Goal: Task Accomplishment & Management: Use online tool/utility

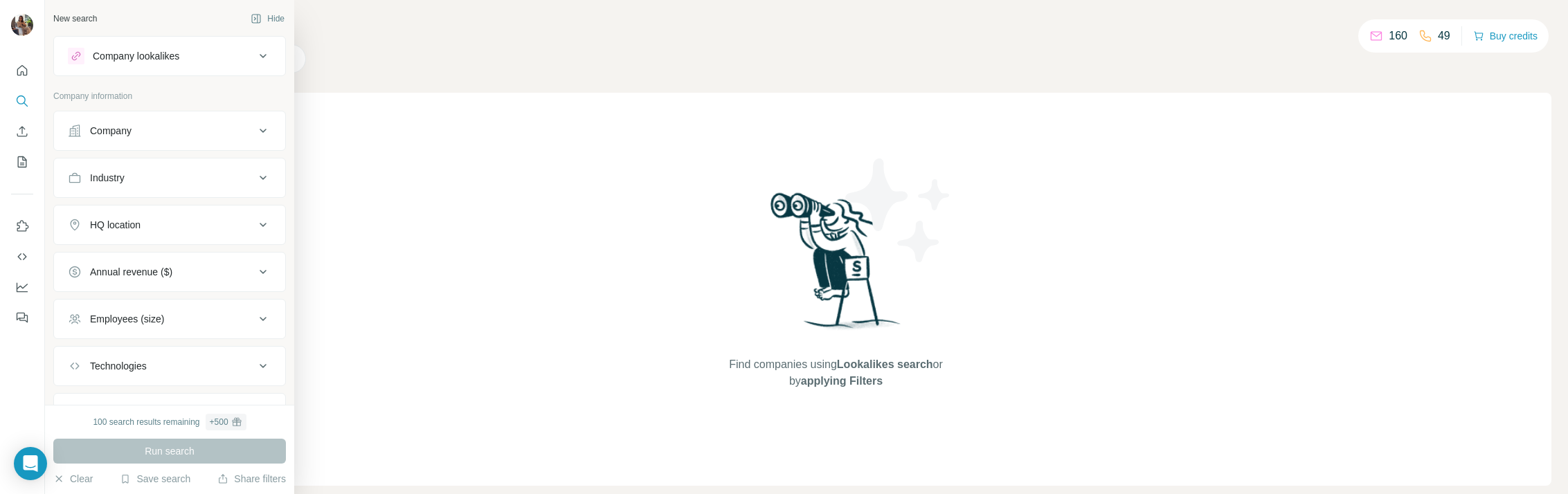
click at [222, 51] on div "Company lookalikes" at bounding box center [161, 56] width 187 height 17
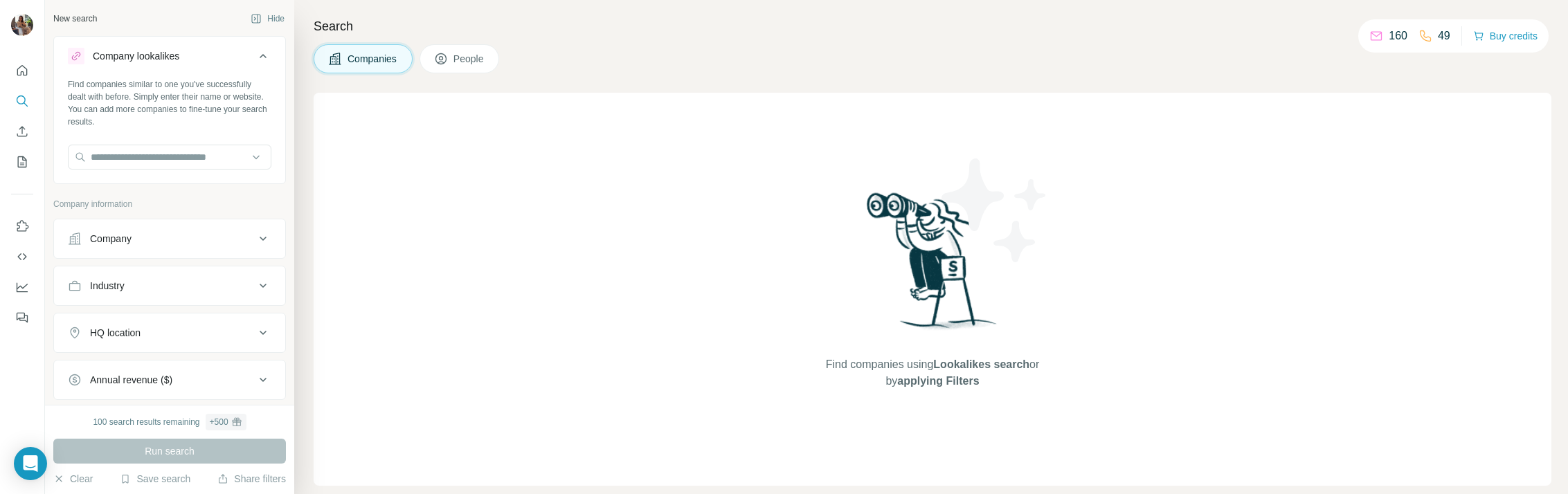
click at [219, 61] on div "Company lookalikes" at bounding box center [161, 56] width 187 height 17
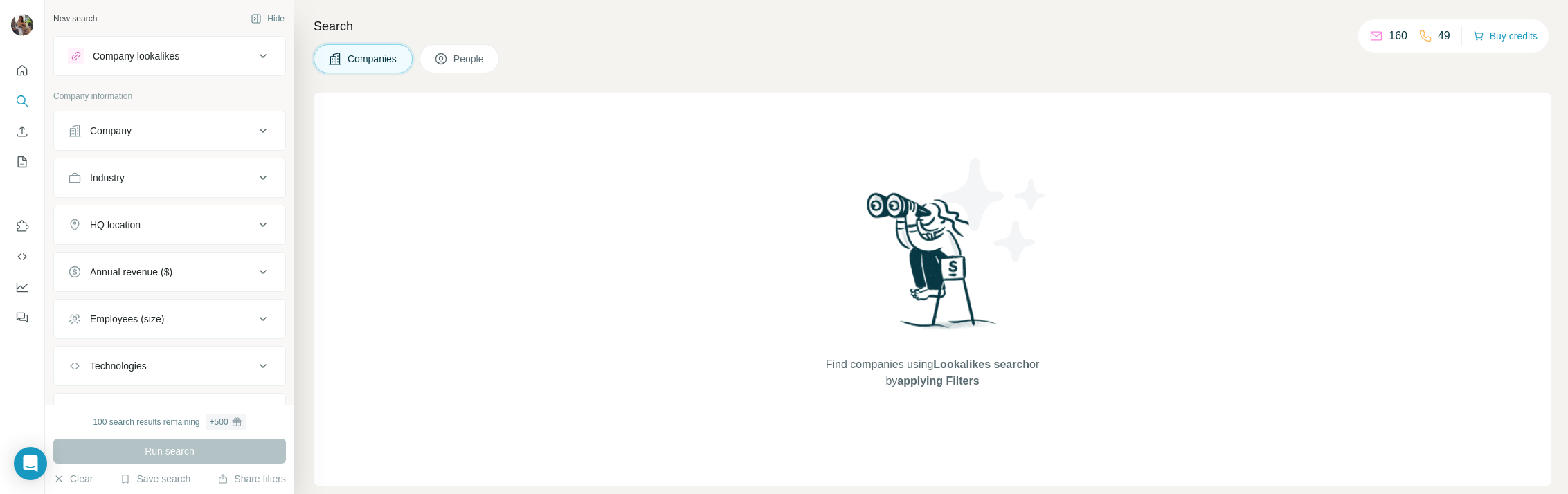
click at [185, 120] on button "Company" at bounding box center [169, 131] width 231 height 34
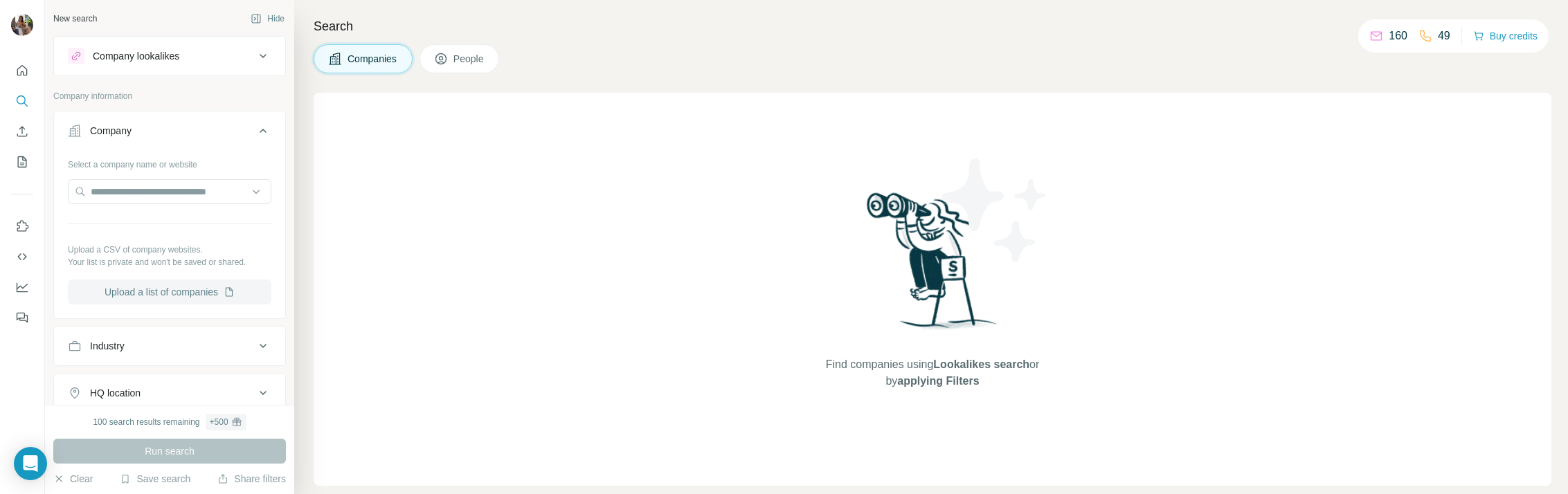
click at [187, 290] on button "Upload a list of companies" at bounding box center [169, 292] width 203 height 25
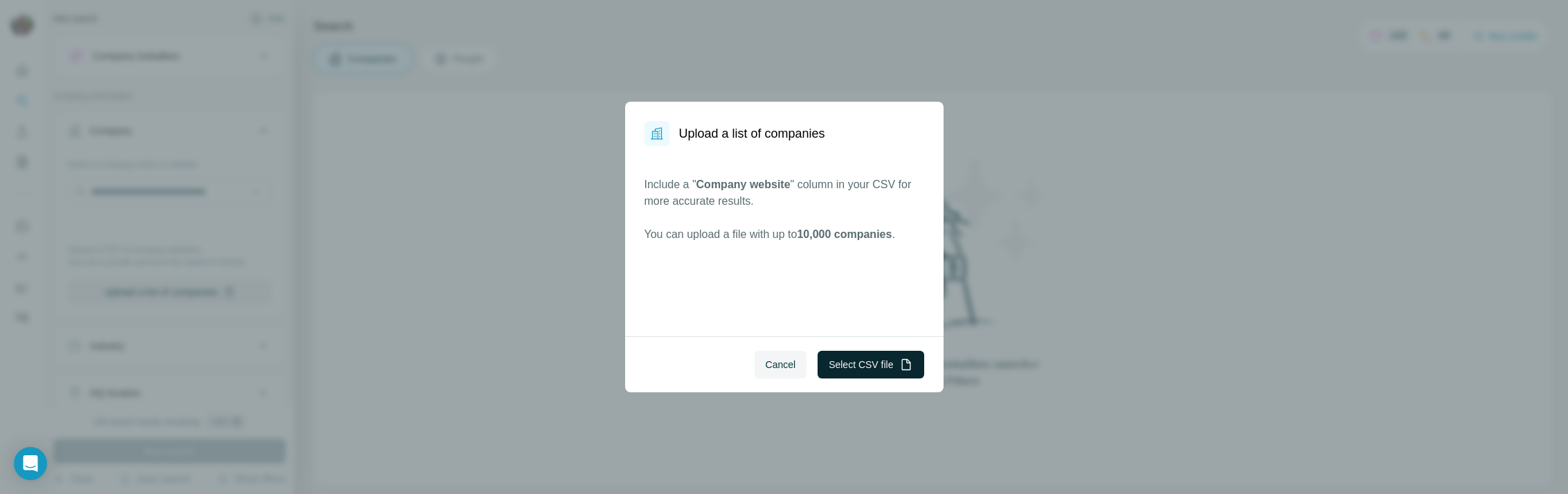
click at [870, 368] on button "Select CSV file" at bounding box center [871, 365] width 106 height 28
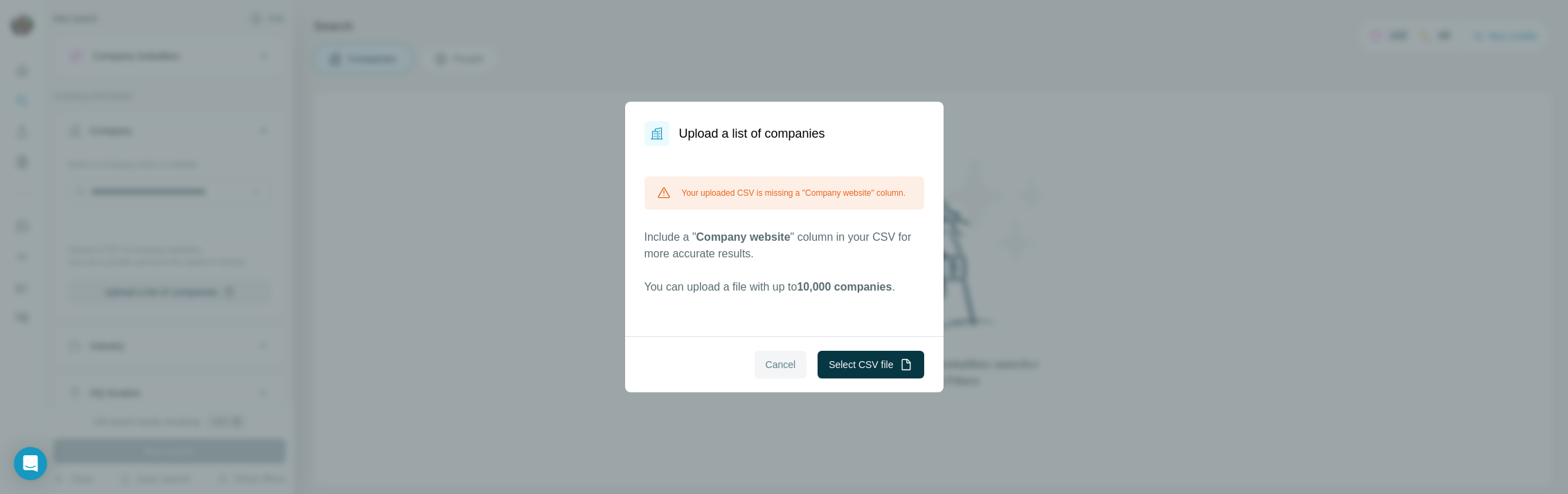
click at [778, 363] on span "Cancel" at bounding box center [781, 365] width 31 height 14
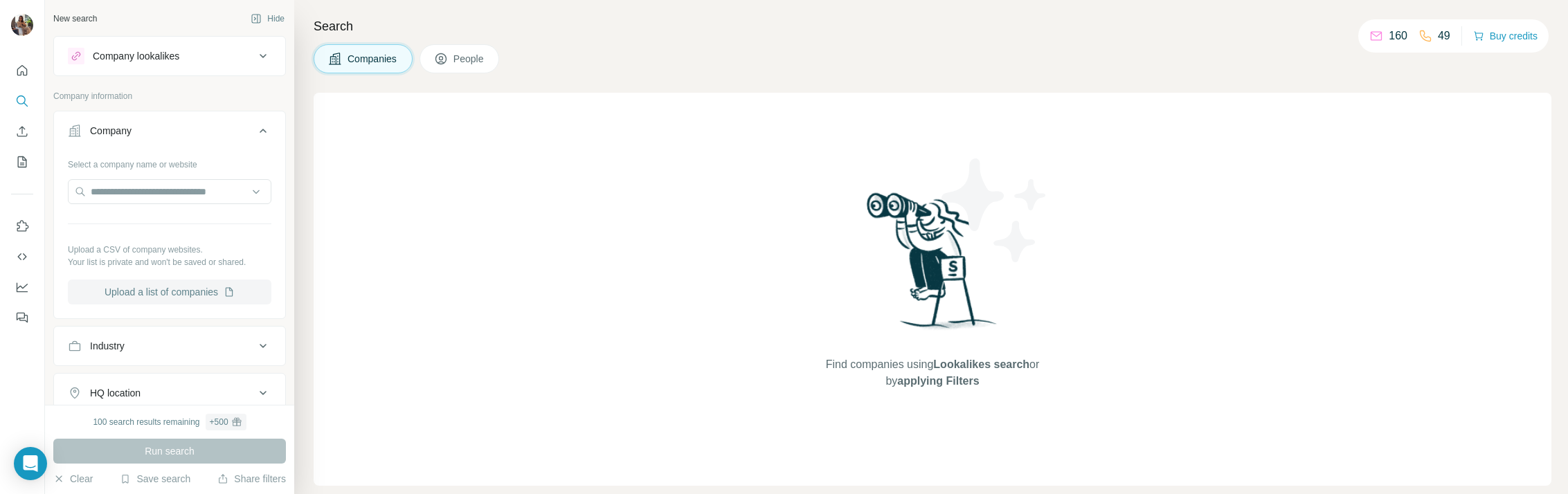
click at [173, 291] on button "Upload a list of companies" at bounding box center [169, 292] width 203 height 25
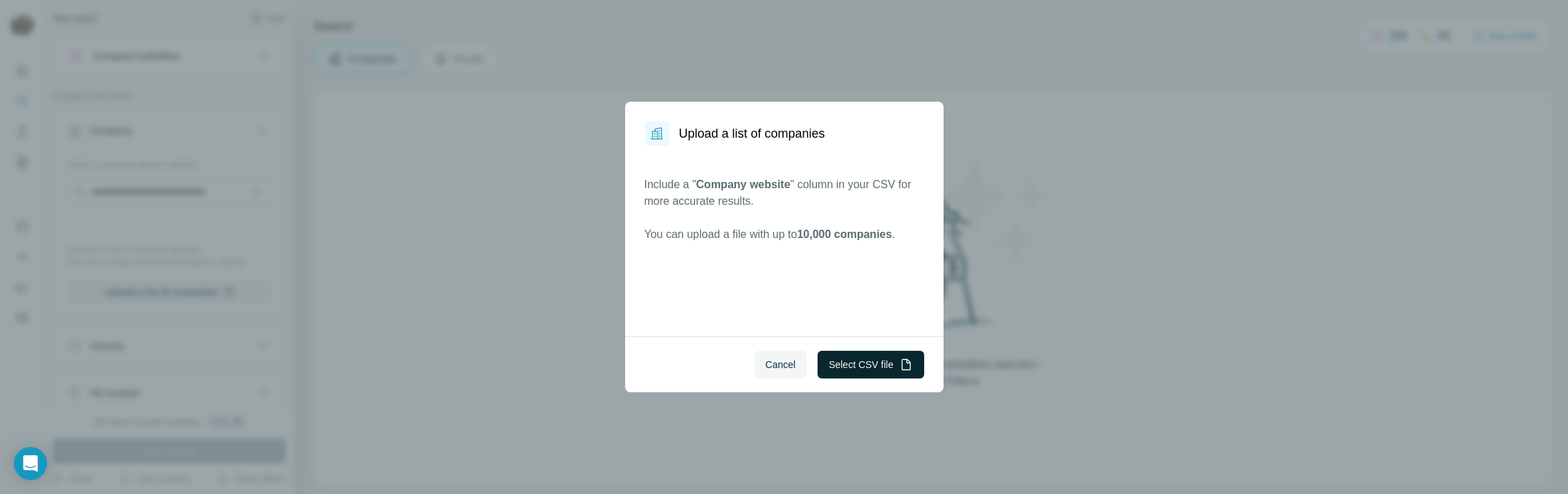
click at [855, 368] on button "Select CSV file" at bounding box center [871, 365] width 106 height 28
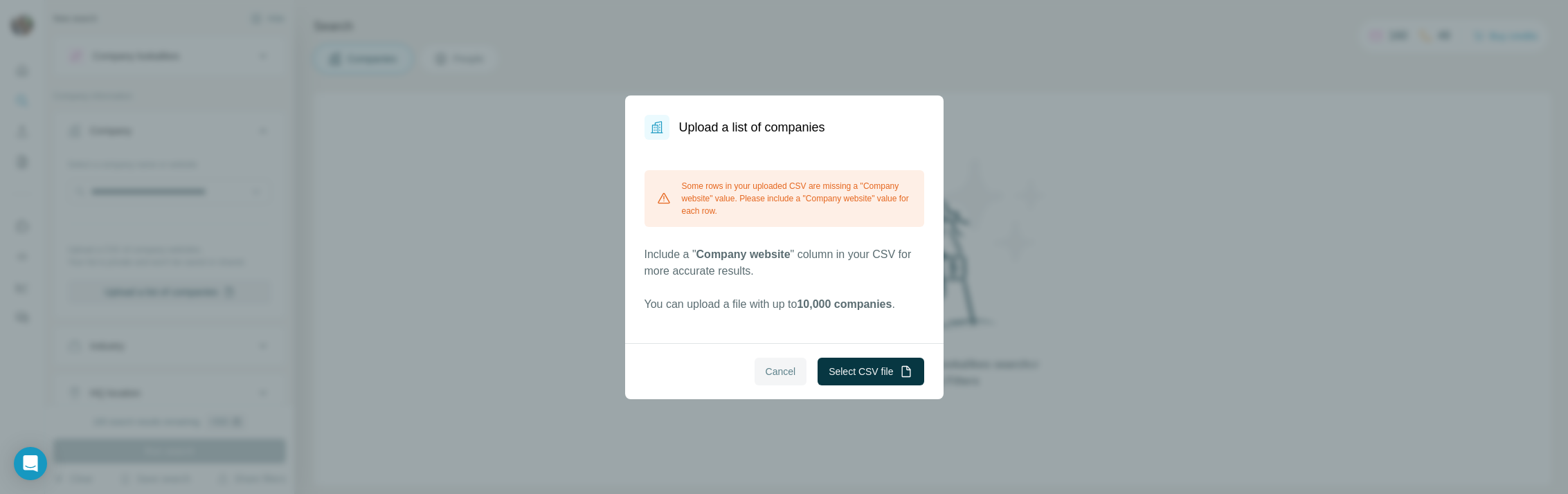
click at [787, 369] on span "Cancel" at bounding box center [781, 372] width 31 height 14
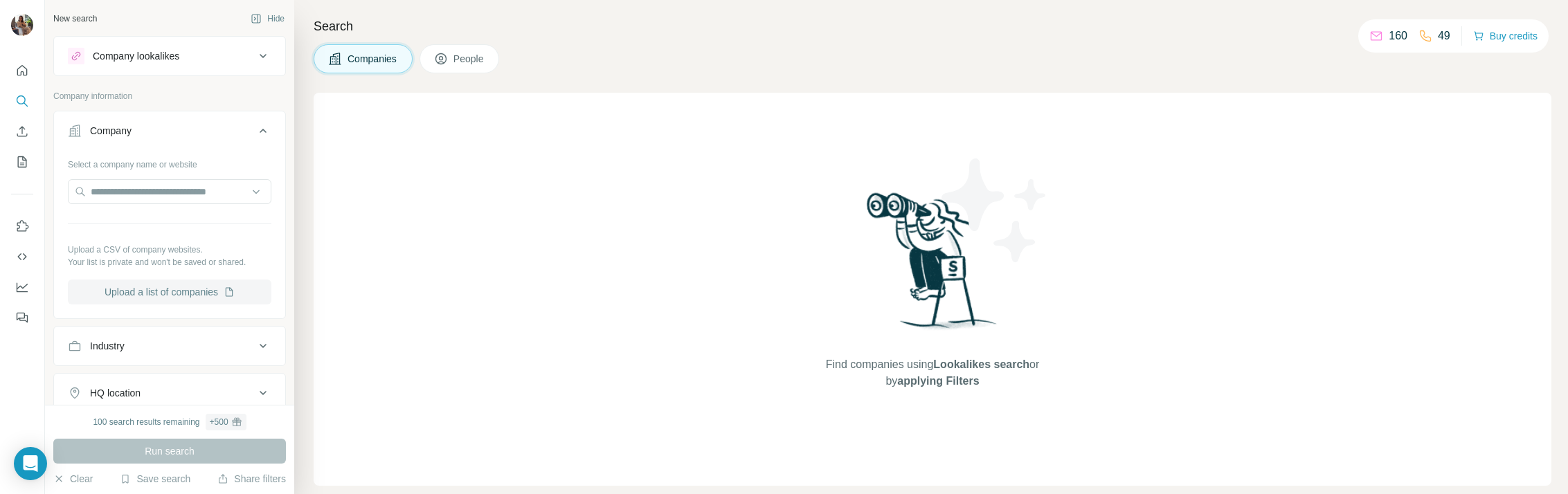
click at [184, 298] on button "Upload a list of companies" at bounding box center [169, 292] width 203 height 25
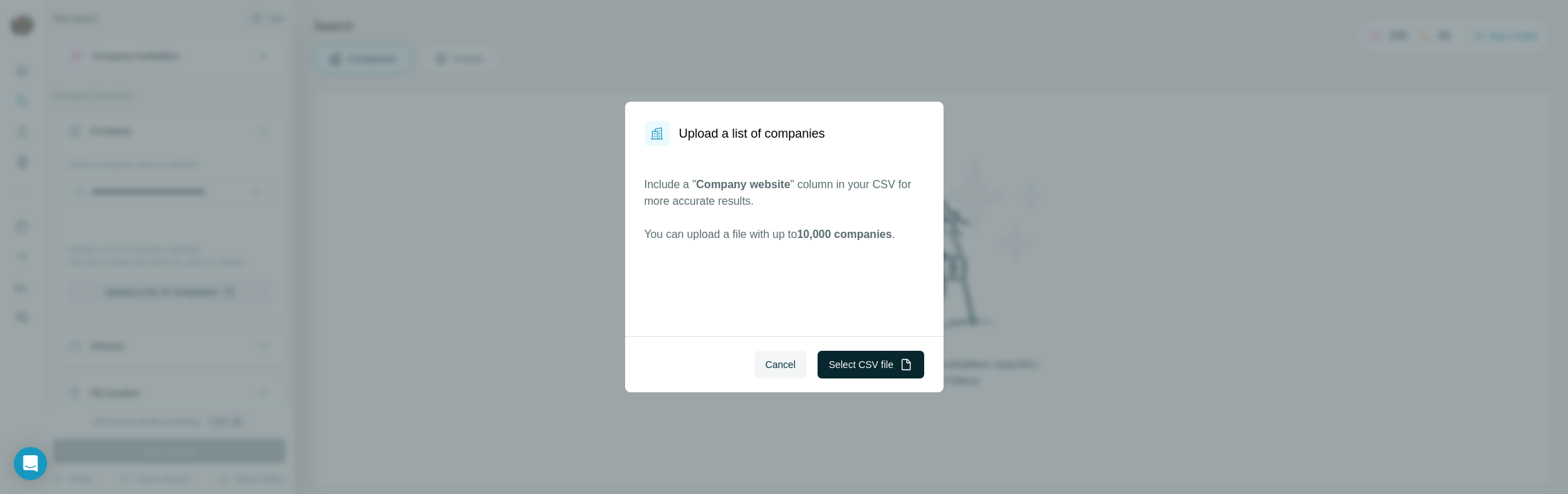
click at [887, 363] on button "Select CSV file" at bounding box center [871, 365] width 106 height 28
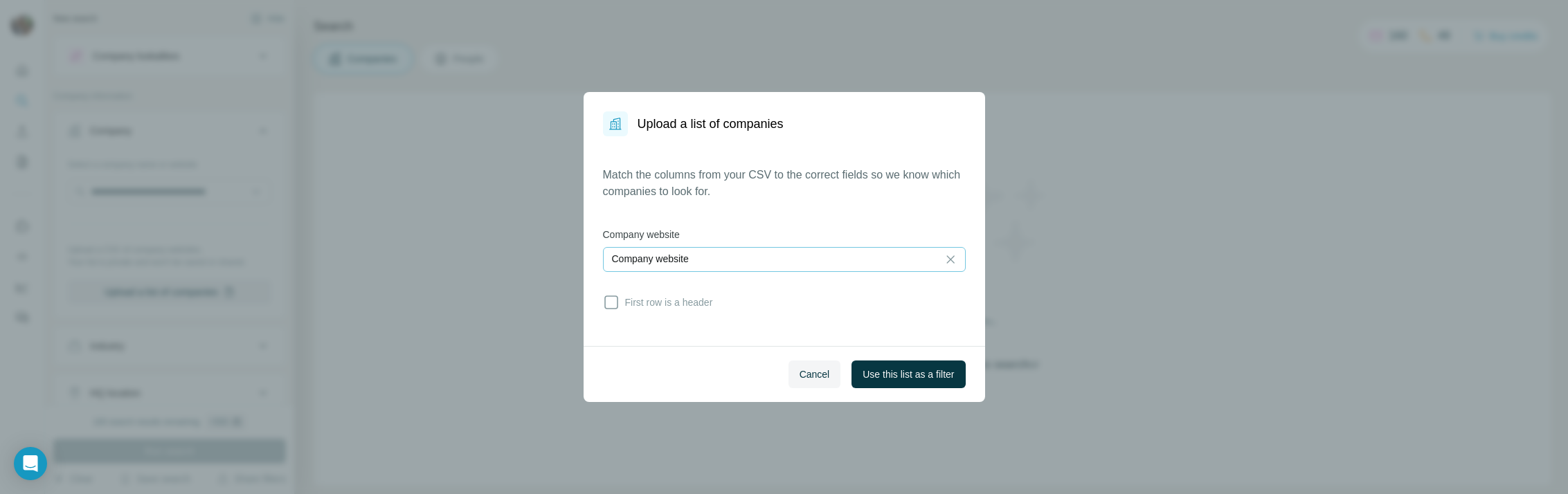
click at [734, 261] on div "Company website" at bounding box center [771, 259] width 317 height 14
click at [734, 261] on input at bounding box center [771, 260] width 317 height 15
click at [894, 379] on span "Use this list as a filter" at bounding box center [908, 375] width 92 height 14
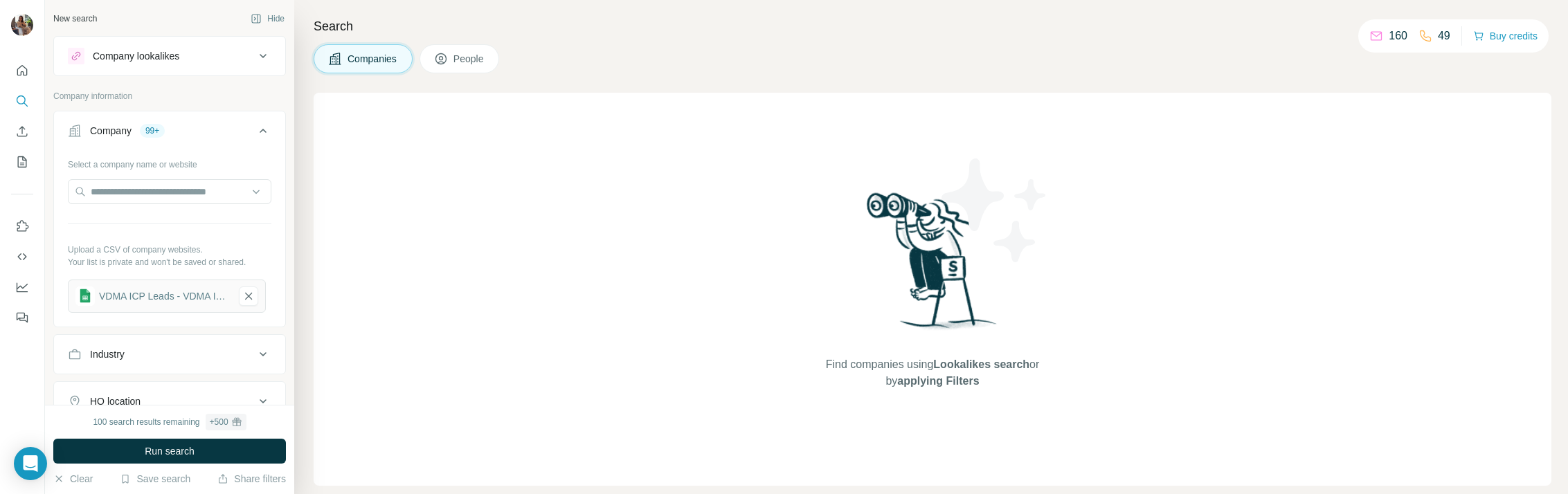
click at [233, 65] on button "Company lookalikes" at bounding box center [169, 56] width 231 height 34
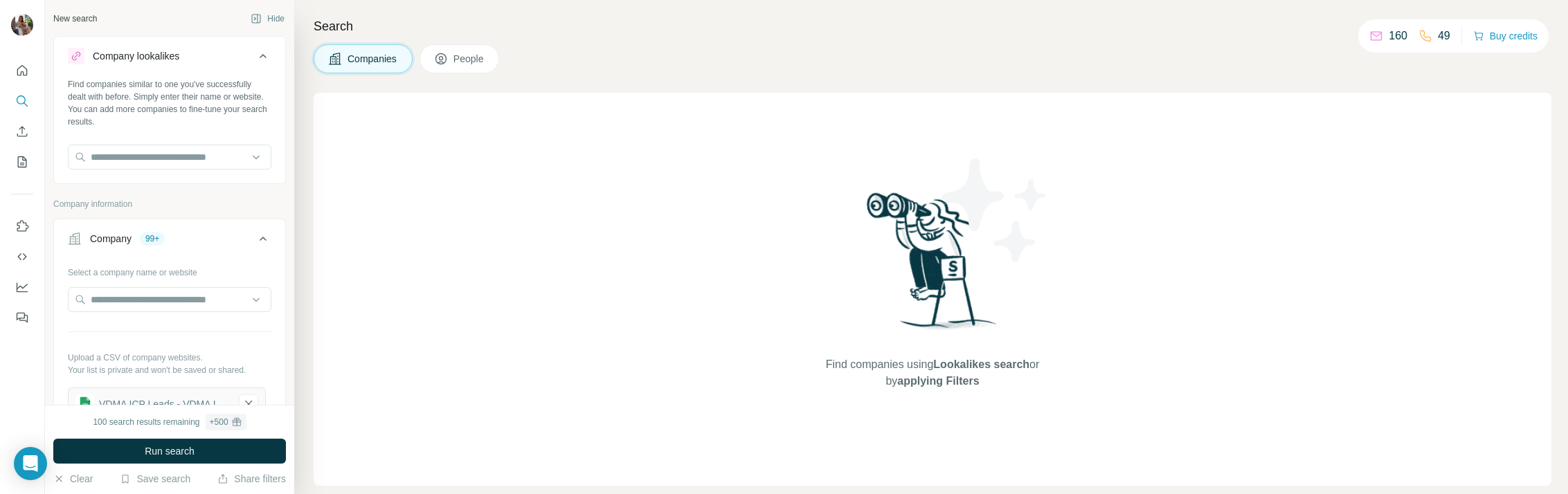
click at [205, 235] on div "Company 99+" at bounding box center [161, 239] width 187 height 14
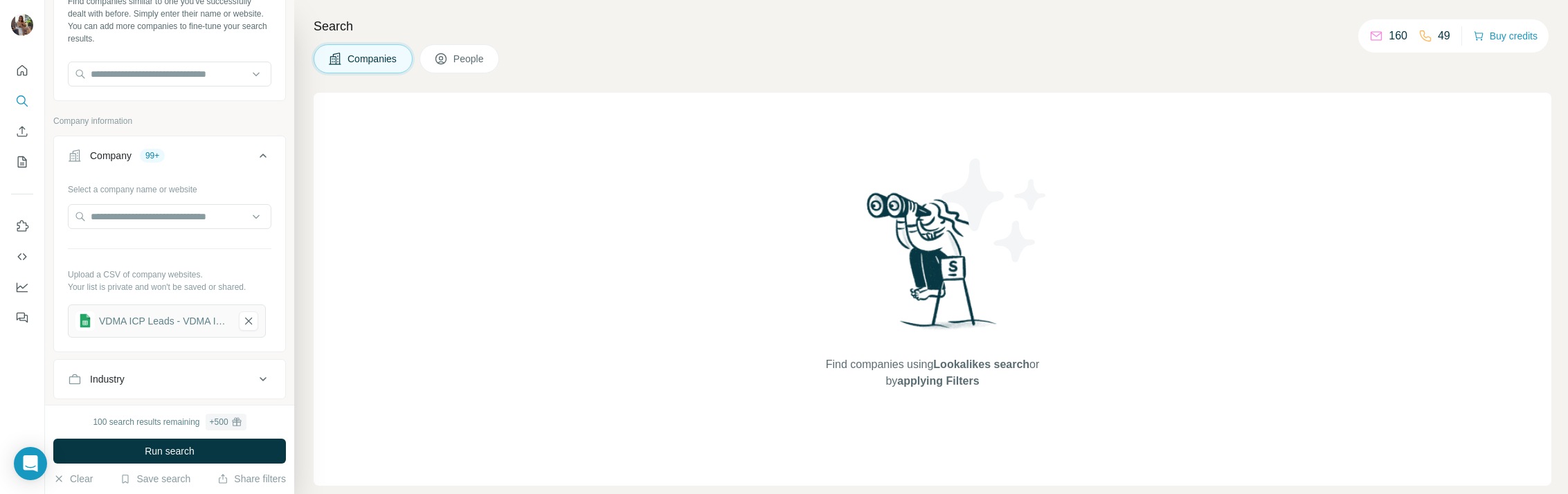
scroll to position [85, 0]
click at [460, 61] on span "People" at bounding box center [470, 59] width 32 height 14
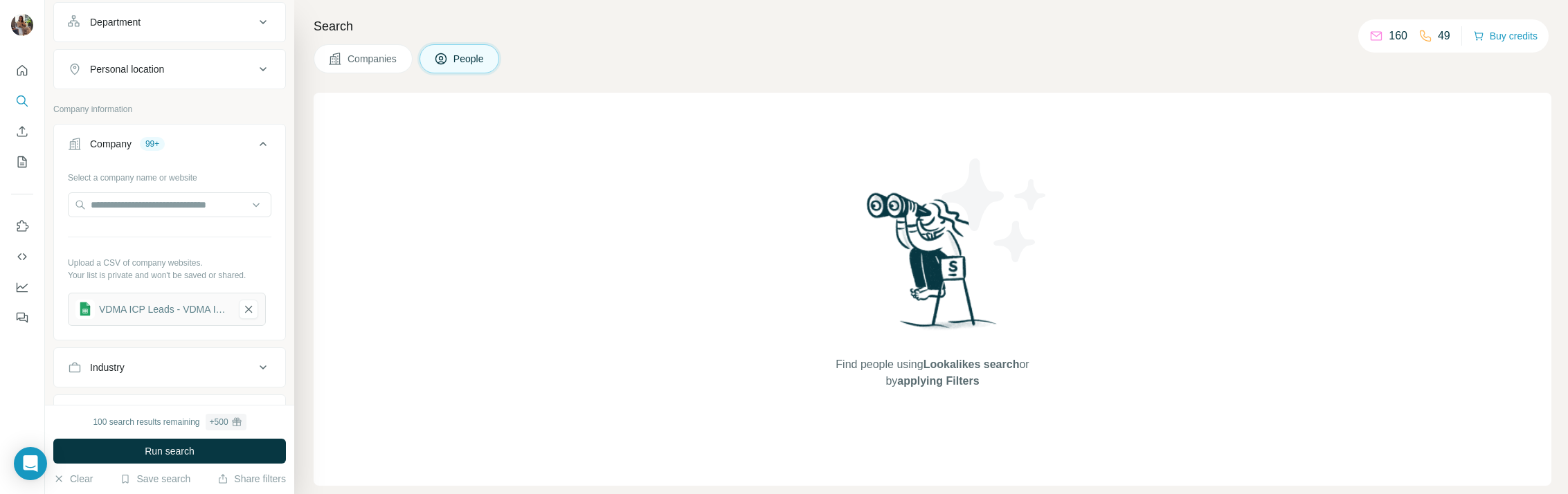
scroll to position [317, 0]
click at [150, 448] on span "Run search" at bounding box center [169, 451] width 50 height 14
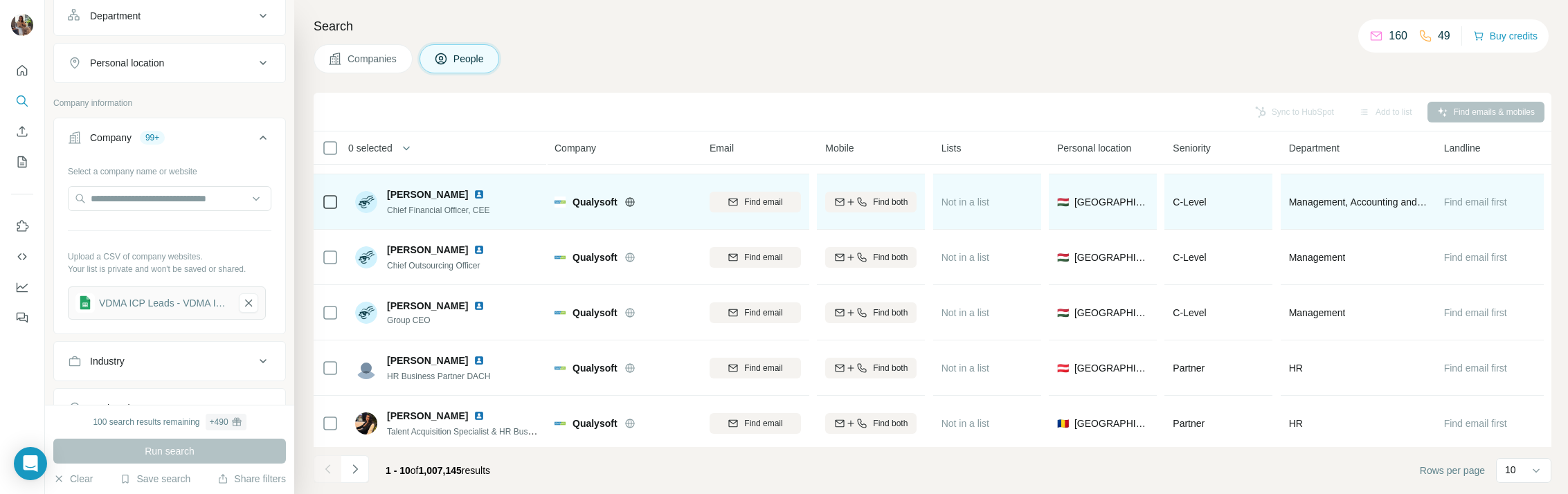
scroll to position [0, 0]
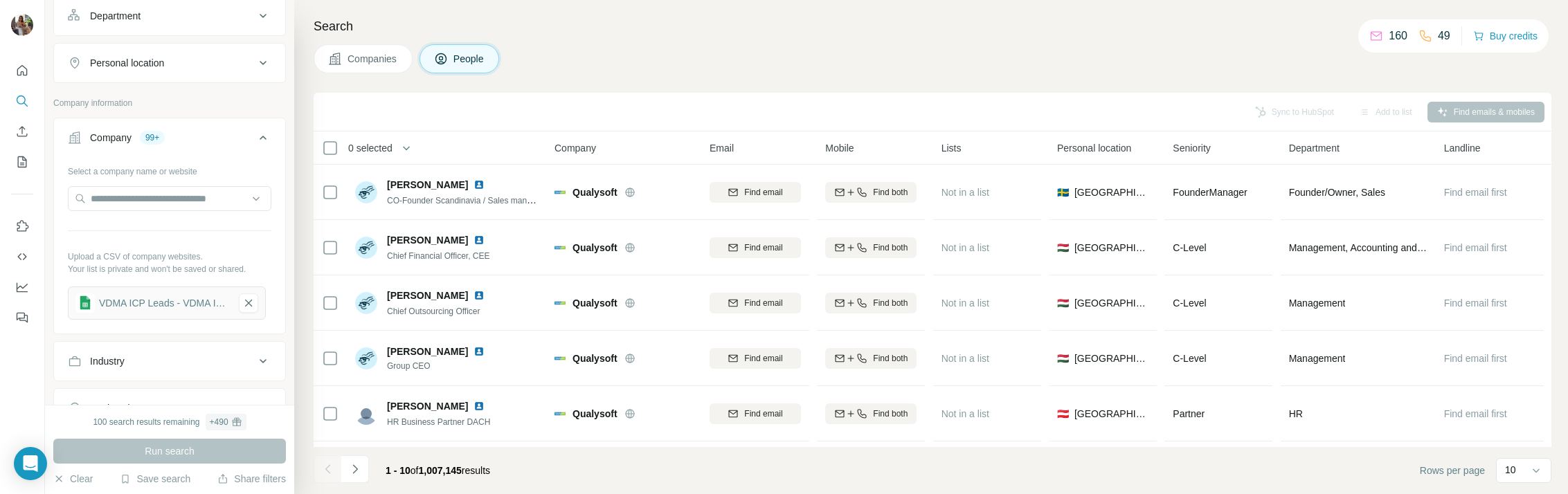
click at [180, 367] on div "Industry" at bounding box center [161, 361] width 187 height 14
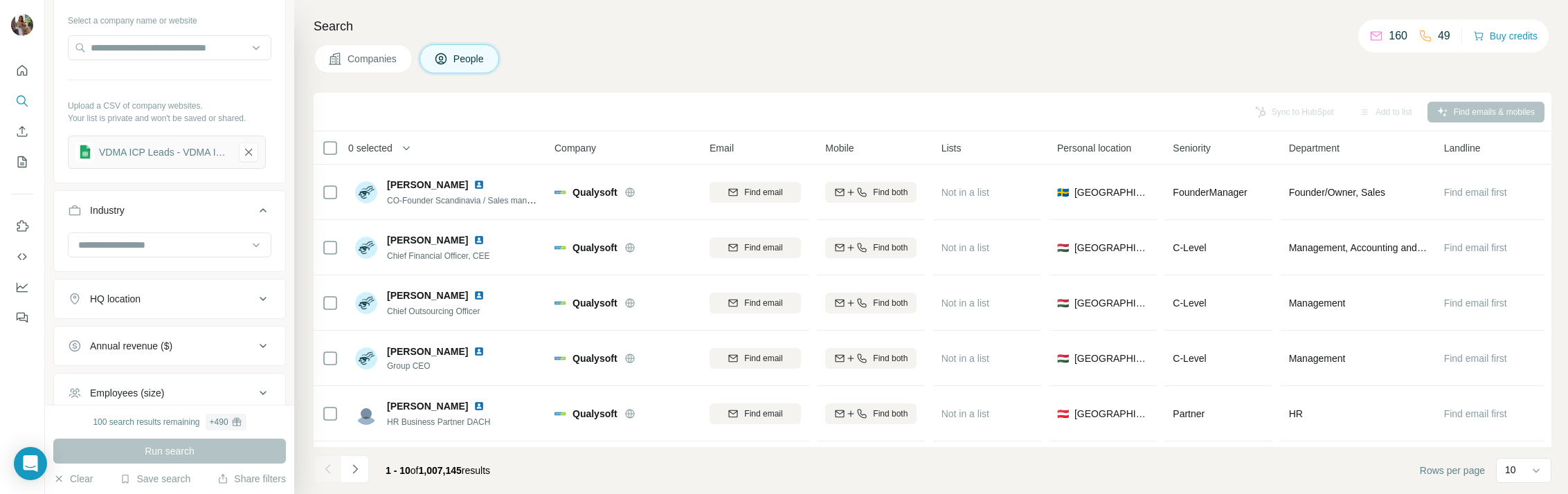
scroll to position [470, 0]
click at [166, 242] on input at bounding box center [162, 243] width 171 height 15
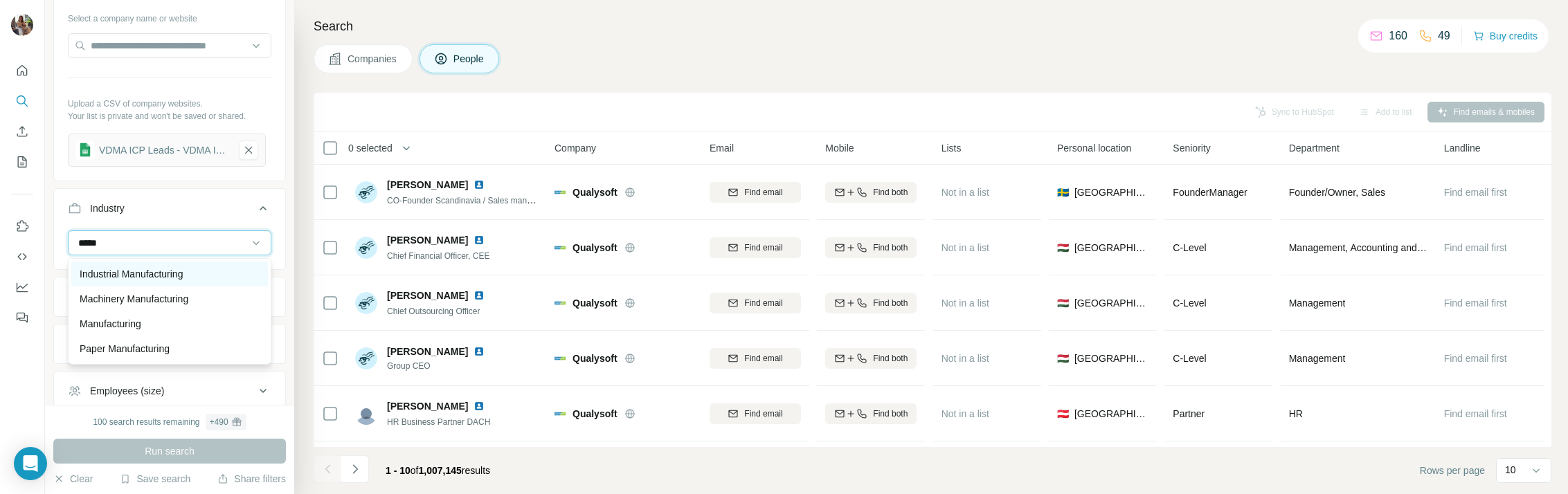
type input "*****"
click at [183, 275] on p "Industrial Manufacturing" at bounding box center [131, 274] width 103 height 14
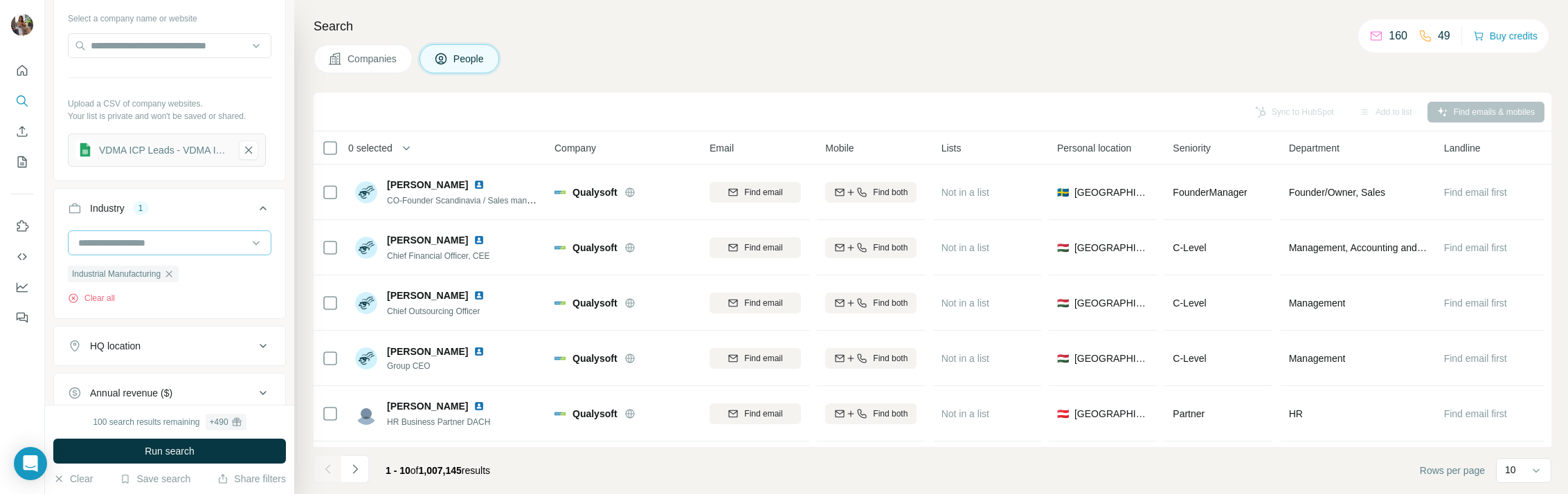
click at [182, 245] on input at bounding box center [162, 243] width 171 height 15
type input "****"
click at [191, 276] on div "Industrial Manufacturing" at bounding box center [170, 274] width 180 height 14
click at [176, 249] on input at bounding box center [162, 243] width 171 height 15
type input "****"
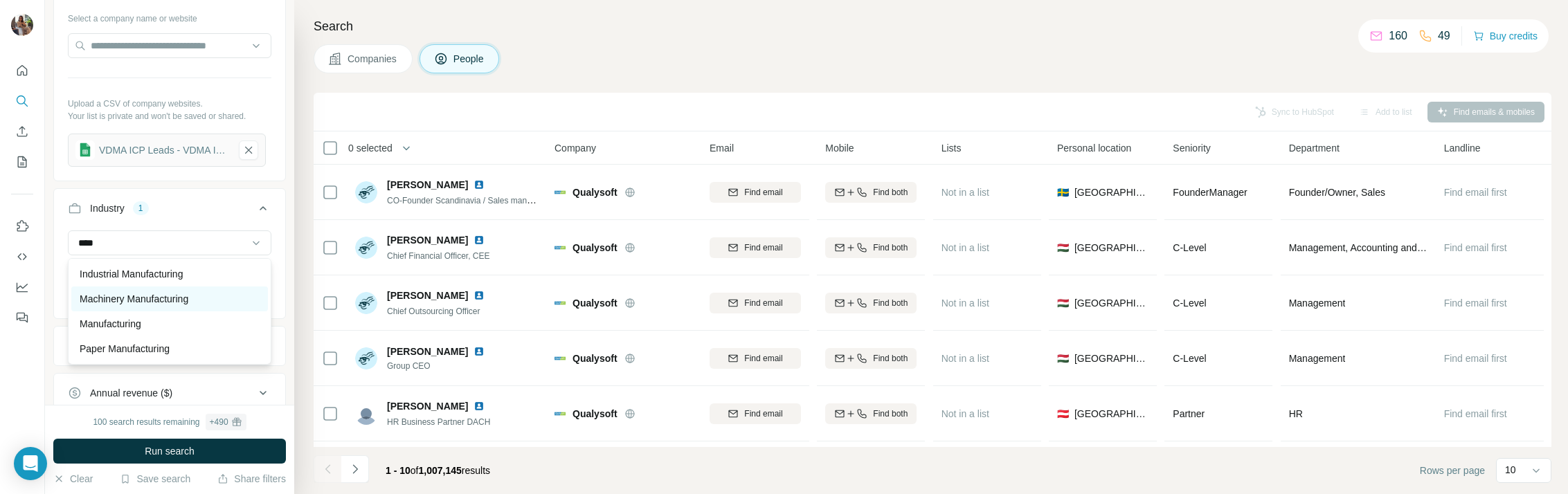
click at [182, 299] on p "Machinery Manufacturing" at bounding box center [134, 299] width 109 height 14
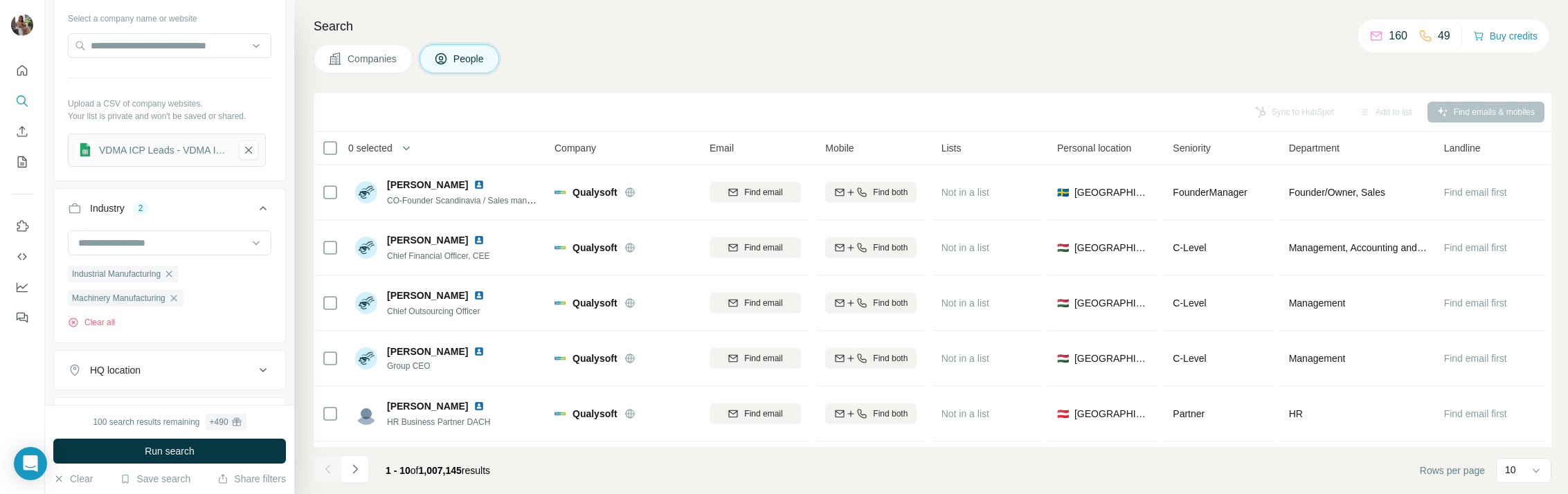
scroll to position [502, 0]
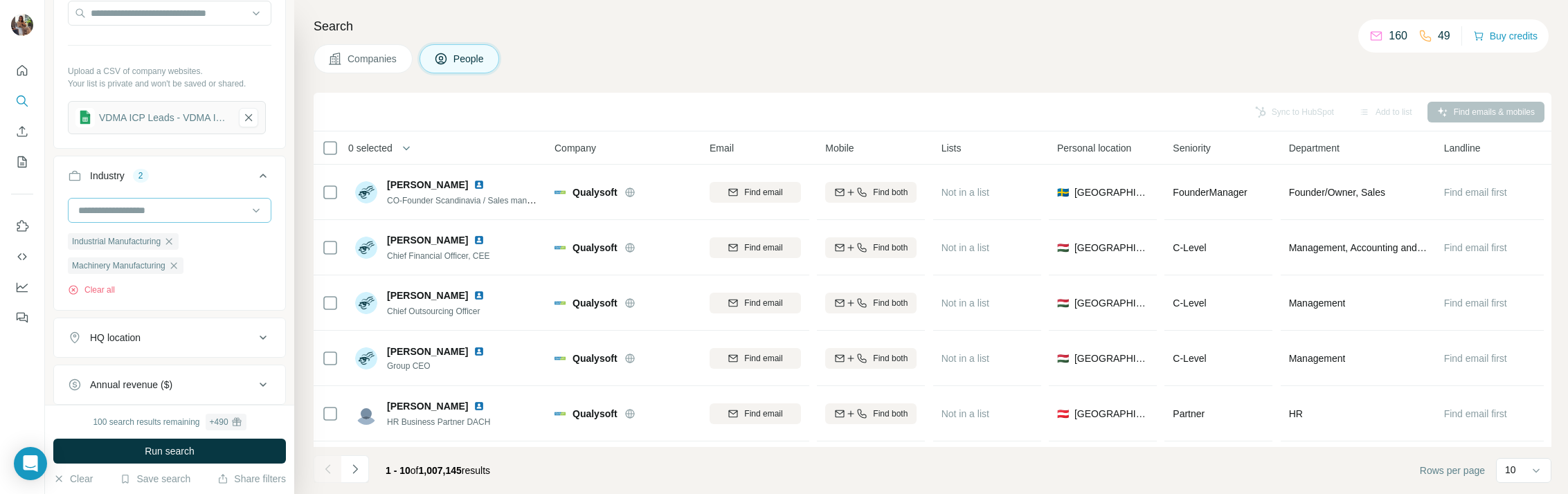
click at [168, 208] on input at bounding box center [162, 210] width 171 height 15
type input "****"
click at [161, 289] on div "Manufacturing" at bounding box center [170, 291] width 180 height 14
click at [161, 212] on input at bounding box center [162, 210] width 171 height 15
type input "****"
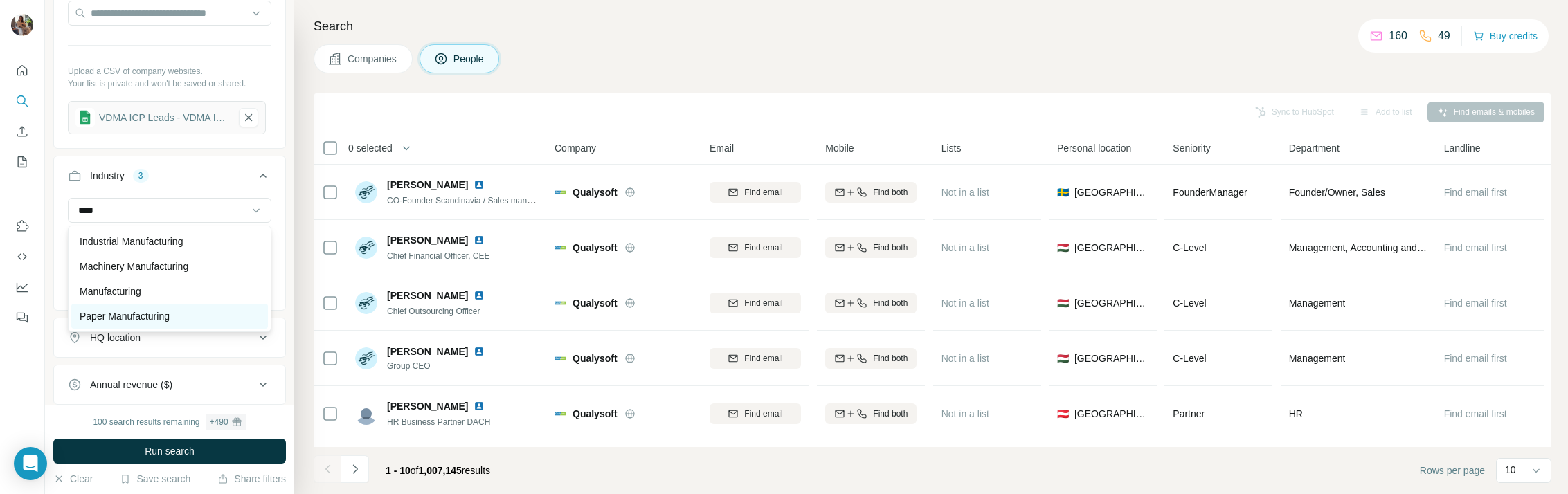
click at [163, 307] on div "Paper Manufacturing" at bounding box center [169, 317] width 196 height 25
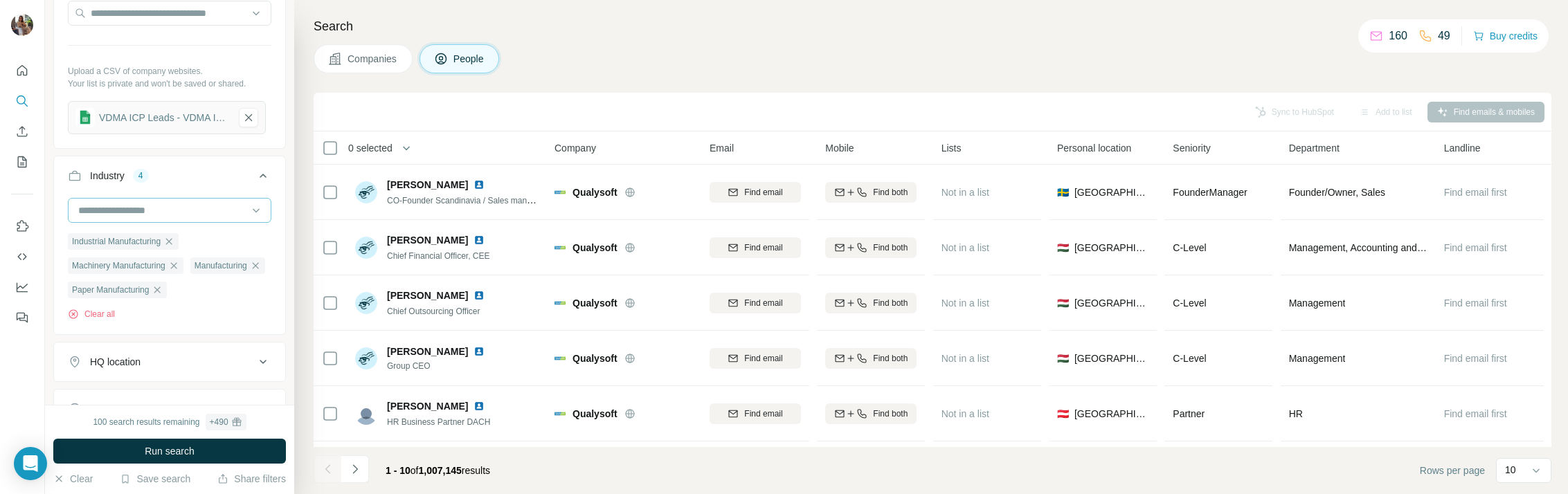
click at [138, 208] on input at bounding box center [162, 210] width 171 height 15
type input "*****"
click at [168, 264] on p "Machinery Manufacturing" at bounding box center [134, 266] width 109 height 14
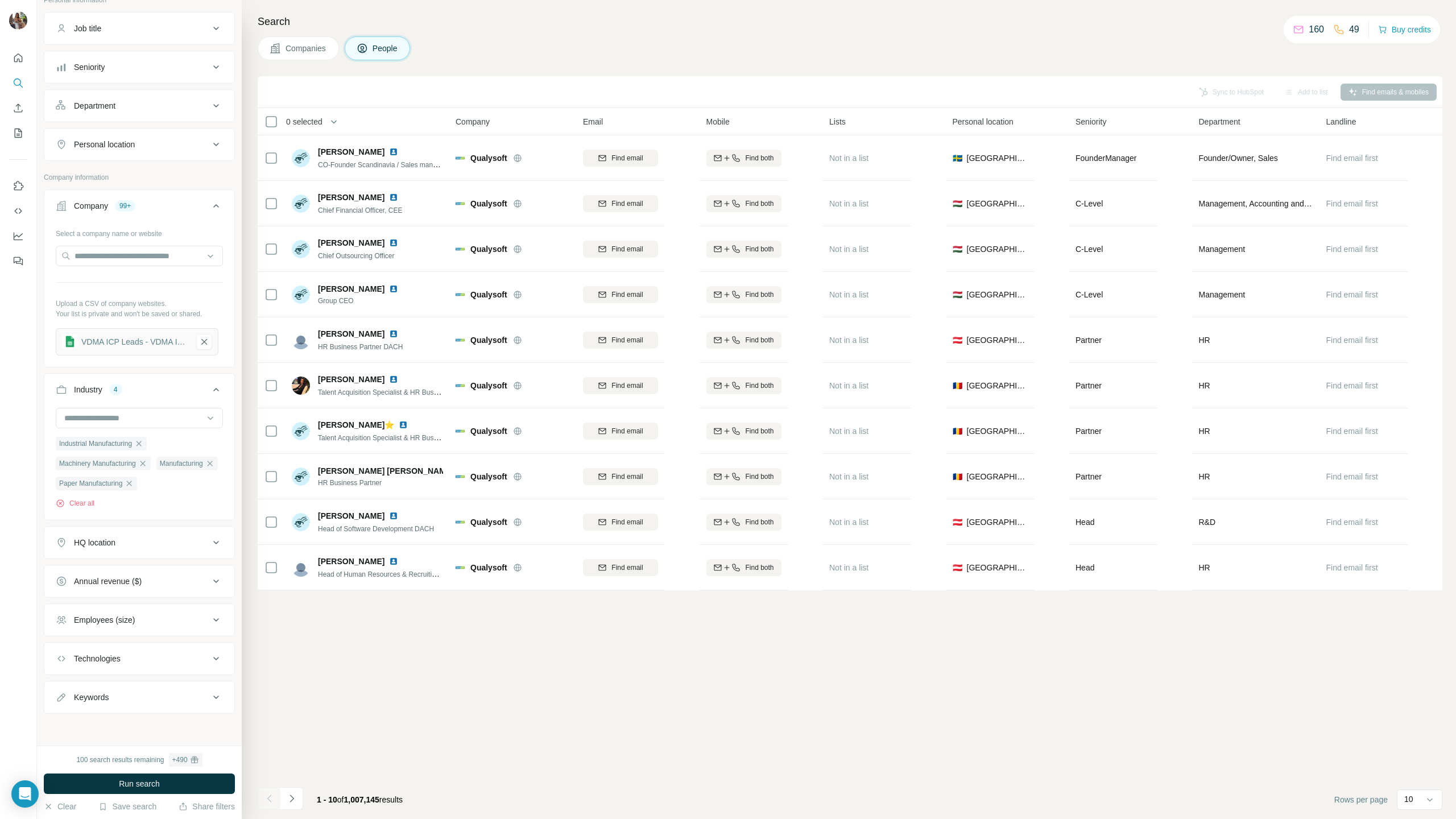
scroll to position [169, 0]
click at [108, 25] on div "Job title" at bounding box center [132, 29] width 153 height 11
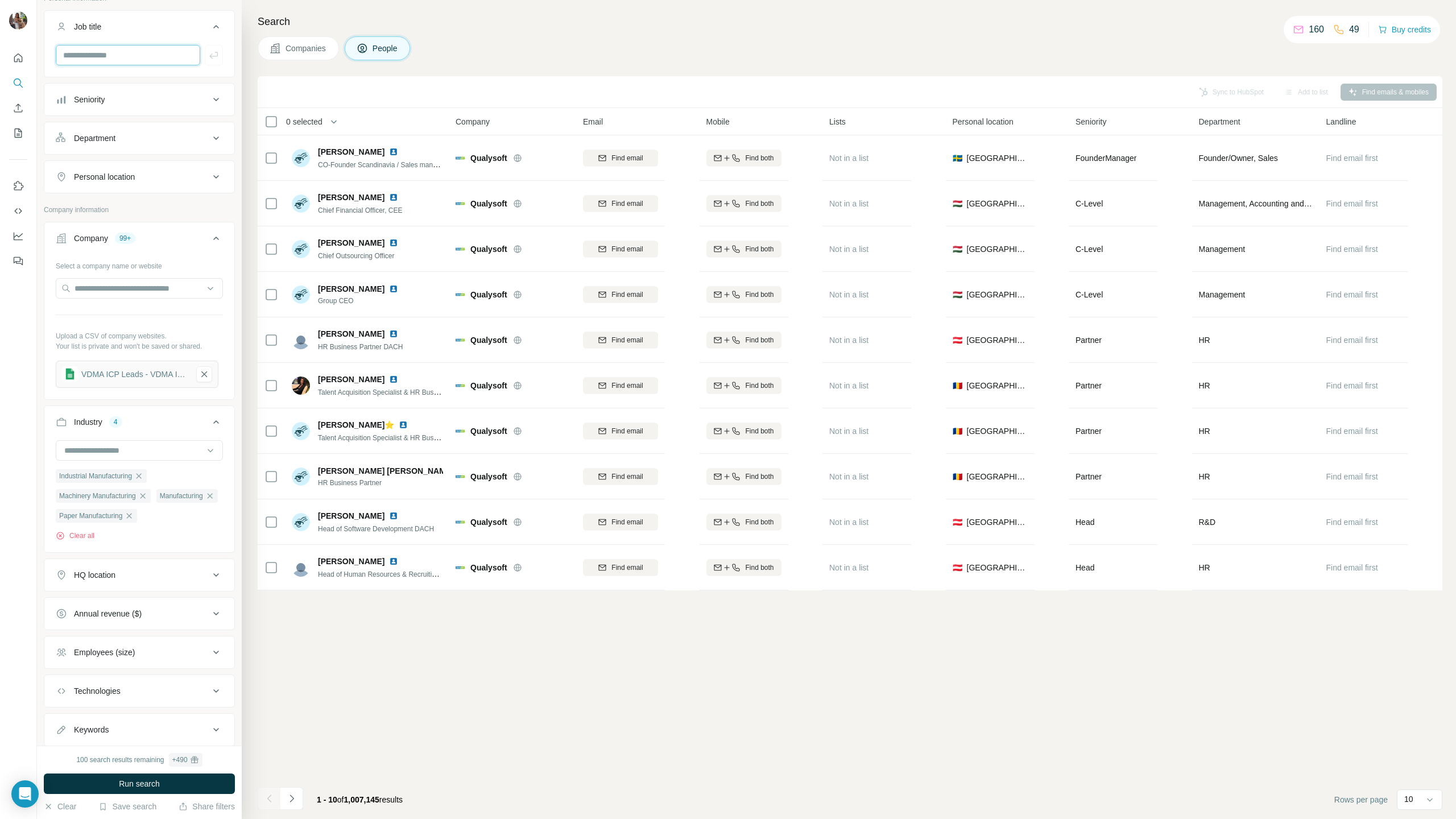
click at [116, 55] on input "text" at bounding box center [128, 55] width 145 height 21
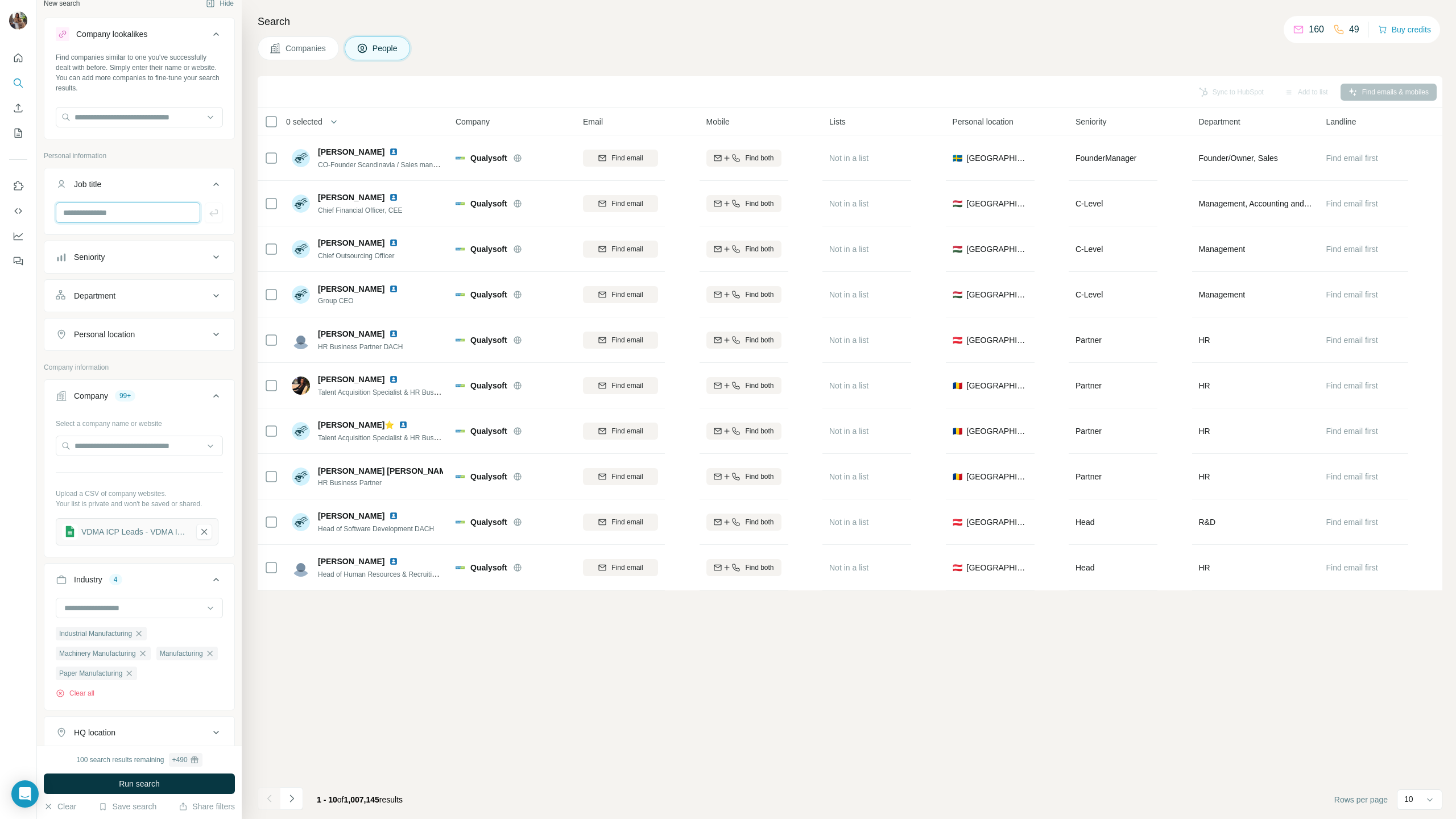
scroll to position [11, 0]
type input "***"
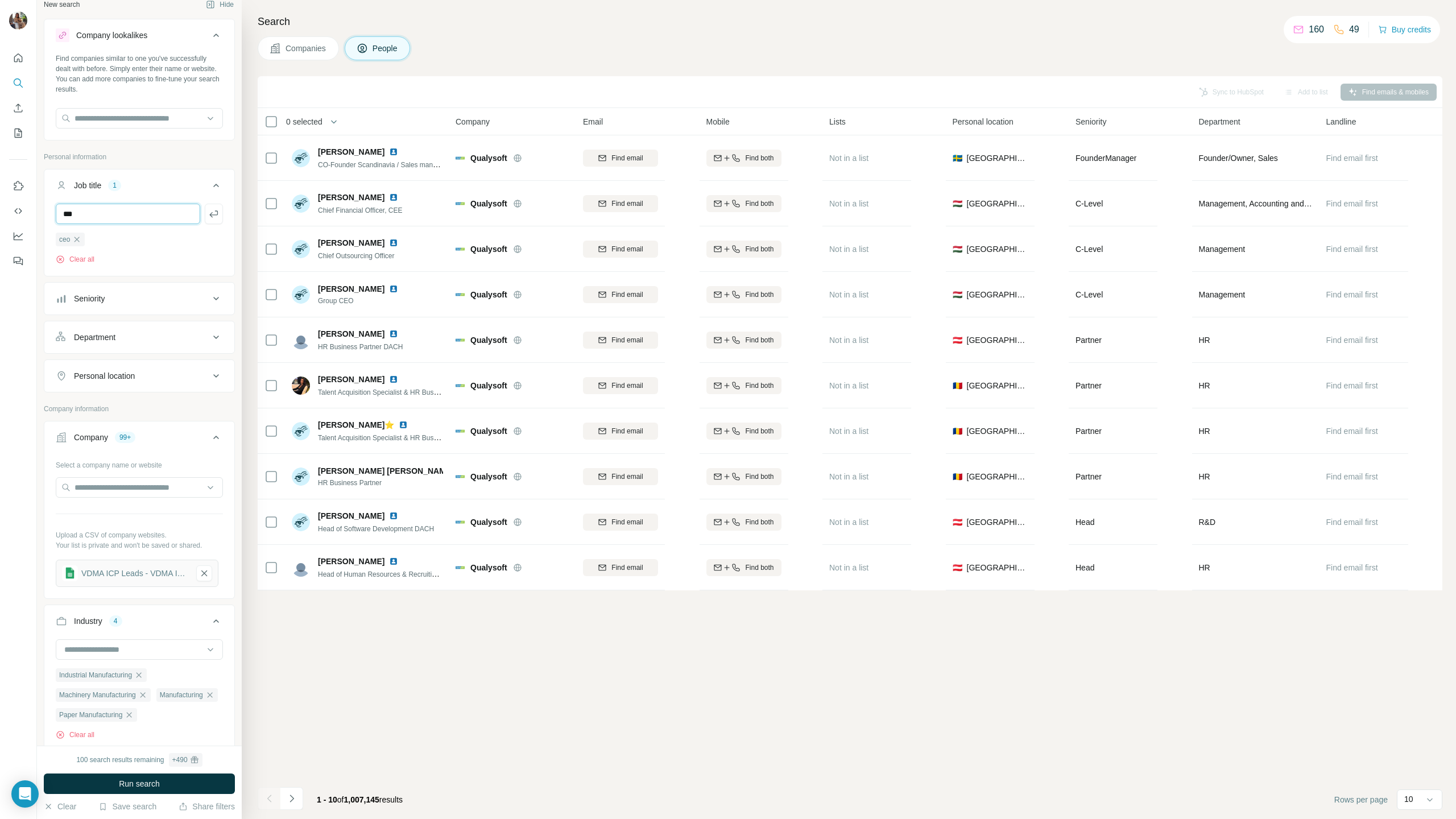
type input "***"
type input "*"
type input "**********"
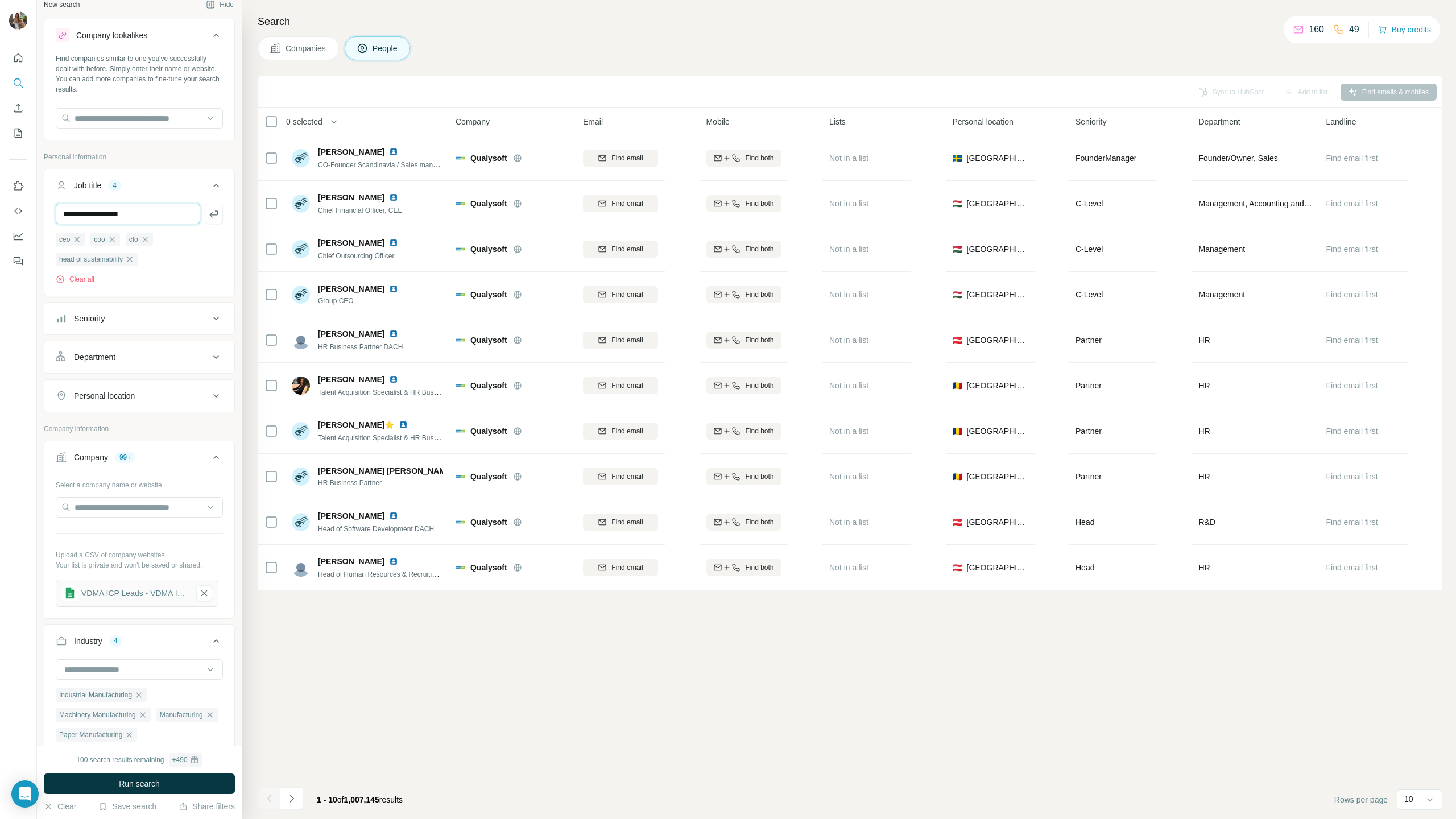
type input "**********"
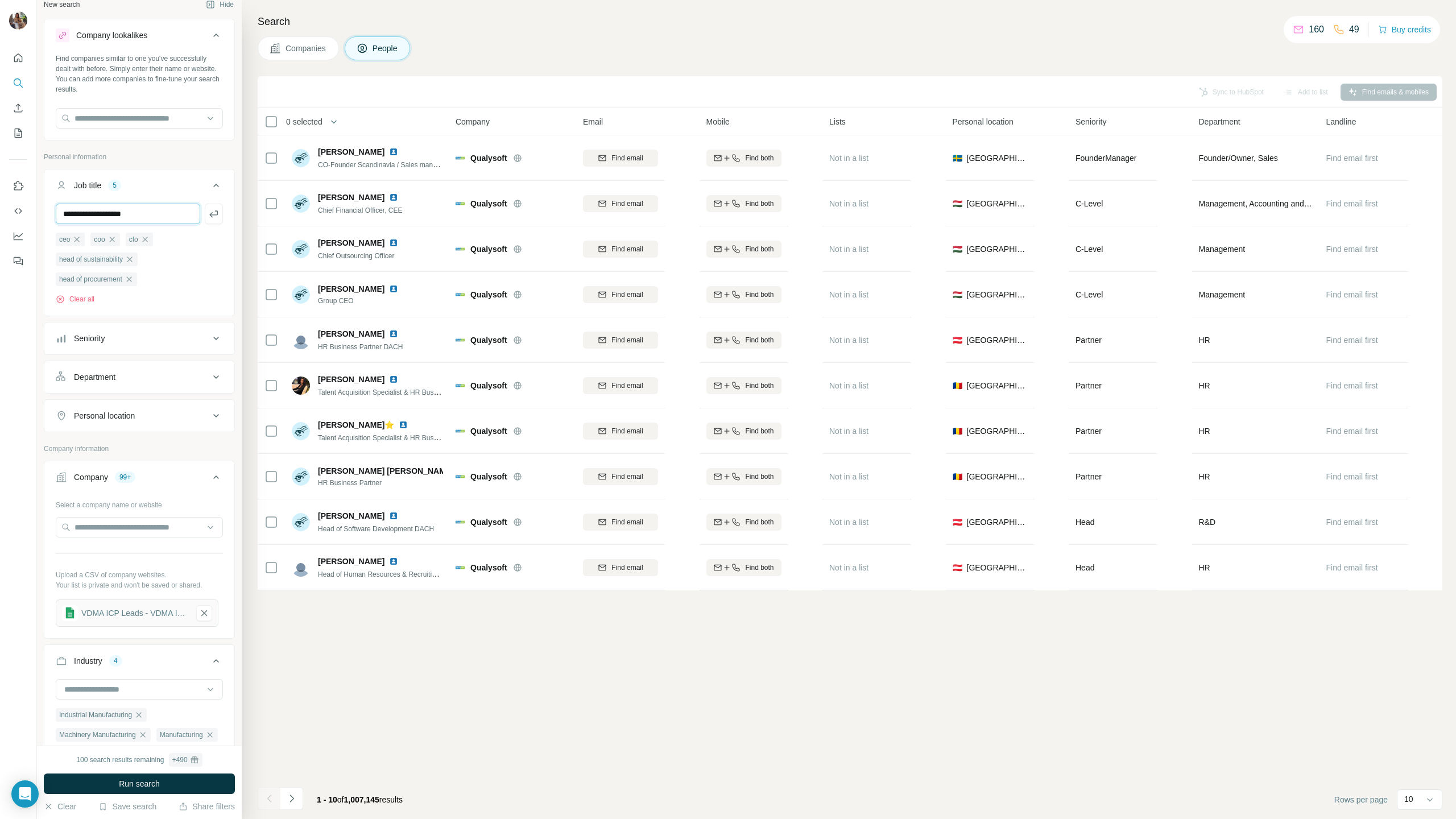
type input "**********"
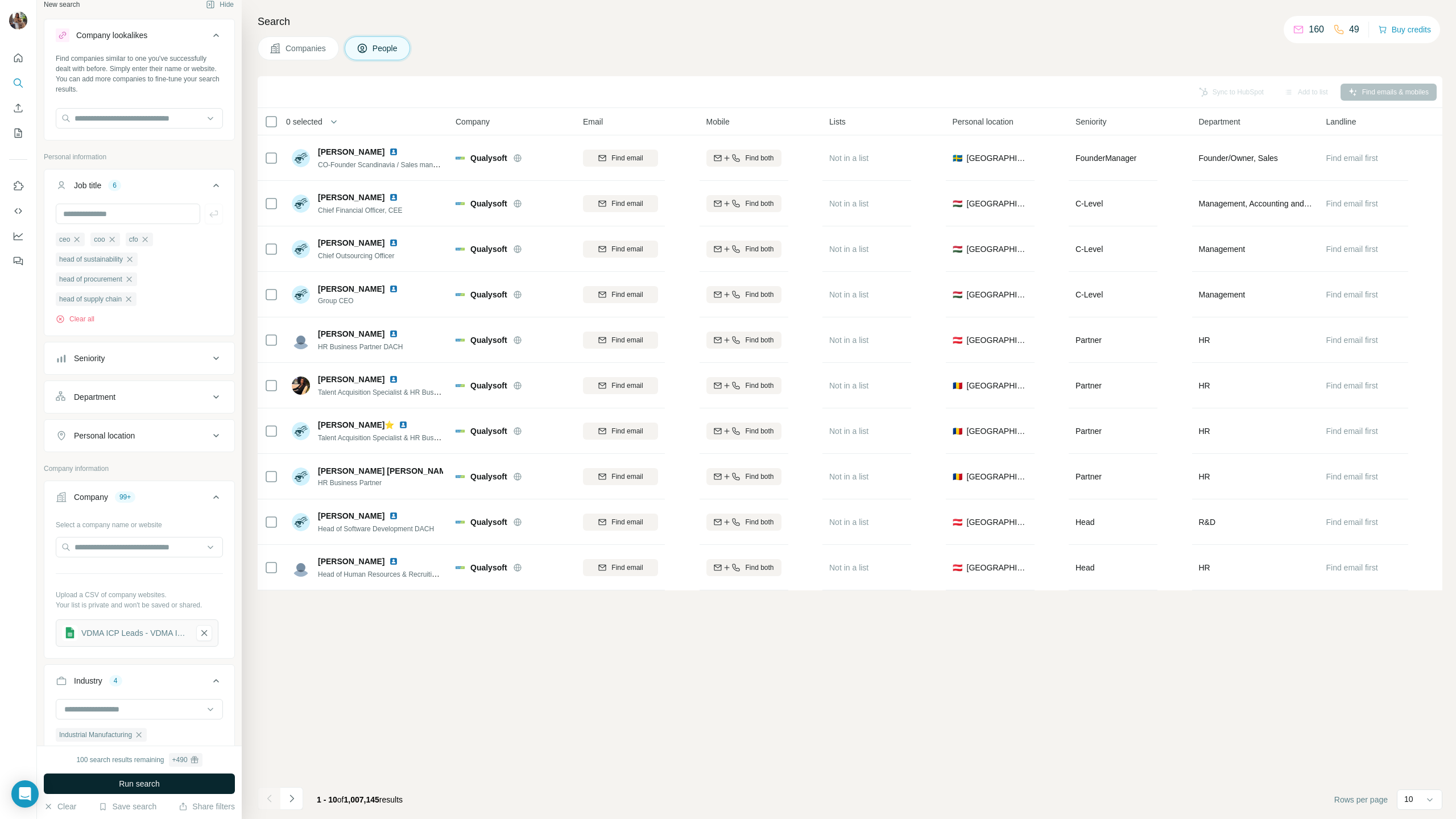
click at [140, 405] on span "Run search" at bounding box center [139, 783] width 41 height 11
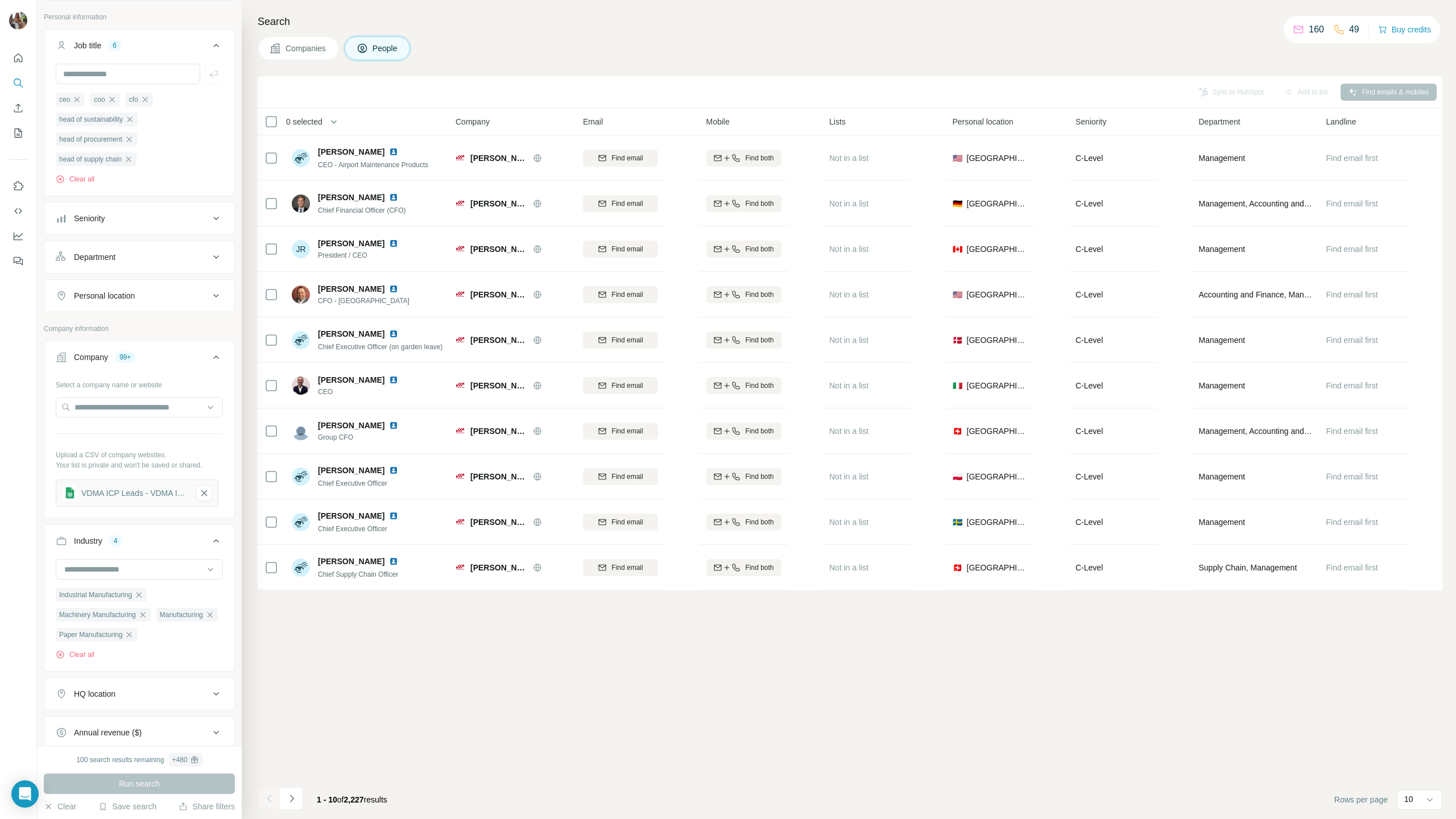
scroll to position [175, 0]
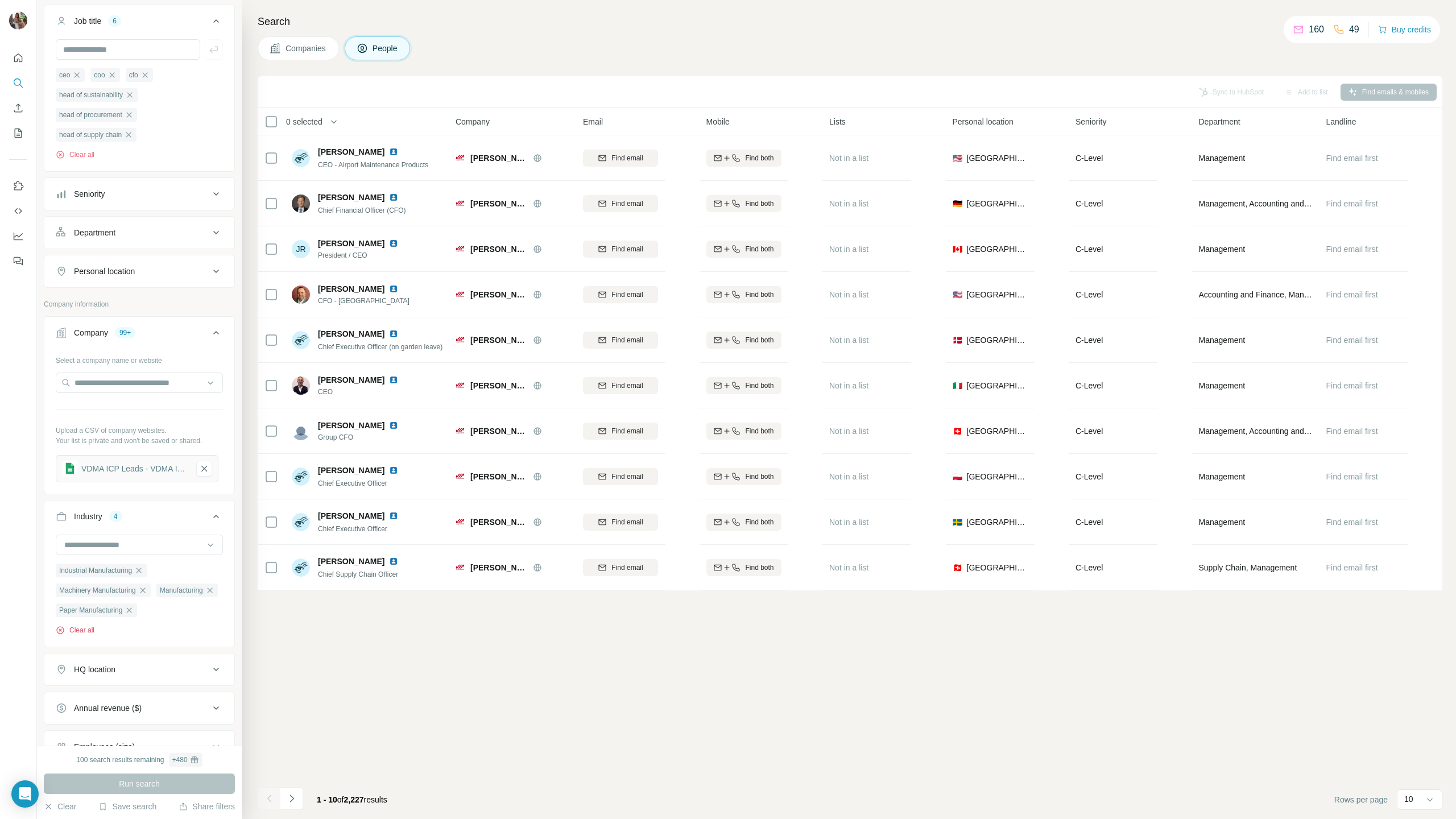
click at [88, 405] on button "Clear all" at bounding box center [75, 630] width 38 height 10
click at [162, 405] on button "Run search" at bounding box center [139, 783] width 191 height 21
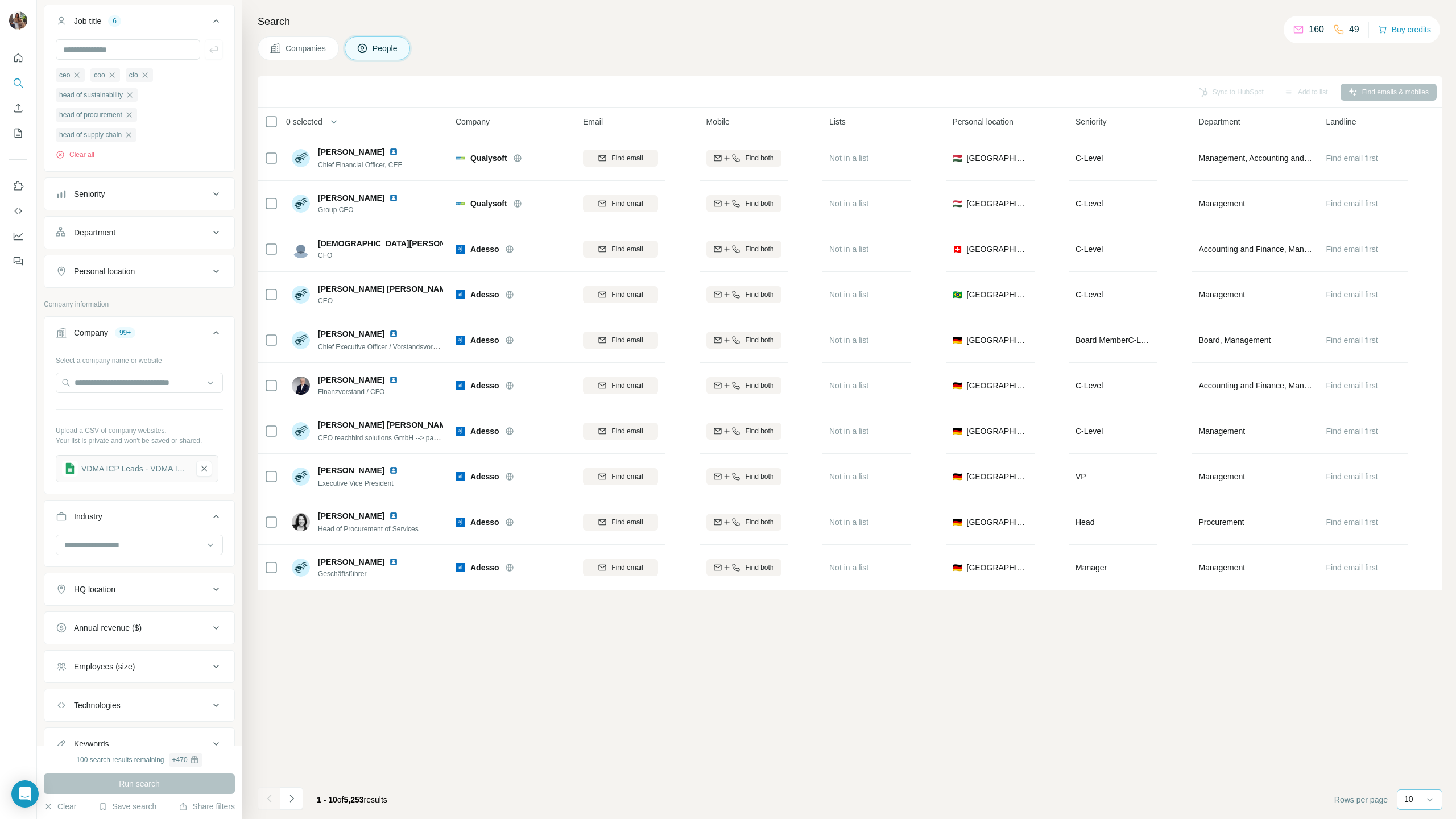
click at [1288, 405] on p "10" at bounding box center [1409, 799] width 9 height 11
click at [1288, 405] on div "60" at bounding box center [1419, 712] width 40 height 21
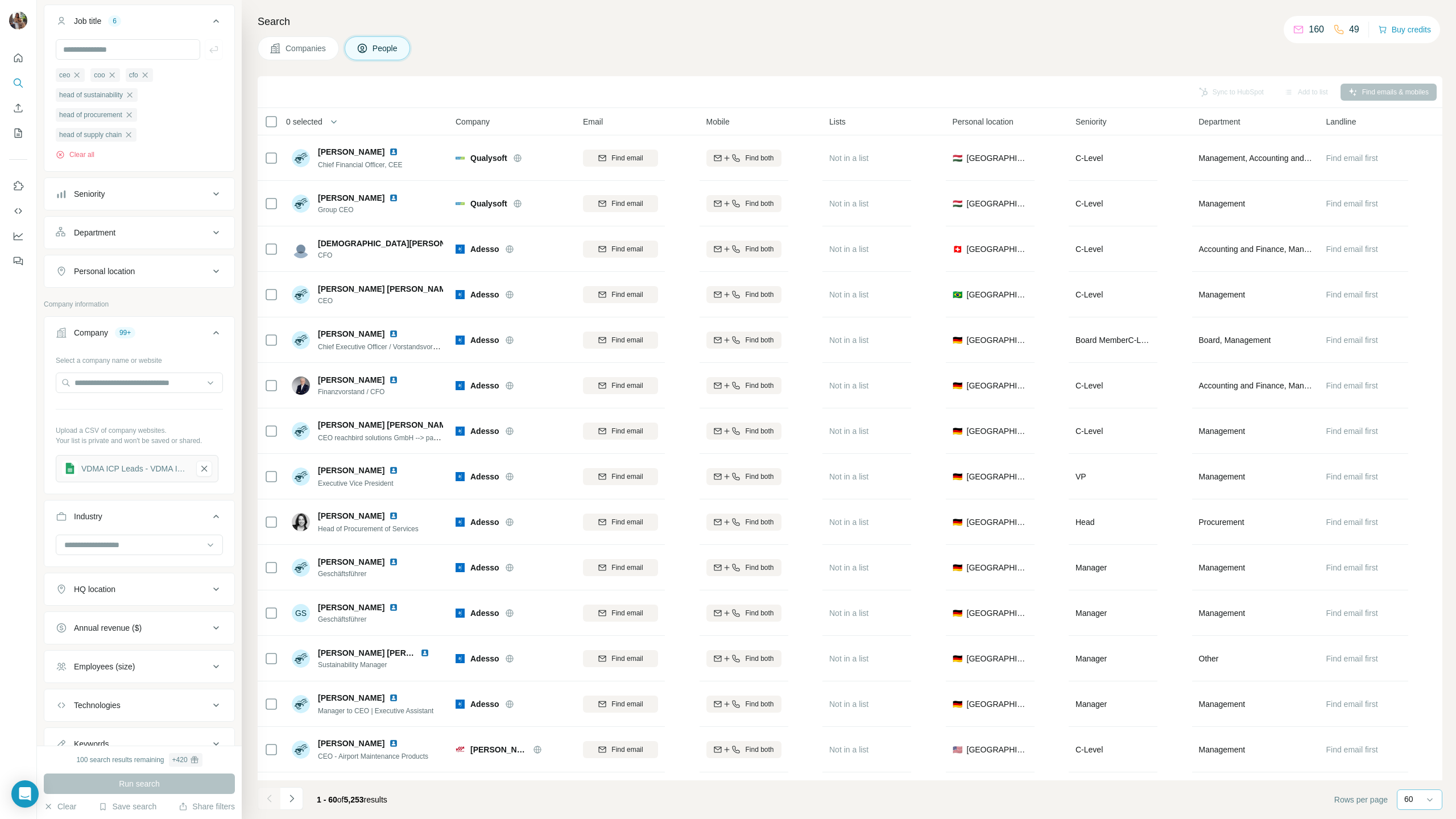
scroll to position [224, 0]
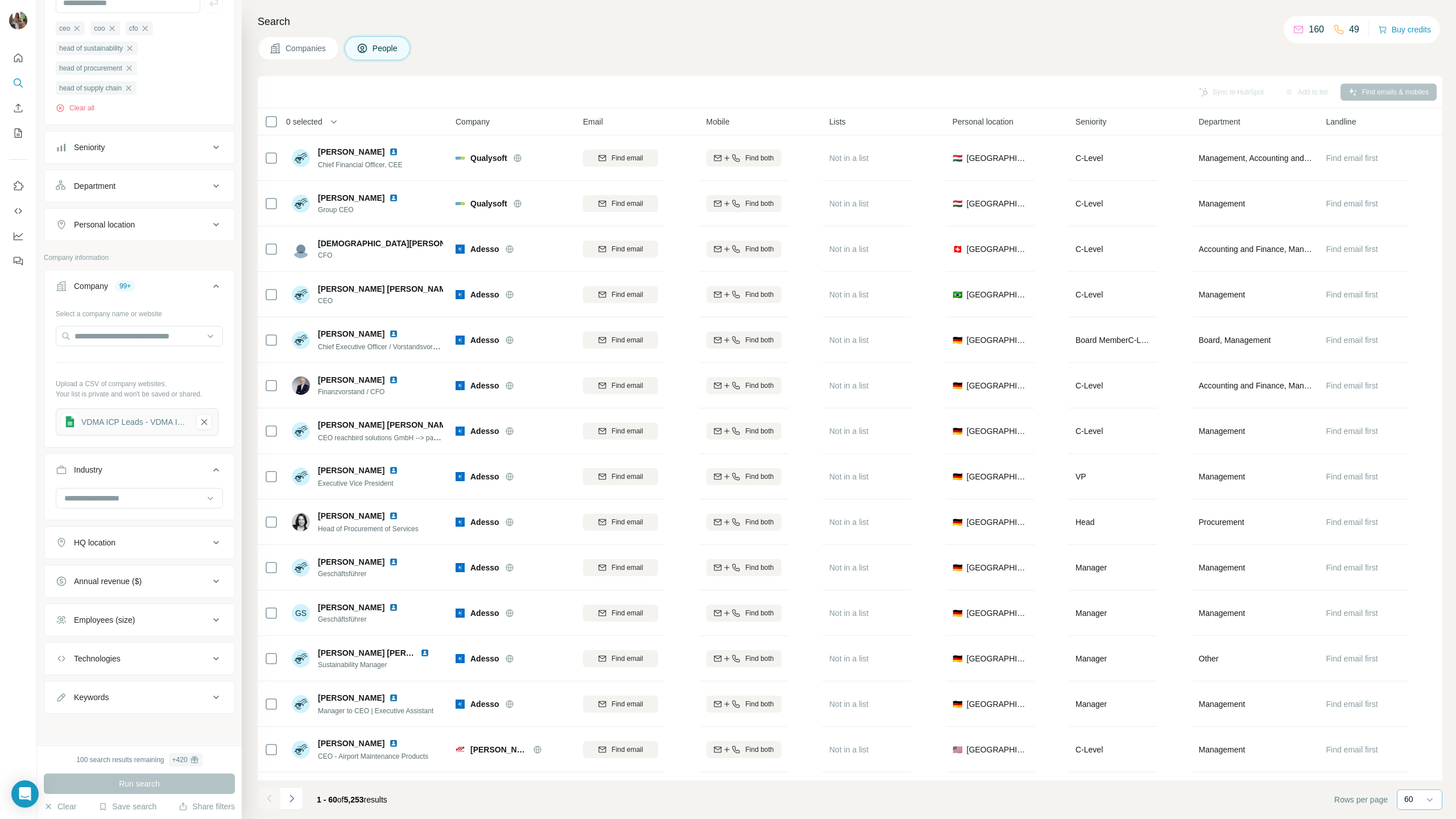
click at [129, 405] on div "Employees (size)" at bounding box center [104, 620] width 61 height 11
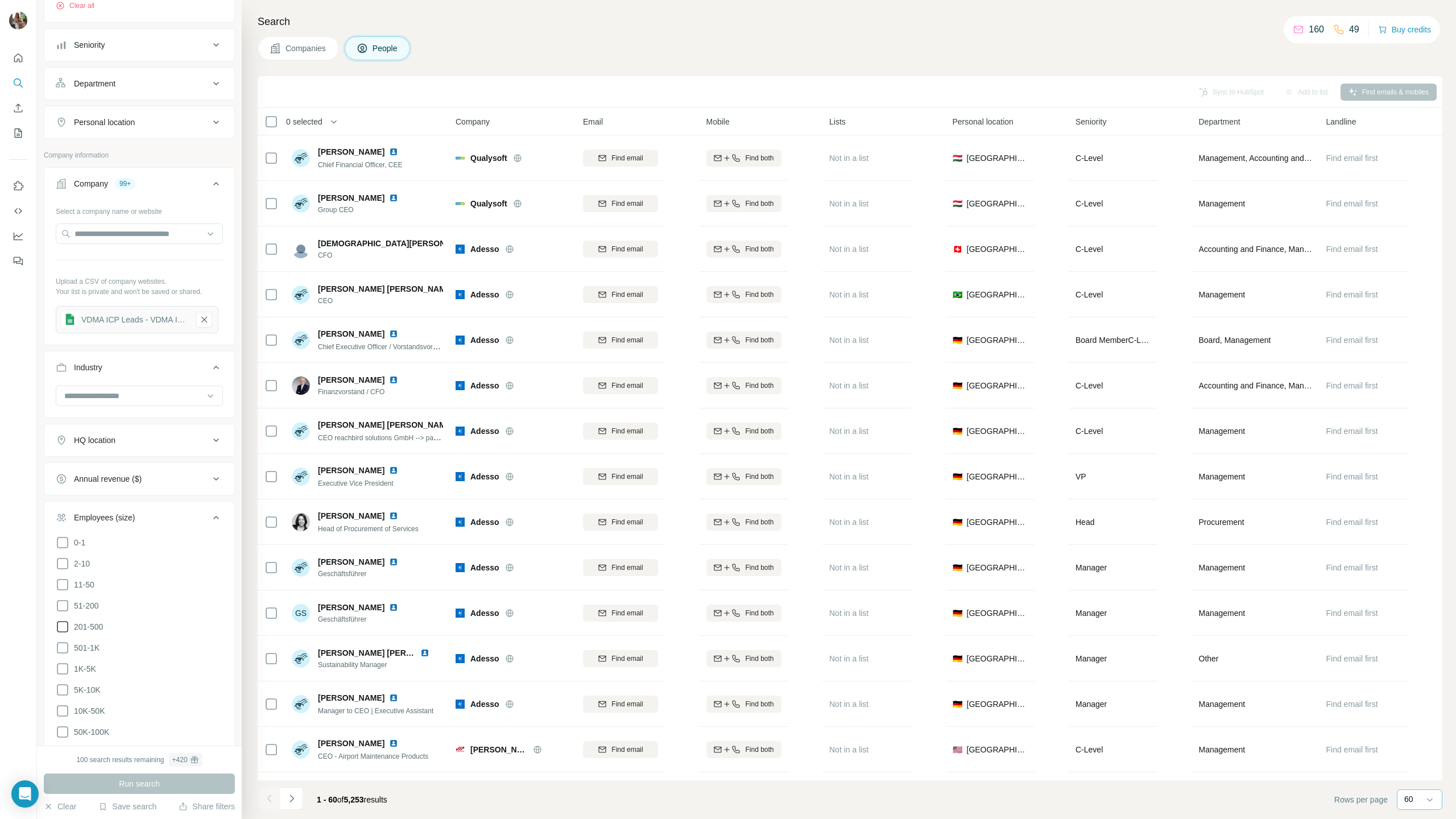
scroll to position [338, 0]
click at [65, 405] on icon at bounding box center [63, 654] width 14 height 14
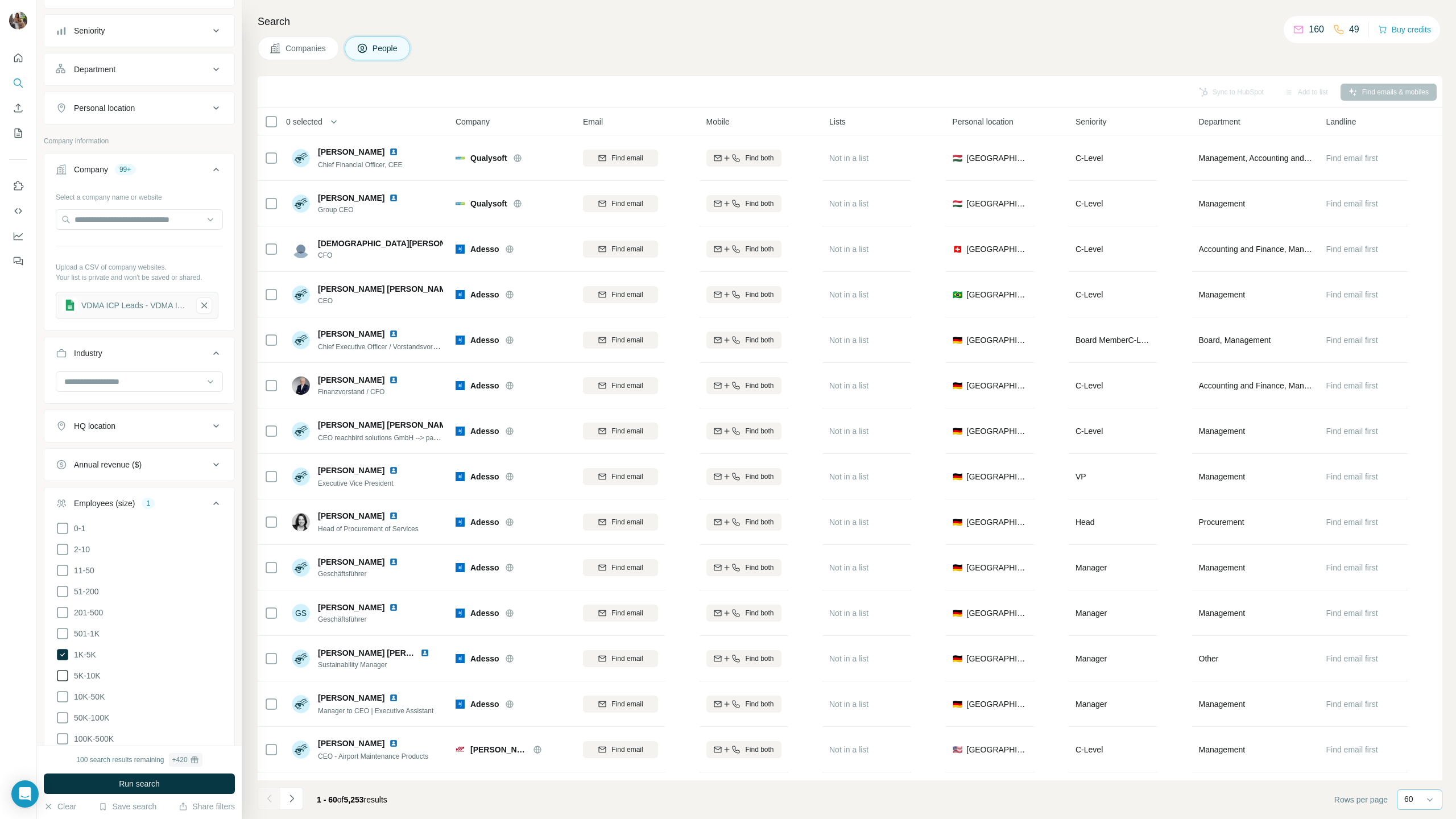
click at [63, 405] on icon at bounding box center [63, 676] width 14 height 14
click at [63, 405] on icon at bounding box center [63, 697] width 14 height 14
click at [63, 405] on icon at bounding box center [63, 717] width 14 height 14
click at [63, 405] on icon at bounding box center [63, 739] width 14 height 14
click at [66, 405] on icon at bounding box center [63, 634] width 14 height 14
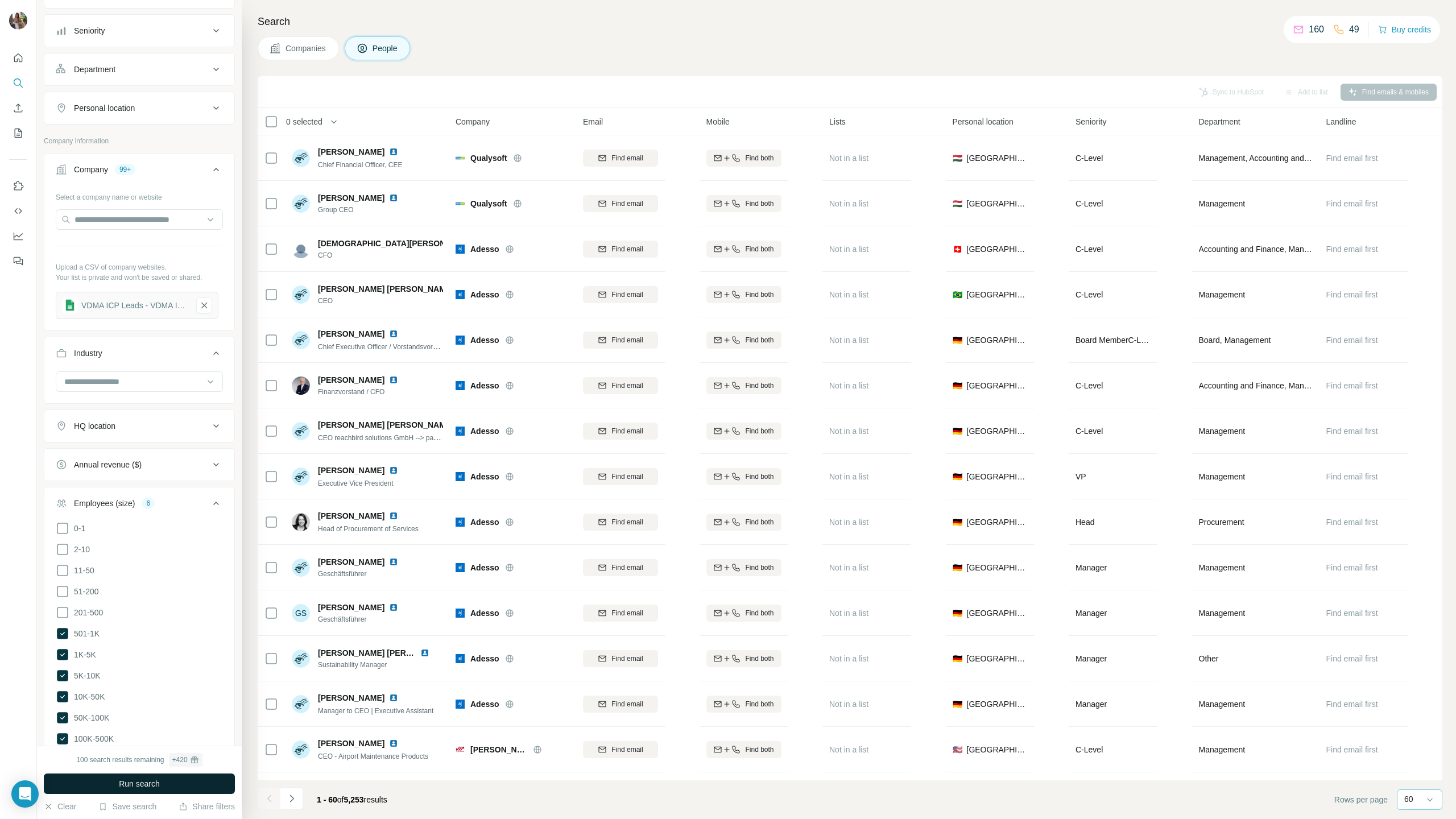
click at [98, 405] on button "Run search" at bounding box center [139, 783] width 191 height 21
click at [137, 405] on button "Annual revenue ($)" at bounding box center [139, 465] width 190 height 28
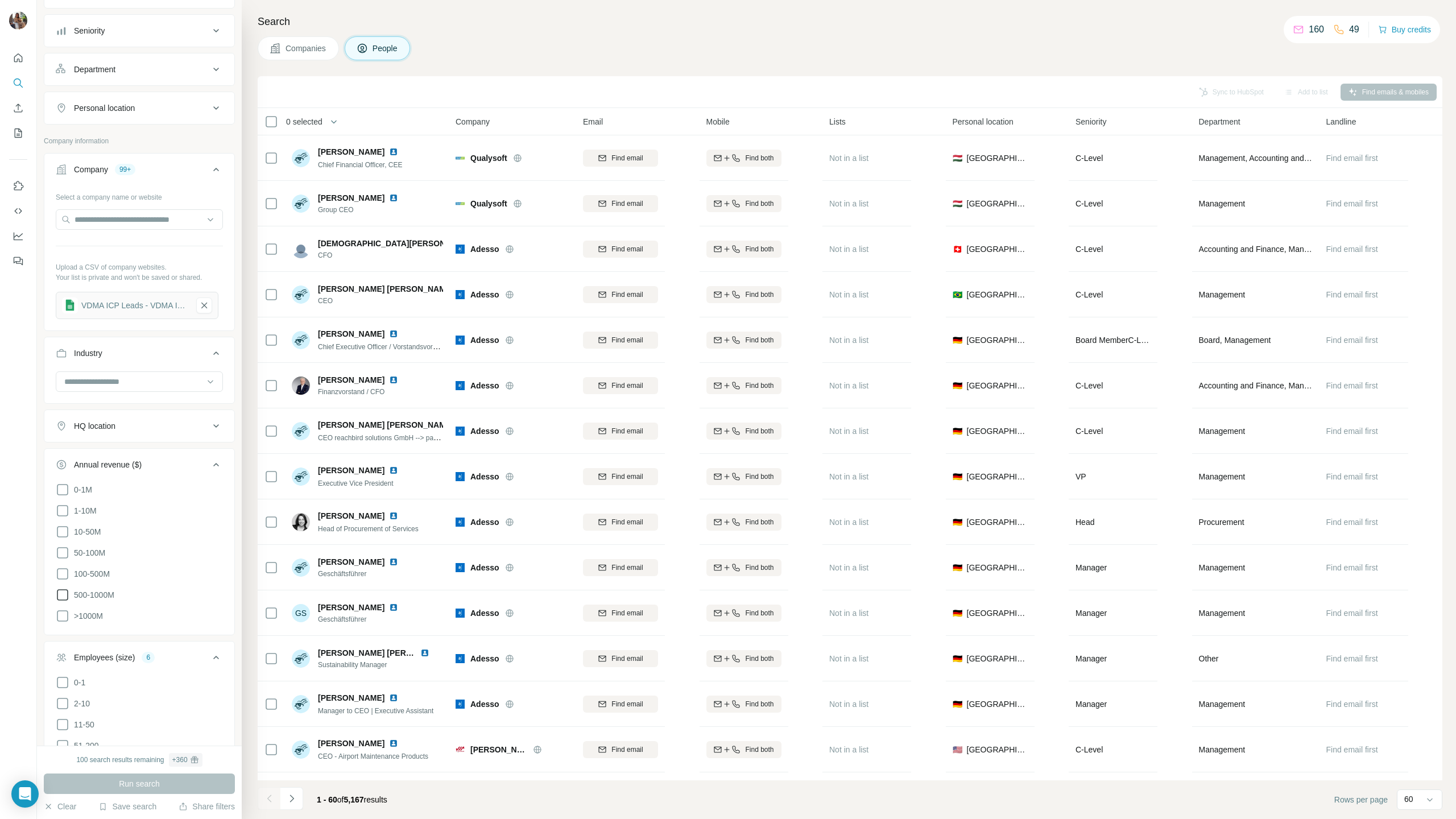
click at [60, 405] on icon at bounding box center [63, 595] width 14 height 14
click at [61, 405] on icon at bounding box center [63, 616] width 14 height 14
click at [114, 405] on button "Run search" at bounding box center [139, 783] width 191 height 21
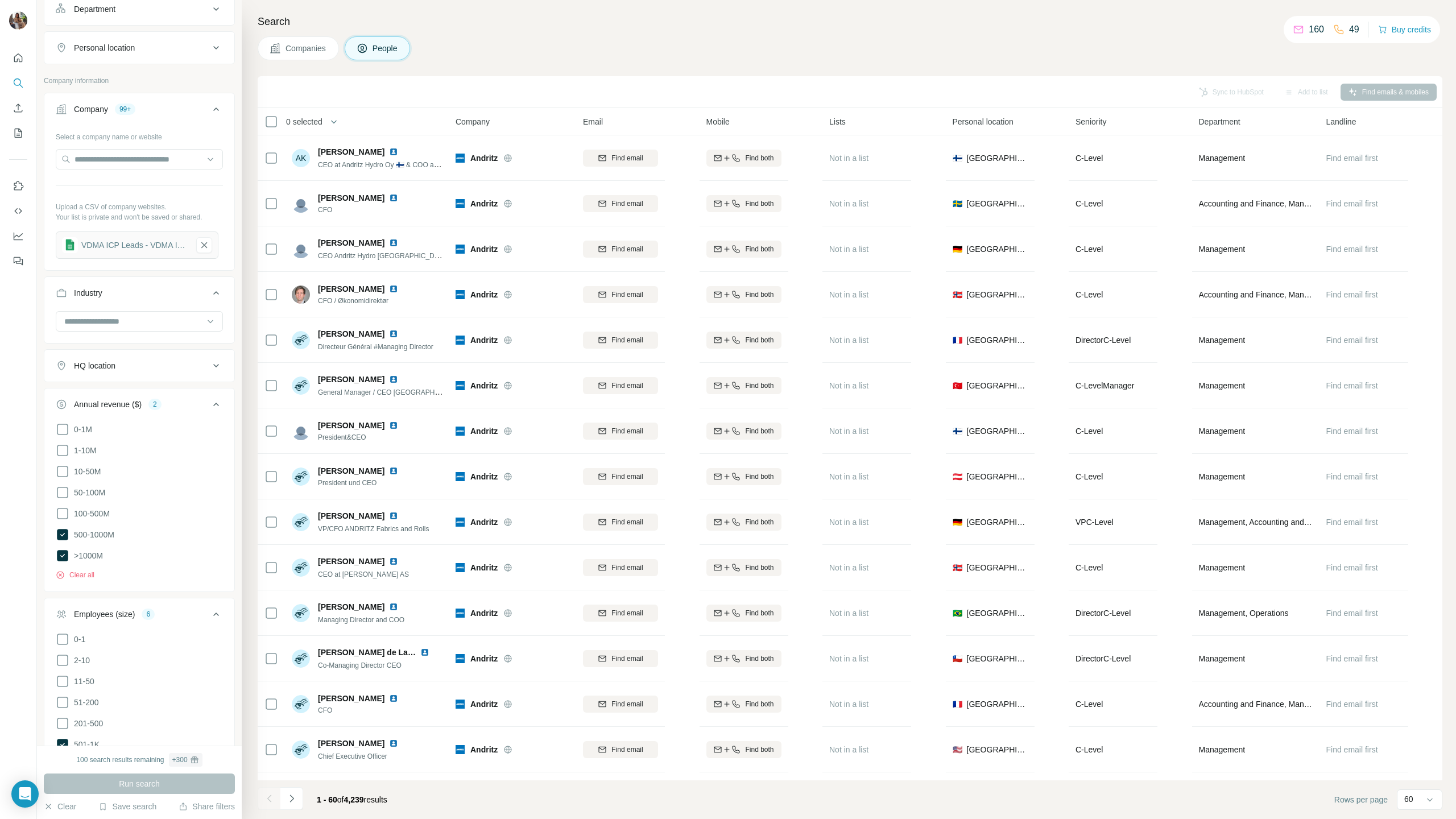
scroll to position [391, 0]
click at [115, 378] on div "HQ location" at bounding box center [95, 374] width 41 height 11
click at [119, 399] on input "text" at bounding box center [139, 402] width 167 height 21
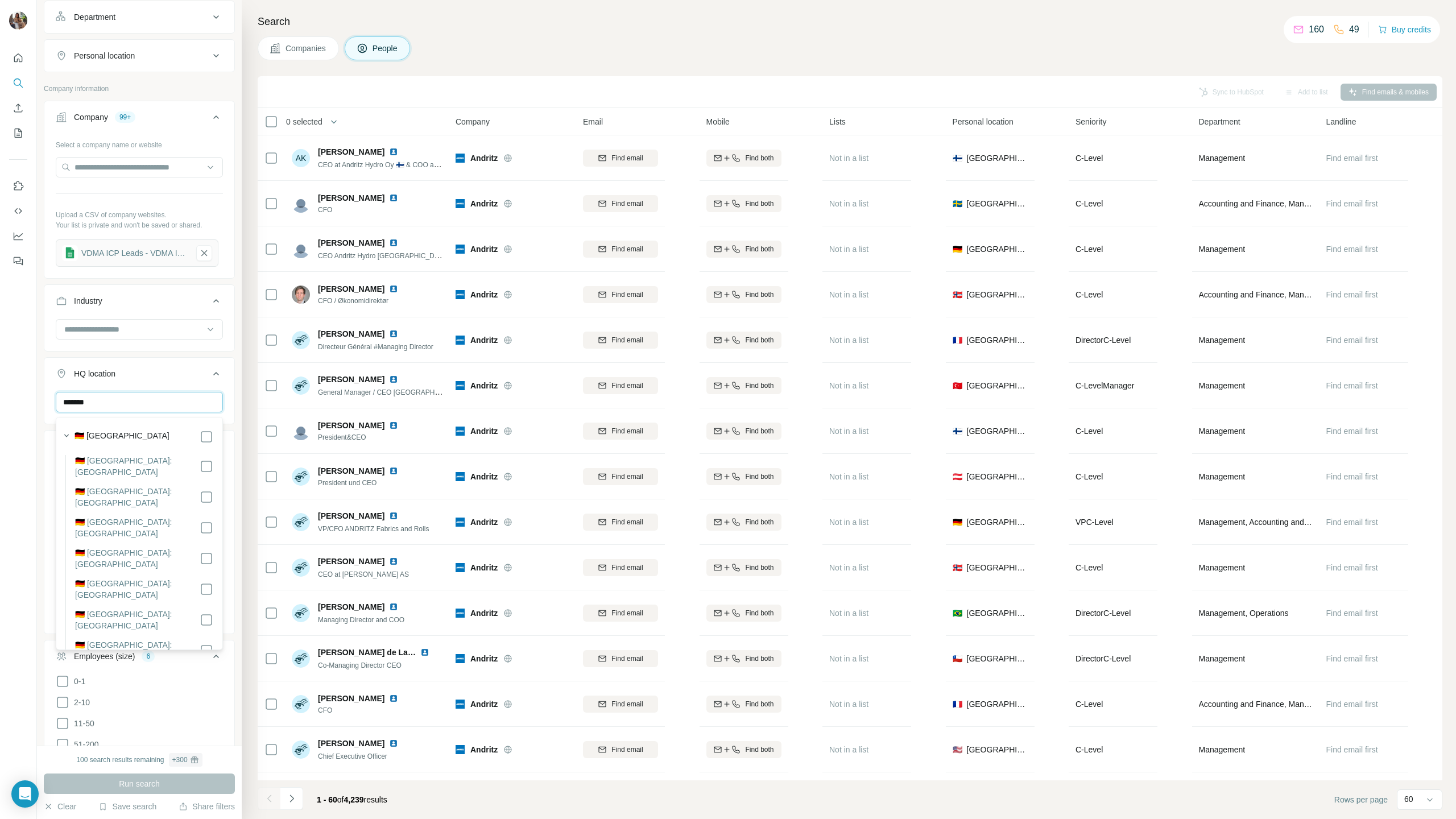
type input "*******"
click at [140, 405] on div "🇩🇪 [GEOGRAPHIC_DATA]" at bounding box center [144, 437] width 139 height 14
click at [172, 405] on div "🇩🇪 [GEOGRAPHIC_DATA]" at bounding box center [144, 437] width 139 height 14
click at [174, 405] on input "*******" at bounding box center [139, 402] width 167 height 21
click at [169, 401] on input "*******" at bounding box center [139, 402] width 167 height 21
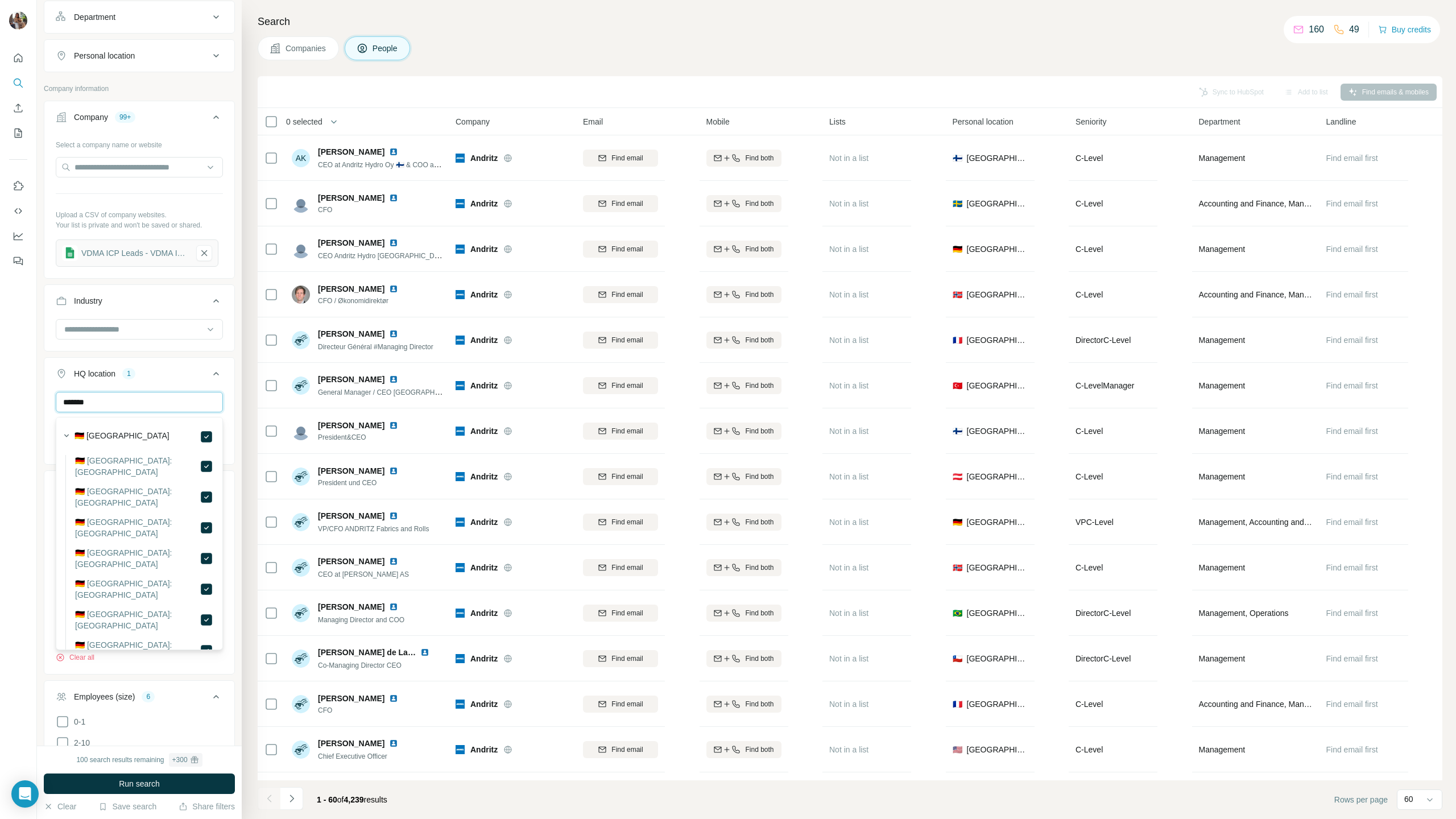
scroll to position [188, 0]
click at [162, 383] on button "HQ location 1" at bounding box center [139, 375] width 190 height 32
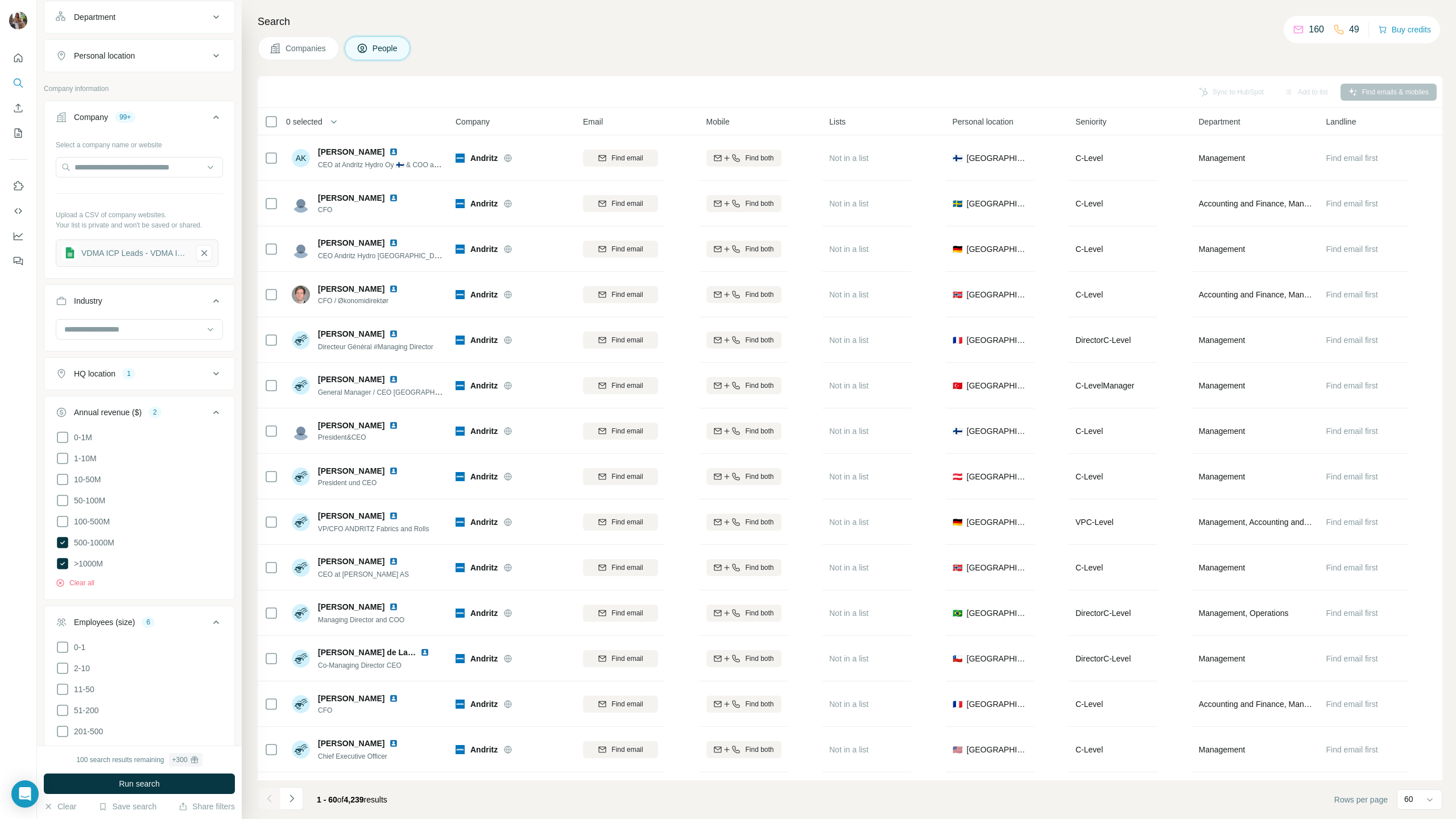
click at [174, 379] on div "HQ location 1" at bounding box center [132, 374] width 153 height 11
click at [142, 405] on input "text" at bounding box center [139, 402] width 167 height 21
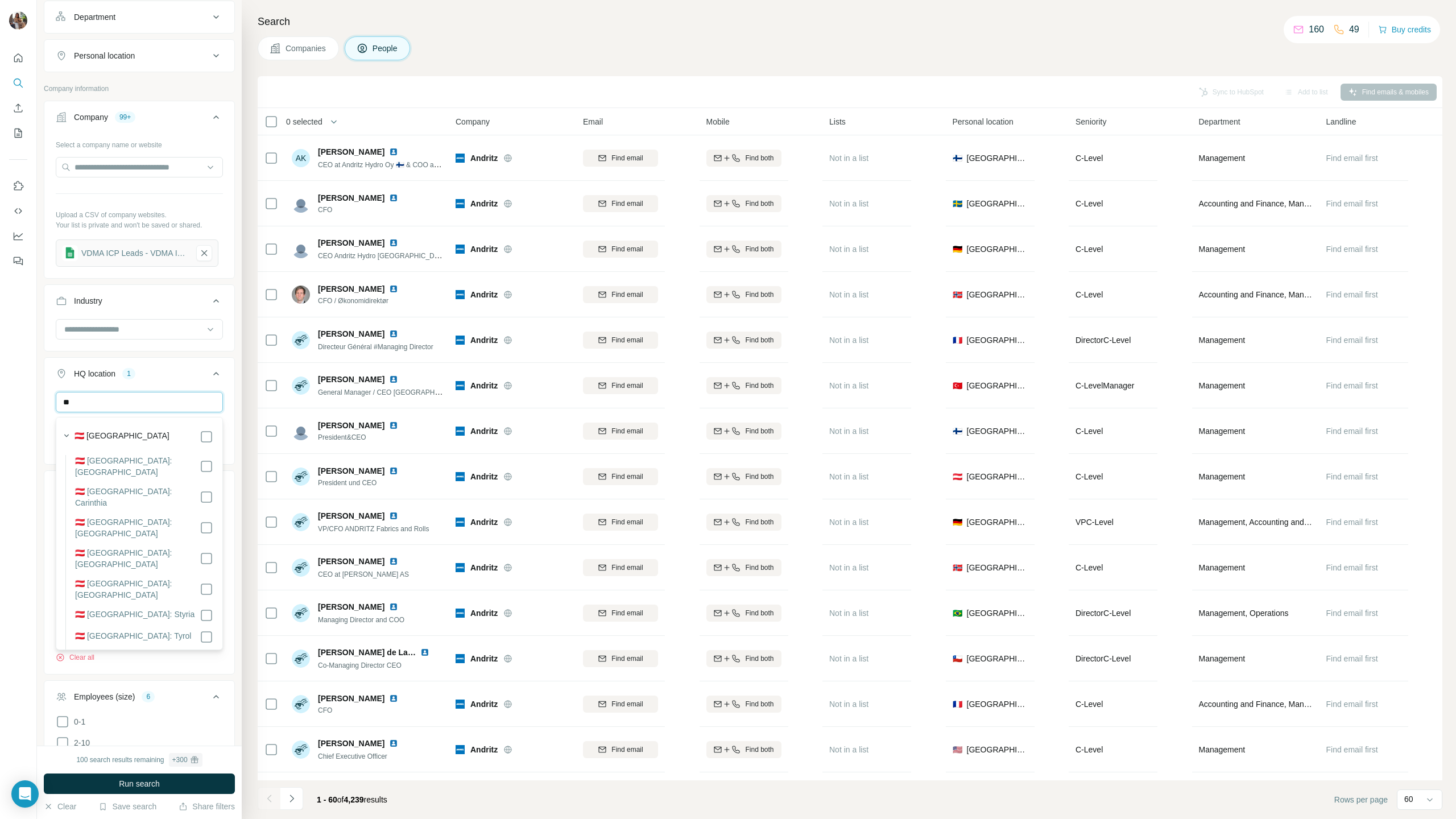
type input "*"
click at [172, 405] on button "Run search" at bounding box center [139, 783] width 191 height 21
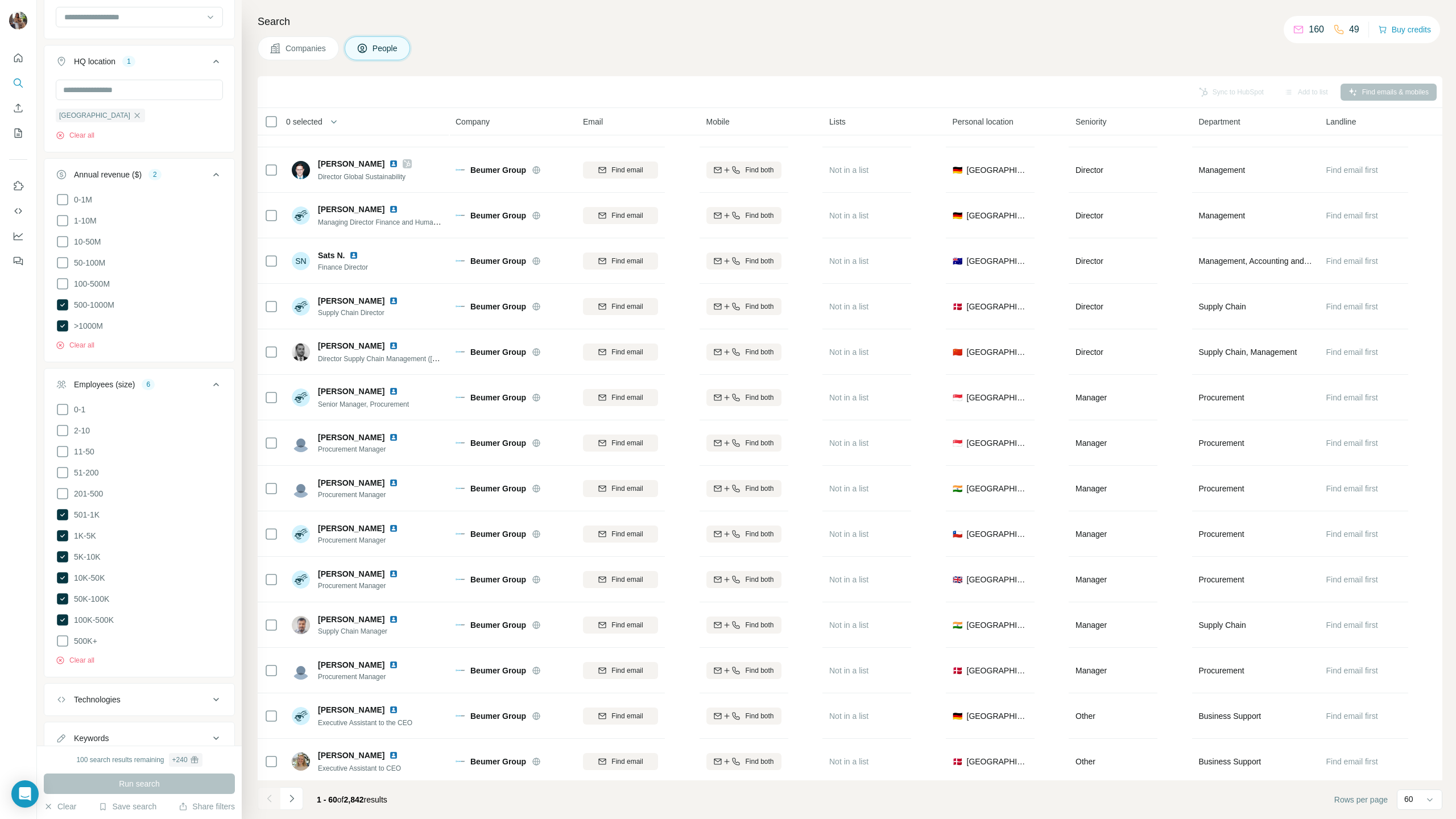
scroll to position [736, 0]
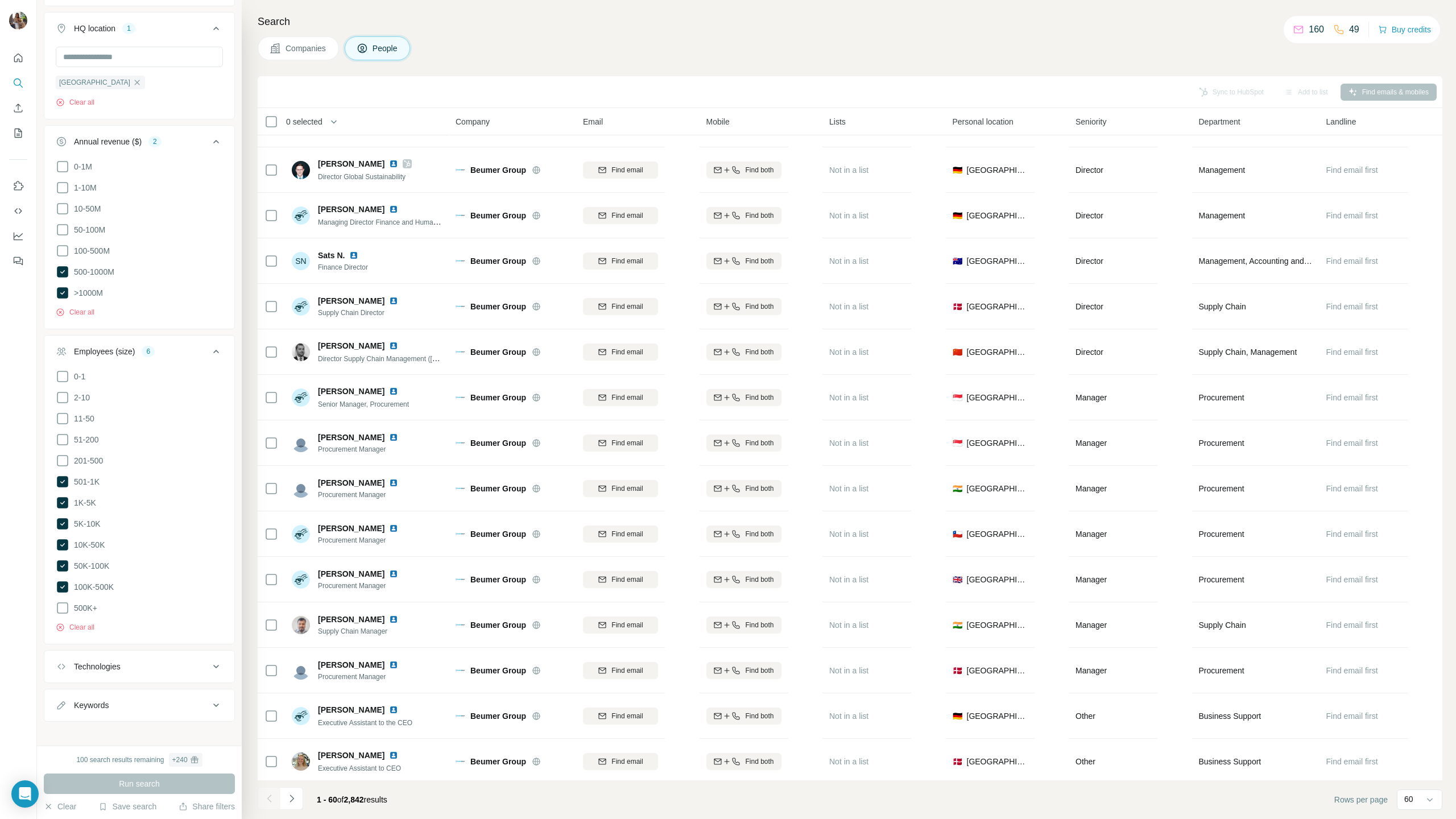
click at [112, 405] on button "Keywords" at bounding box center [139, 705] width 190 height 28
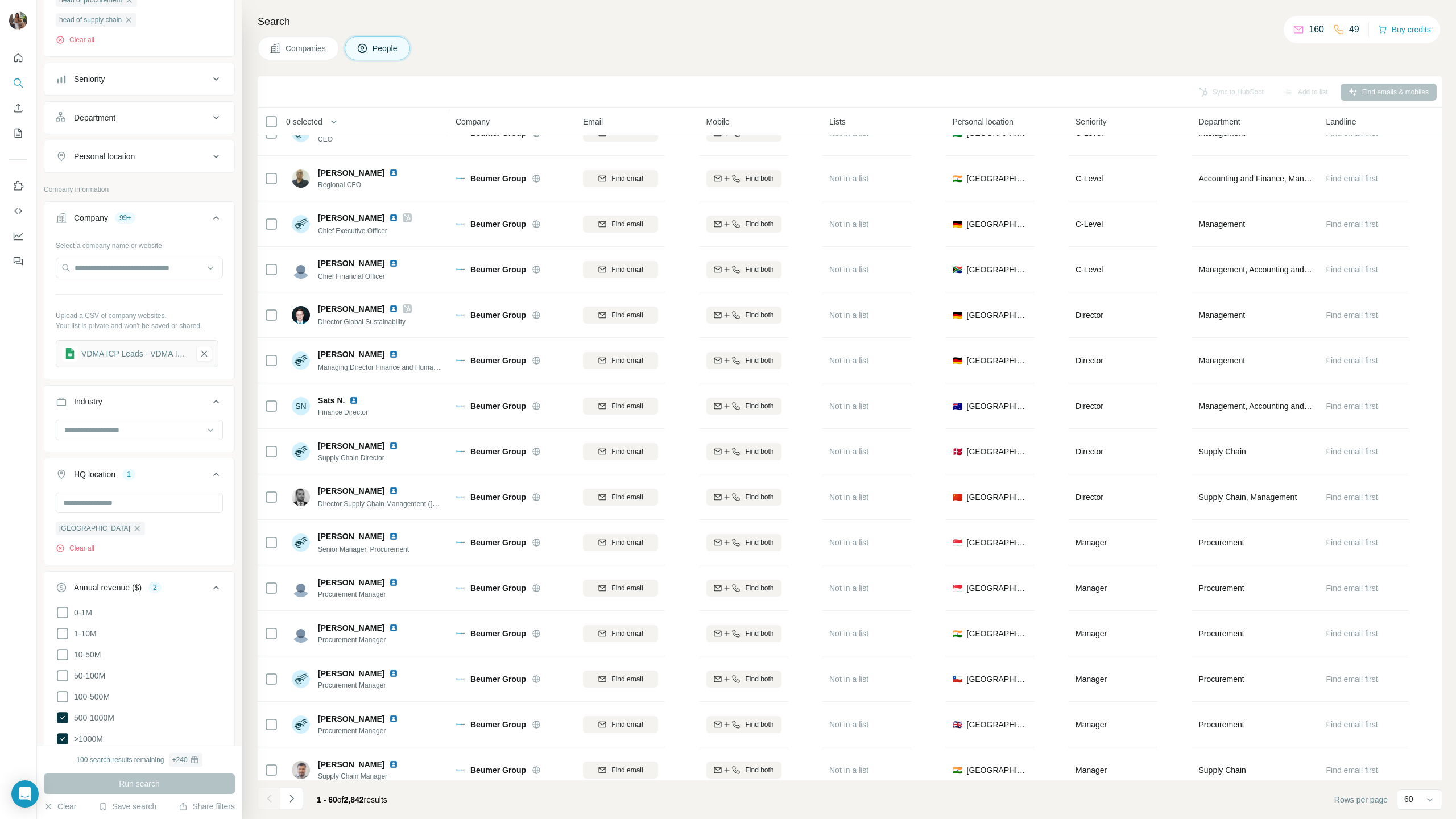
scroll to position [0, 0]
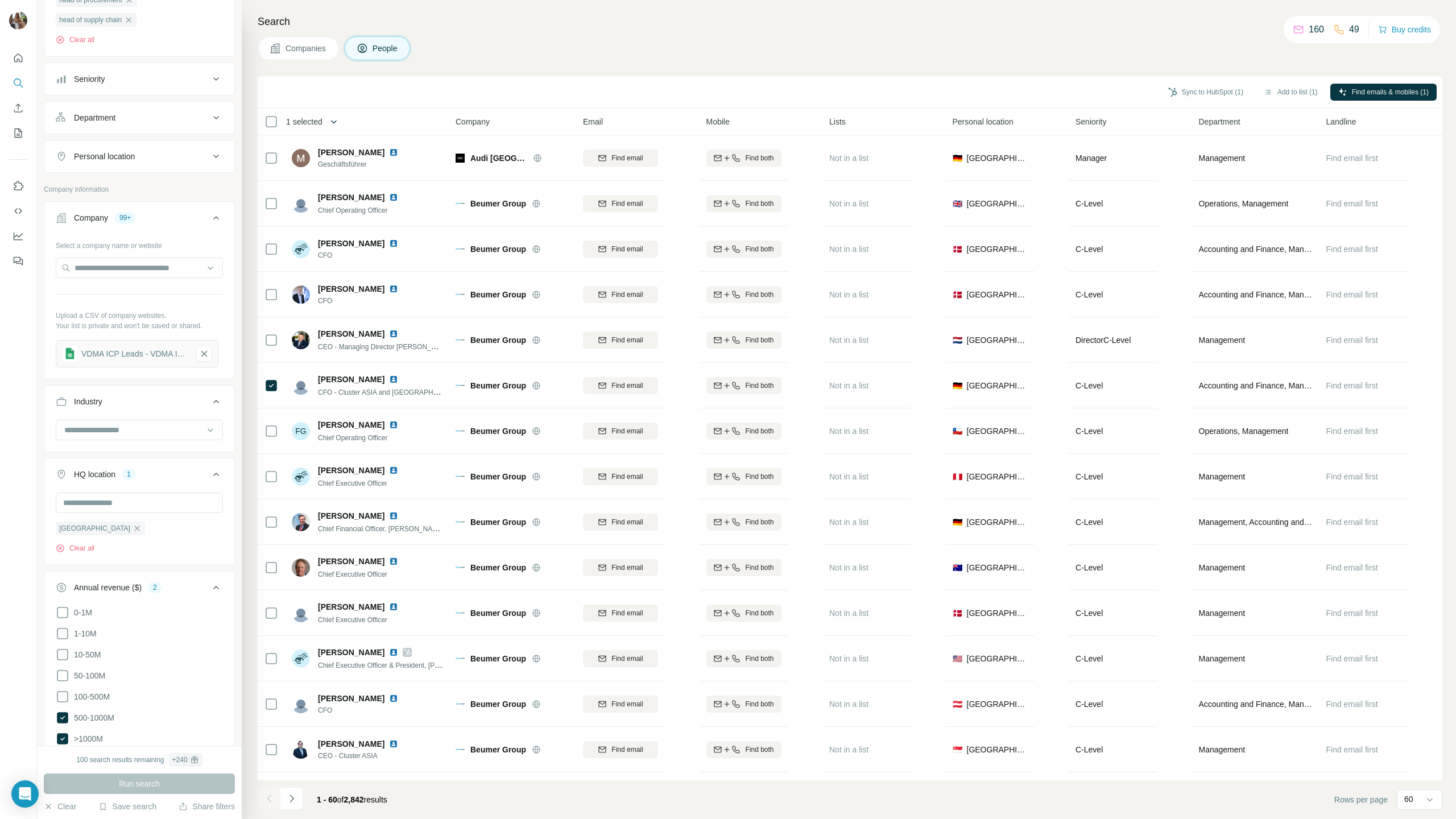
click at [338, 126] on icon "button" at bounding box center [334, 122] width 11 height 11
click at [507, 82] on div "Sync to HubSpot (1) Add to list (1) Find emails & mobiles (1)" at bounding box center [850, 92] width 1174 height 20
click at [327, 121] on span "60 selected" at bounding box center [306, 122] width 41 height 11
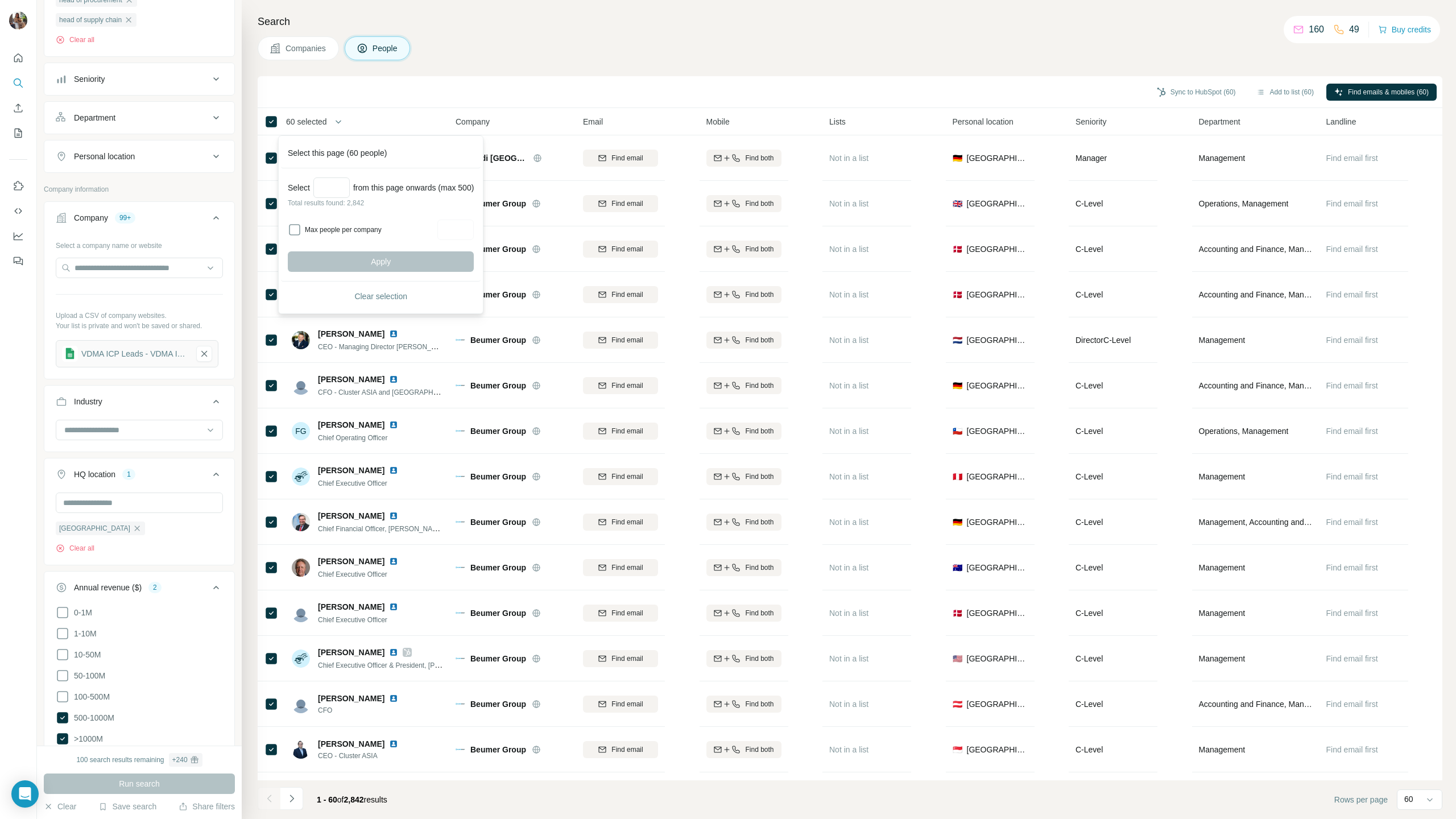
click at [376, 107] on div "Sync to HubSpot (60) Add to list (60) Find emails & mobiles (60)" at bounding box center [850, 92] width 1185 height 32
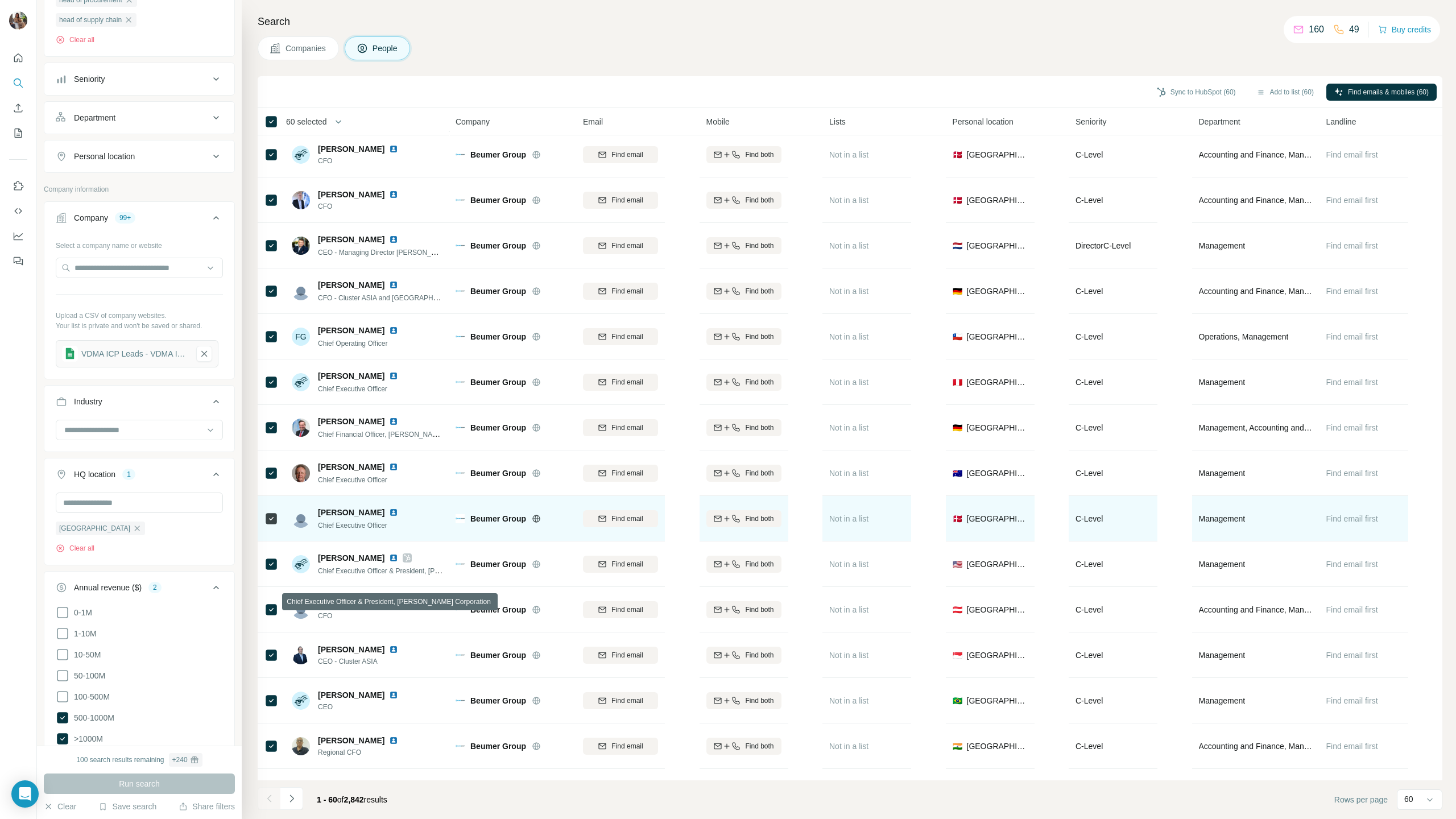
scroll to position [99, 0]
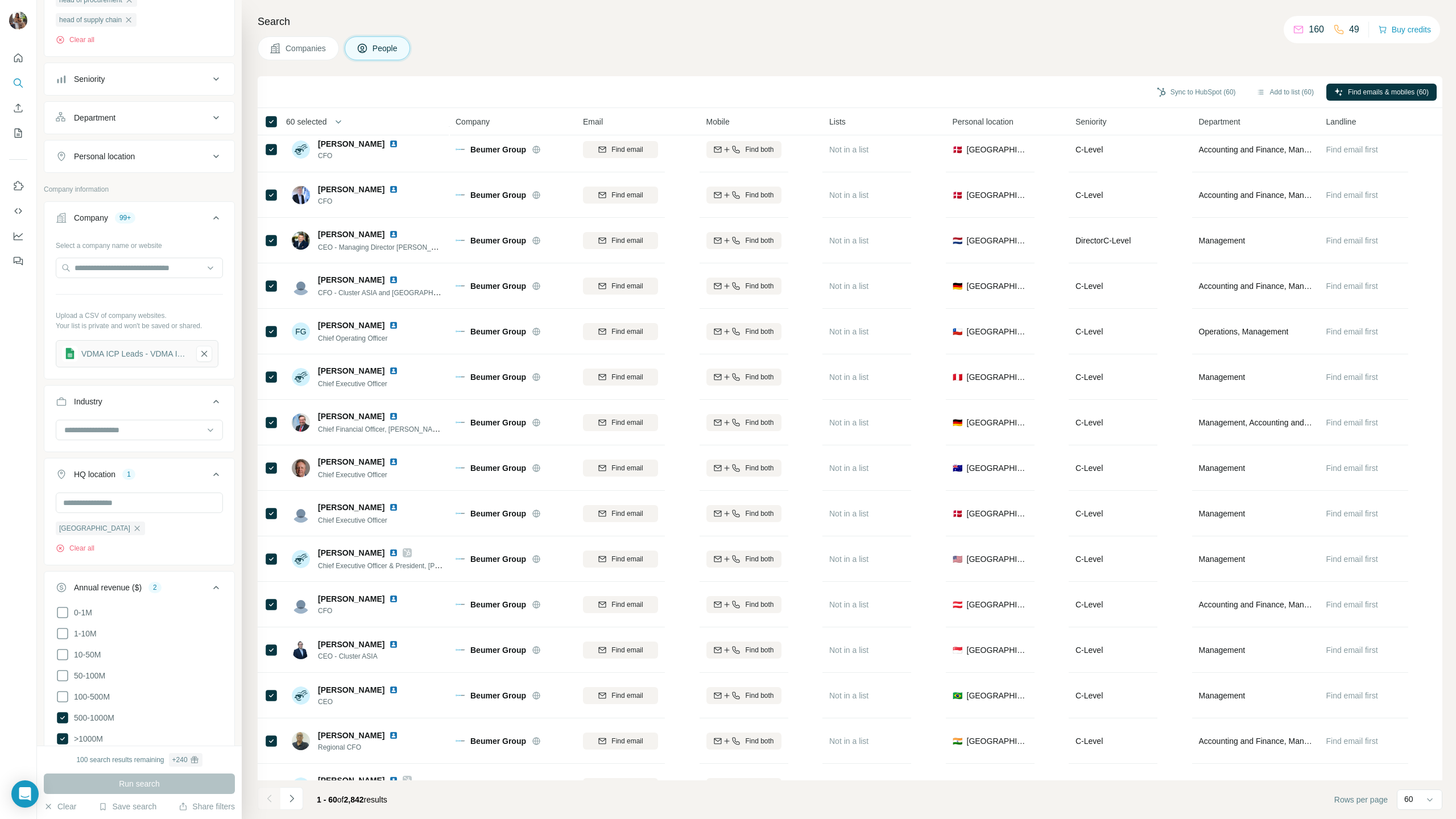
click at [994, 122] on span "Personal location" at bounding box center [983, 122] width 61 height 11
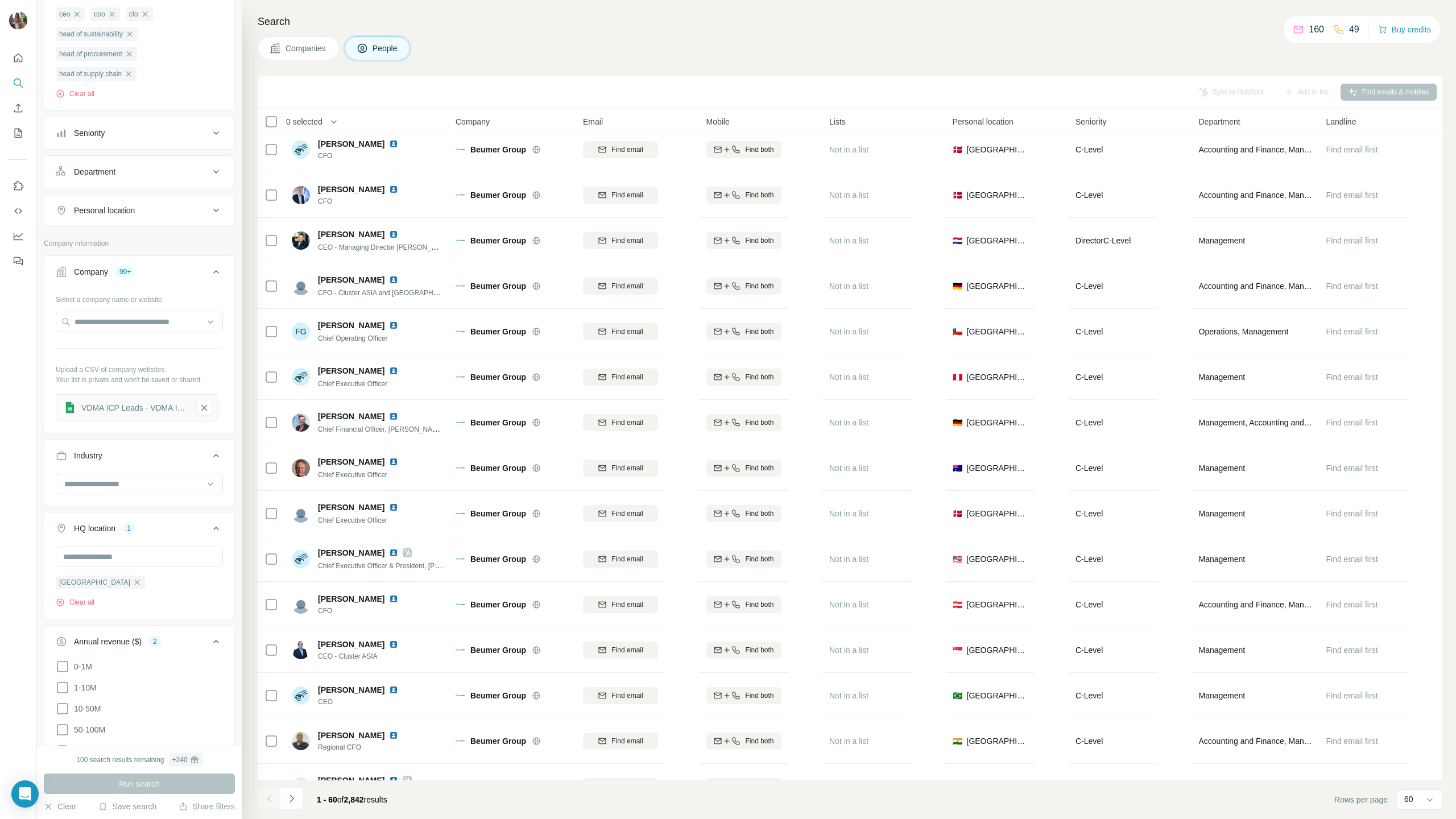
scroll to position [235, 0]
click at [137, 220] on button "Personal location" at bounding box center [139, 211] width 190 height 28
click at [124, 247] on input "text" at bounding box center [139, 239] width 167 height 21
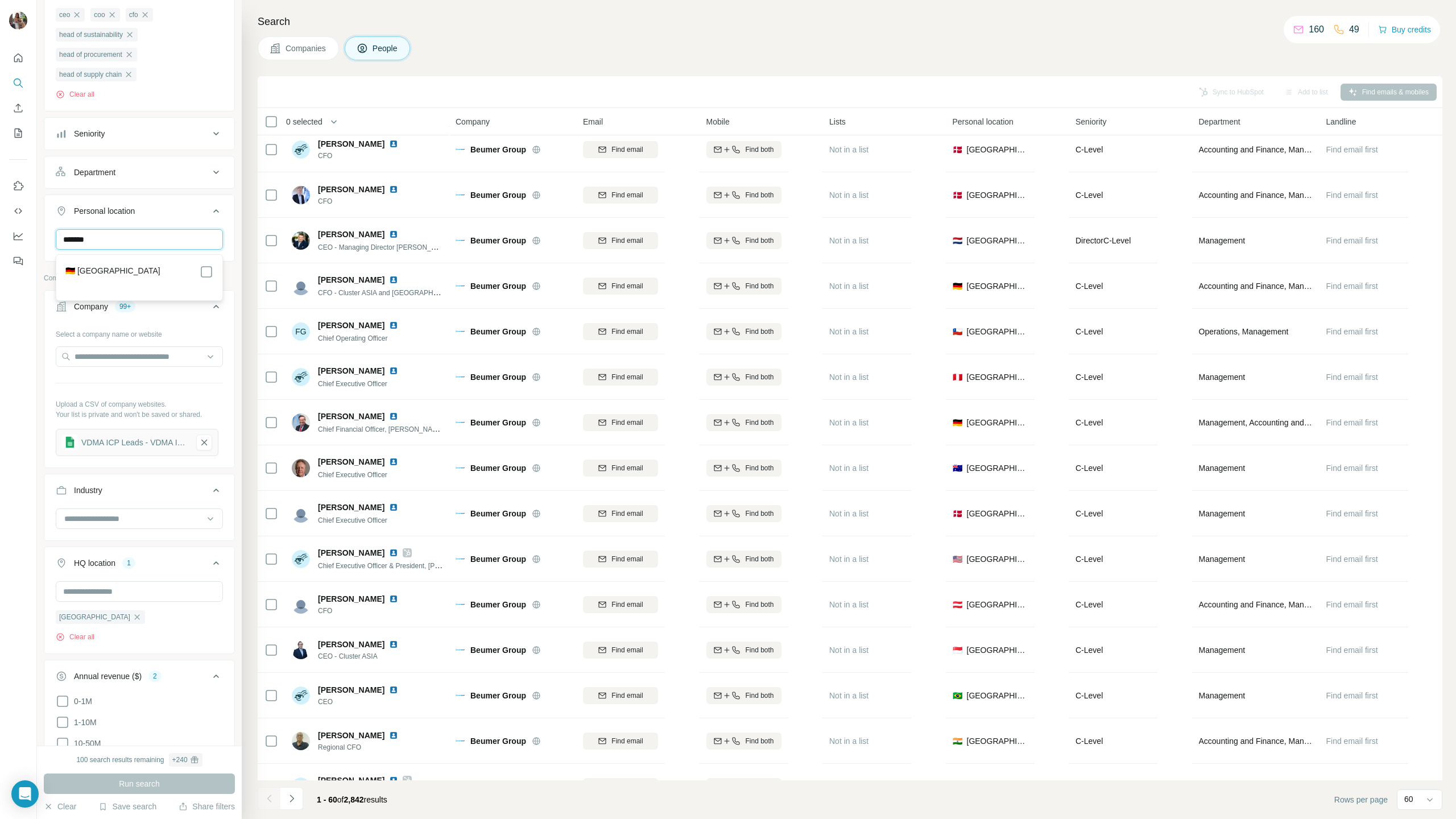
type input "*******"
click at [156, 277] on div "🇩🇪 [GEOGRAPHIC_DATA]" at bounding box center [140, 272] width 148 height 14
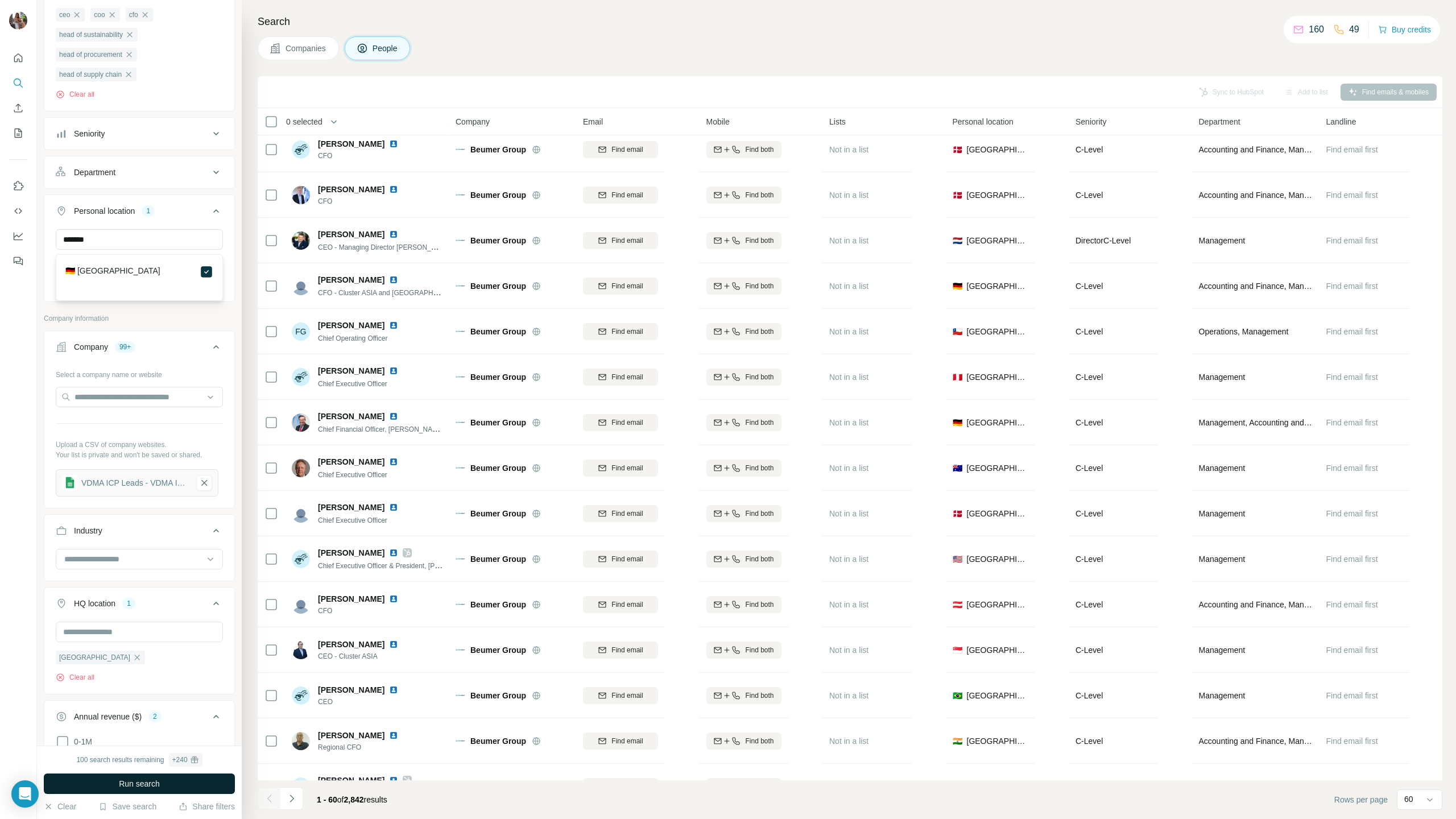
click at [162, 405] on button "Run search" at bounding box center [139, 783] width 191 height 21
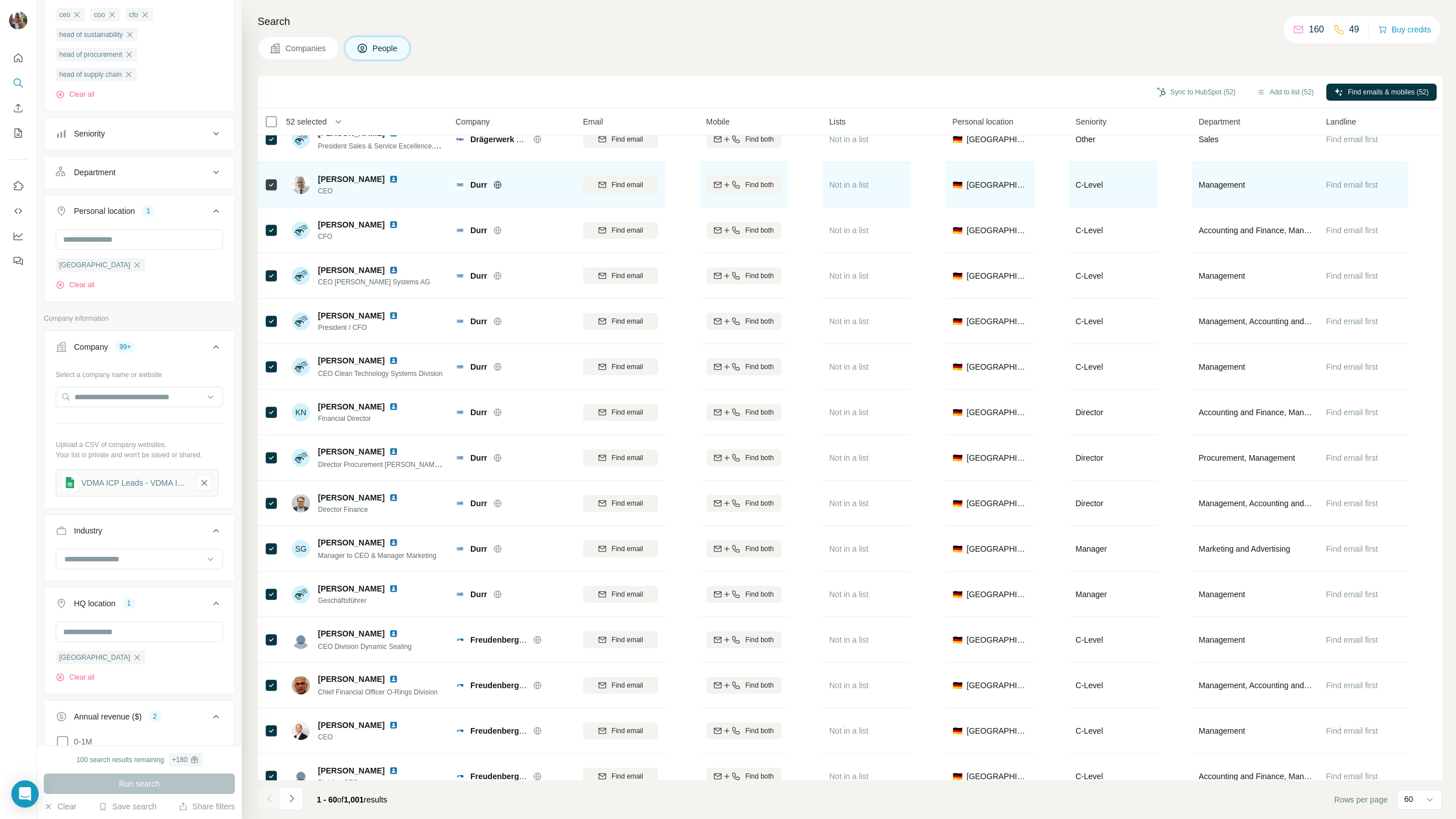
scroll to position [2085, 0]
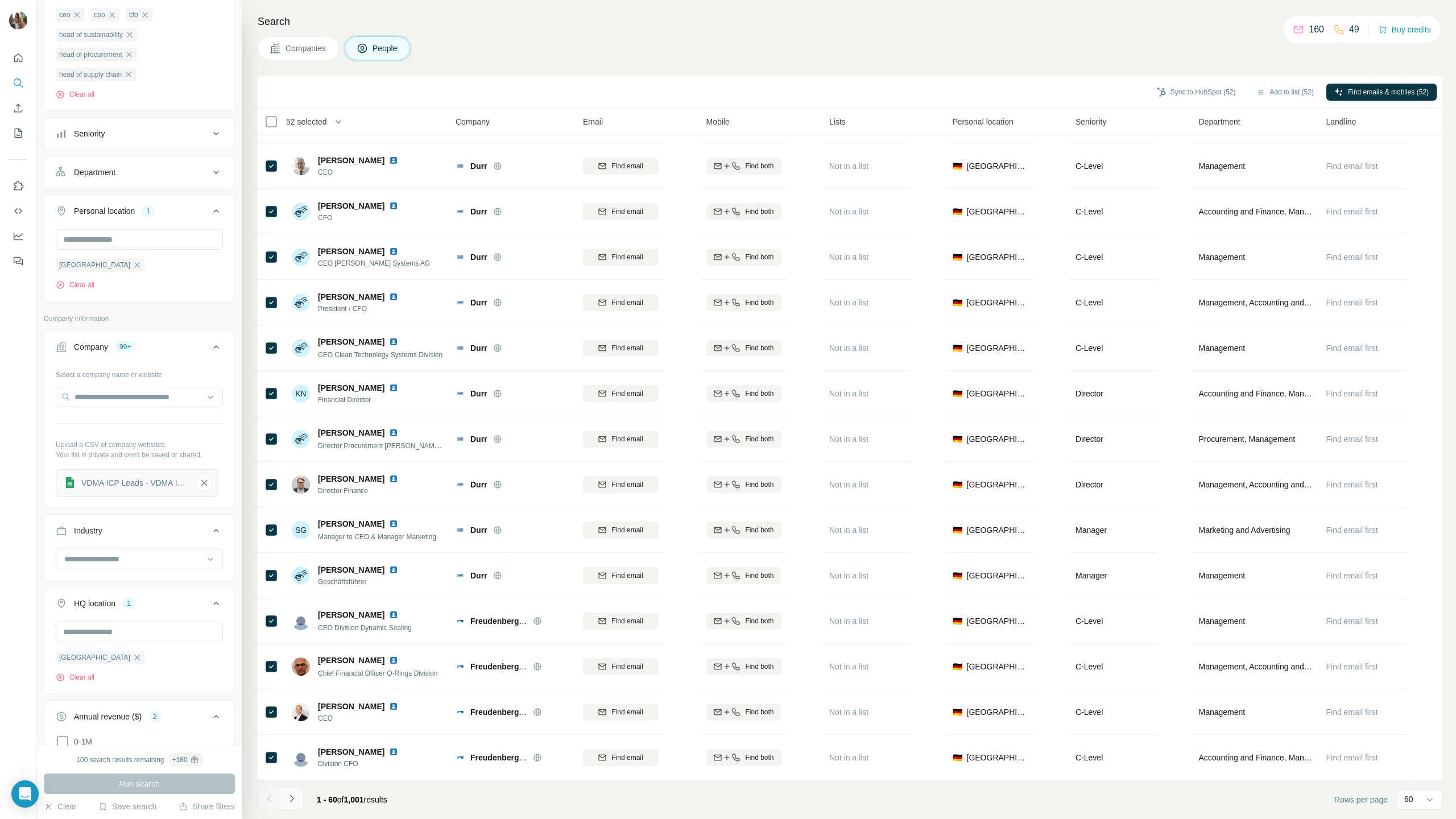
click at [290, 405] on icon "Navigate to next page" at bounding box center [292, 798] width 11 height 11
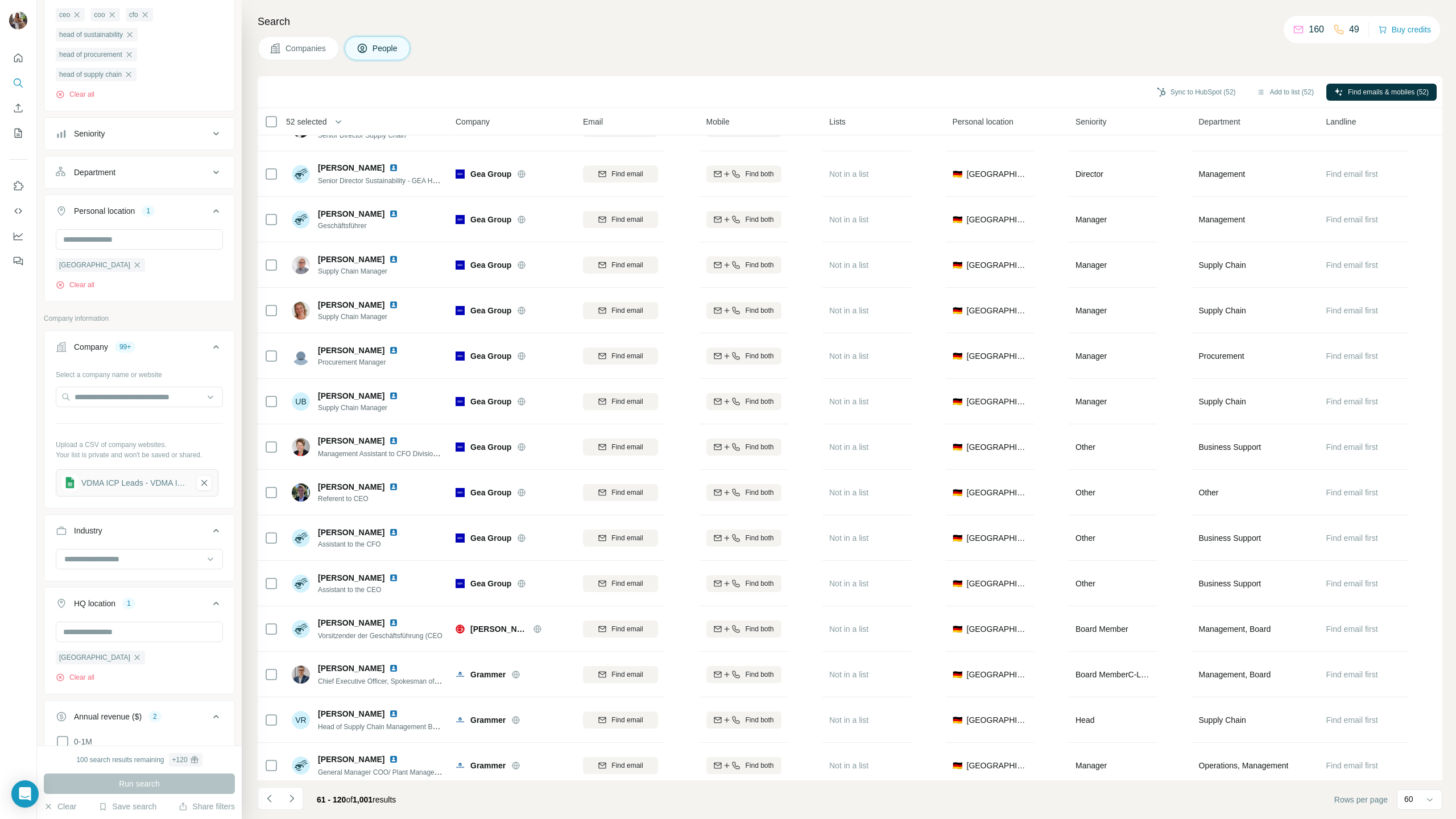
scroll to position [1314, 0]
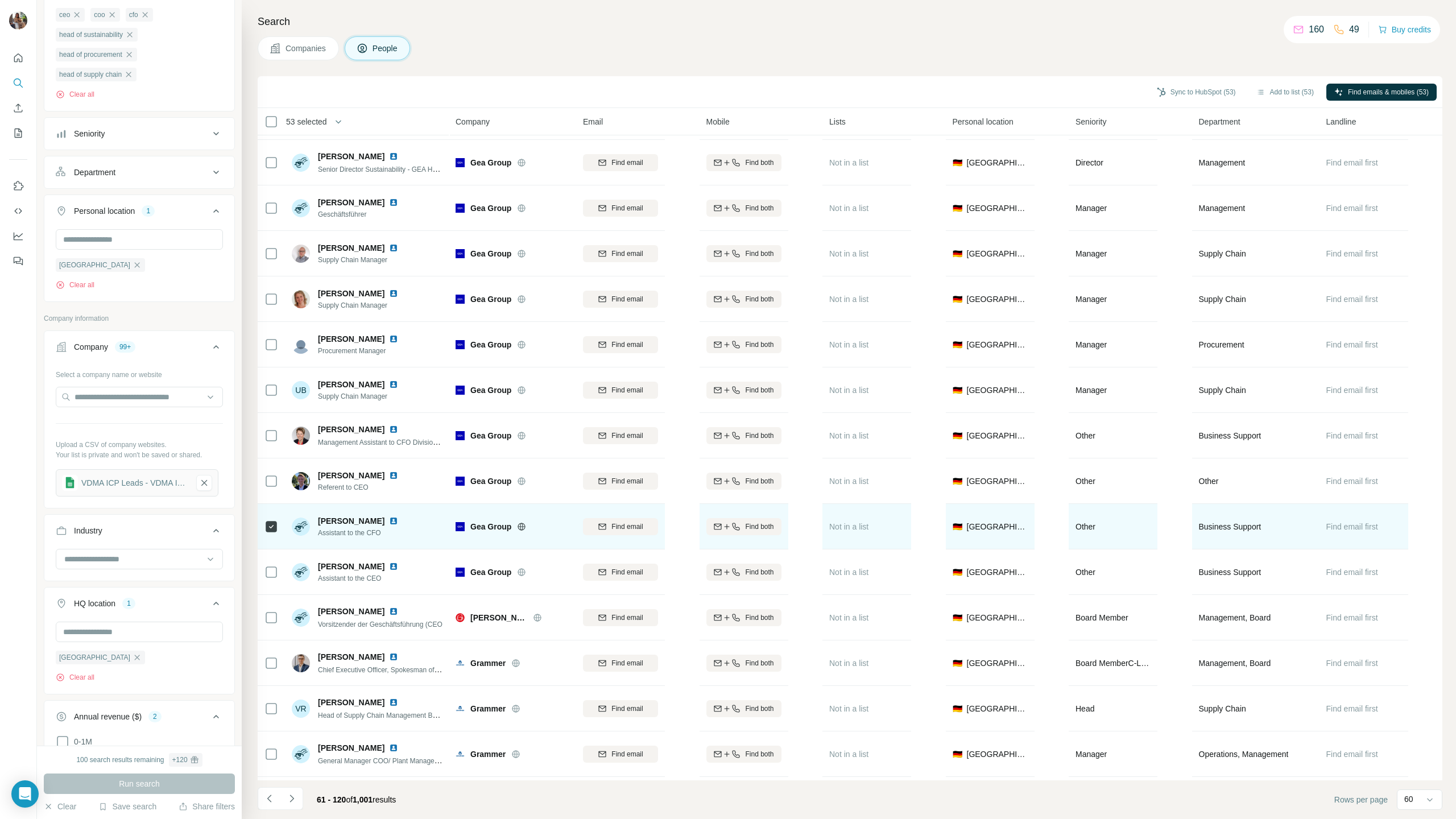
click at [273, 405] on div at bounding box center [272, 526] width 14 height 31
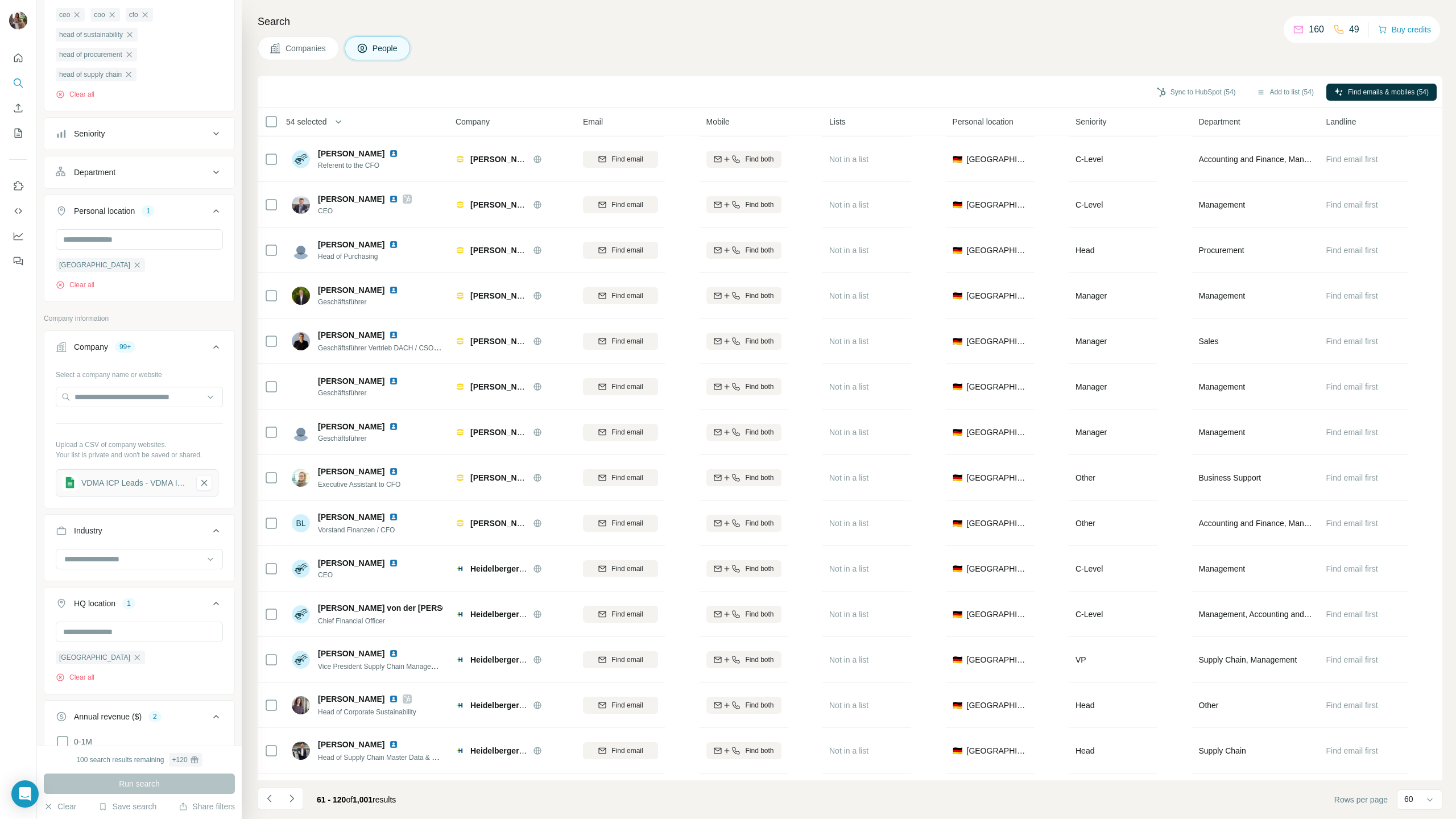
scroll to position [2085, 0]
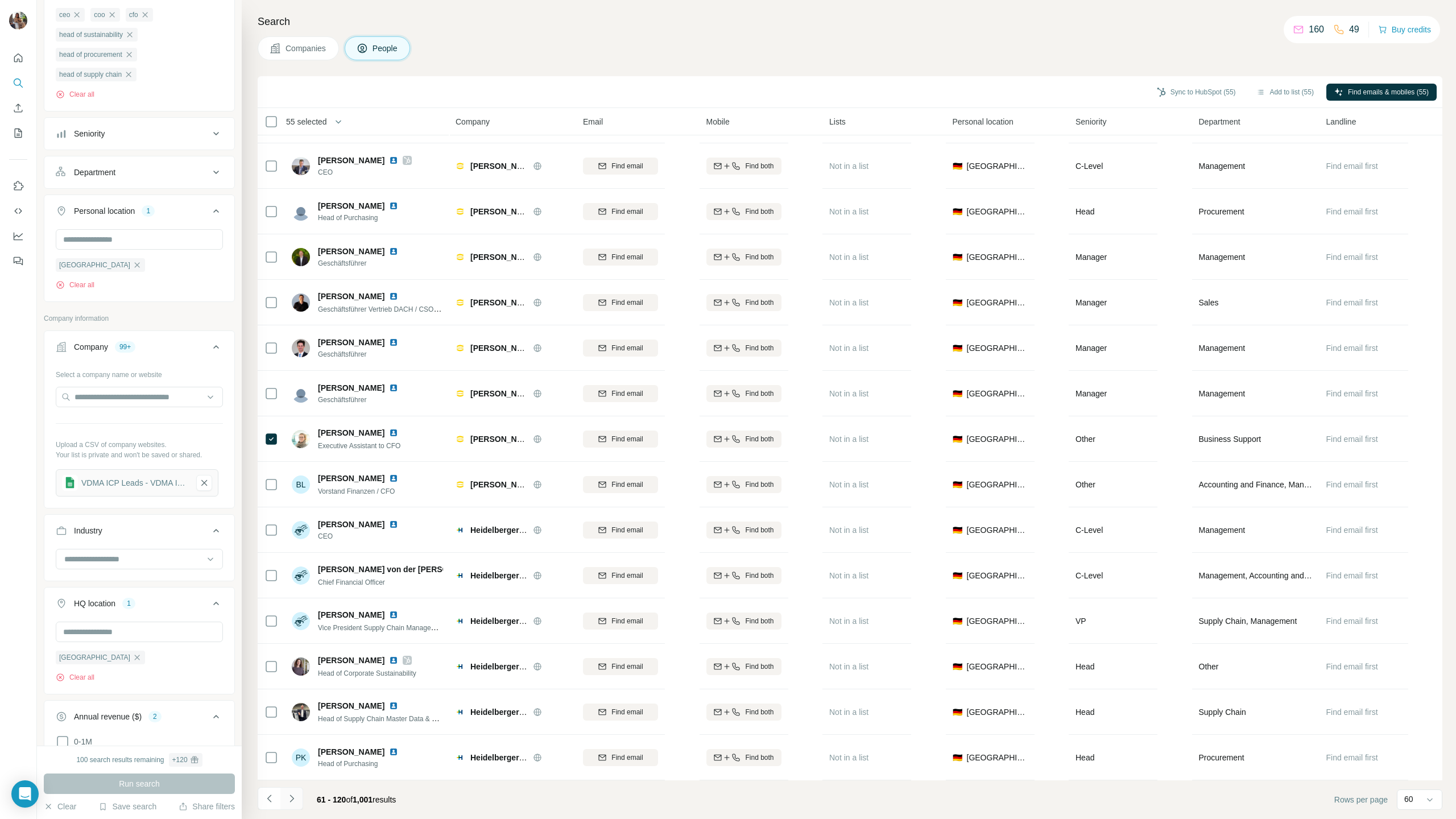
click at [294, 405] on button "Navigate to next page" at bounding box center [292, 798] width 23 height 23
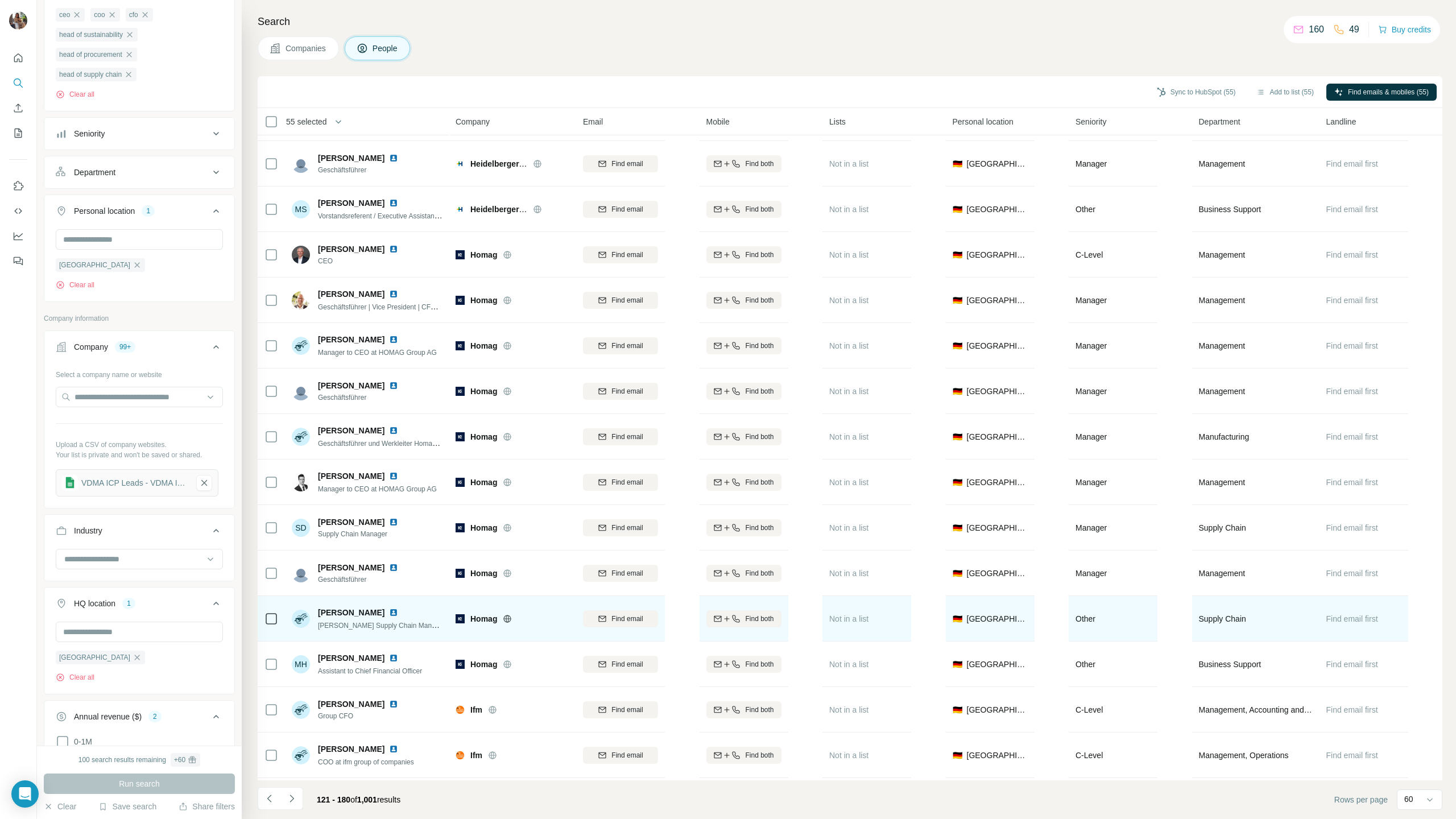
scroll to position [54, 0]
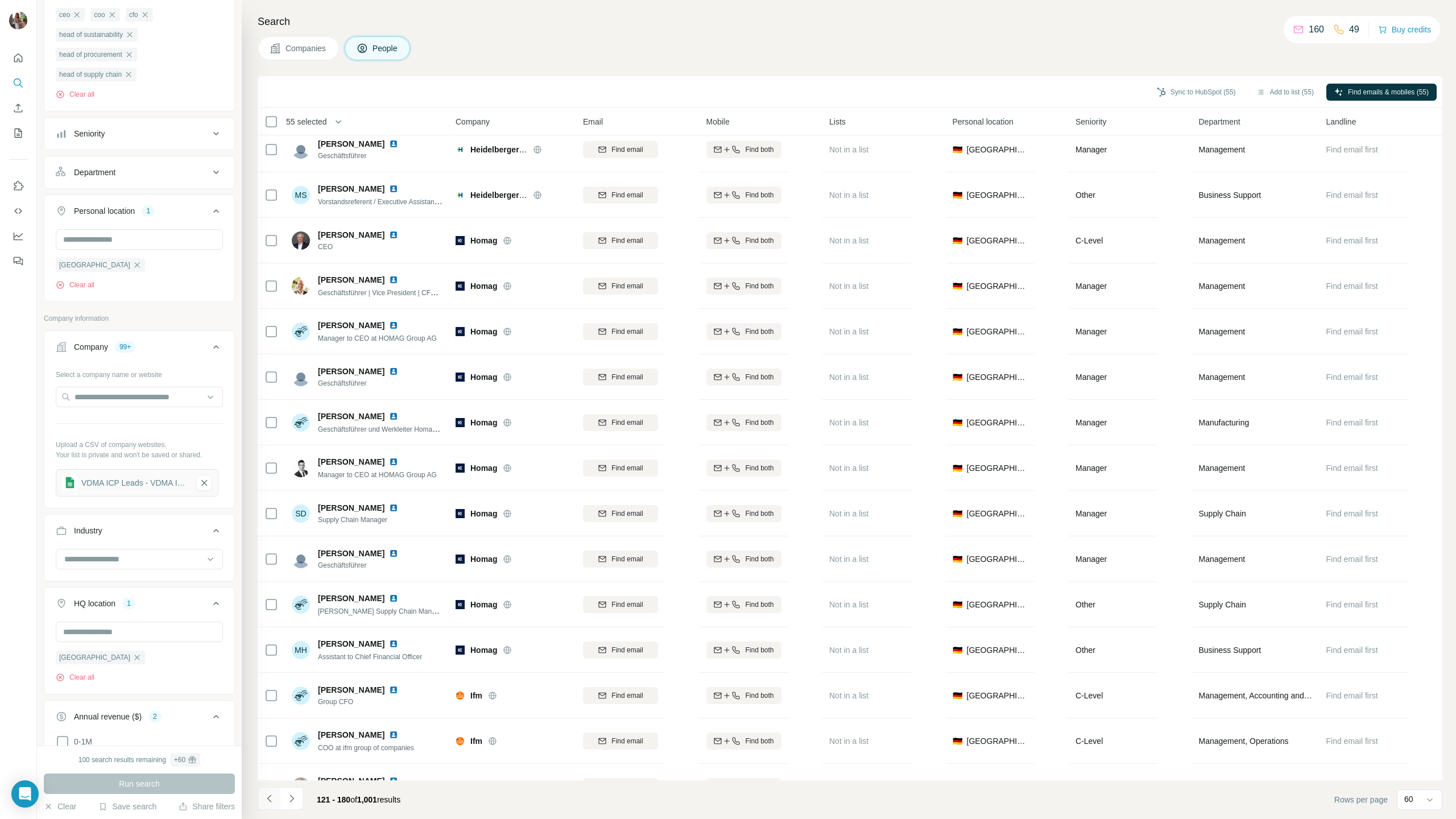
click at [271, 405] on icon "Navigate to previous page" at bounding box center [270, 798] width 11 height 11
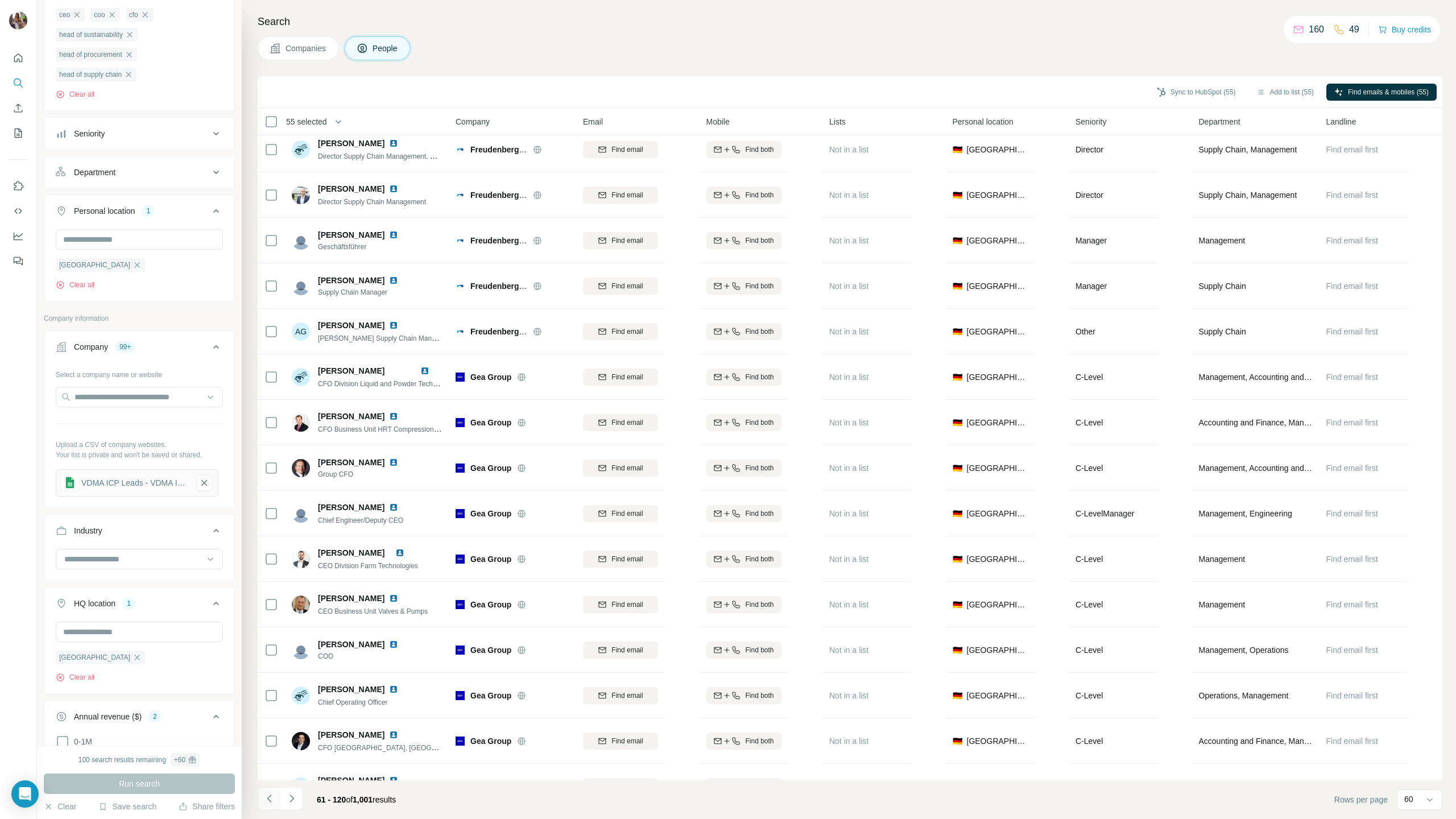
click at [271, 405] on icon "Navigate to previous page" at bounding box center [270, 798] width 11 height 11
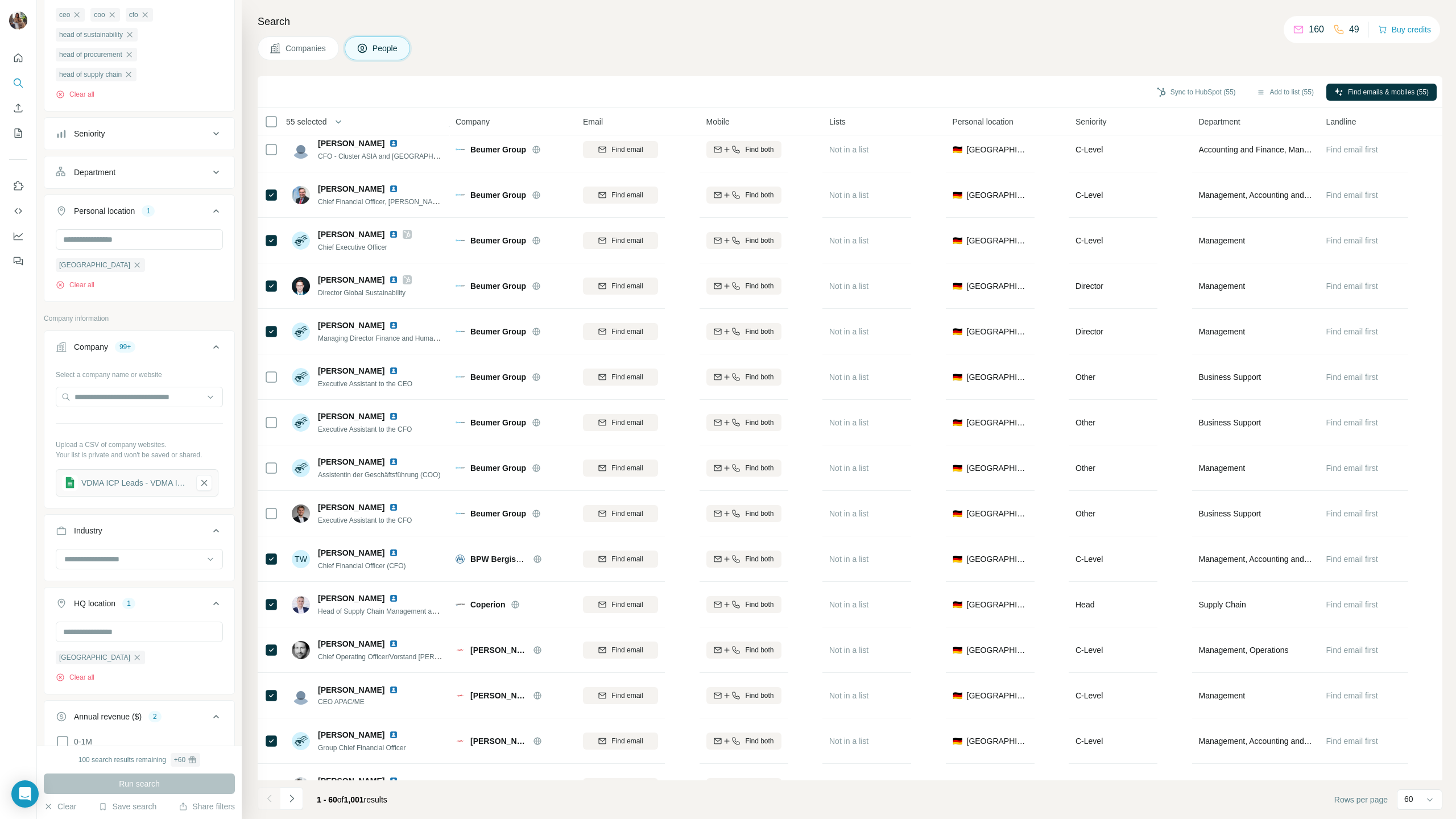
click at [271, 405] on div at bounding box center [269, 798] width 23 height 23
click at [290, 405] on icon "Navigate to next page" at bounding box center [292, 798] width 11 height 11
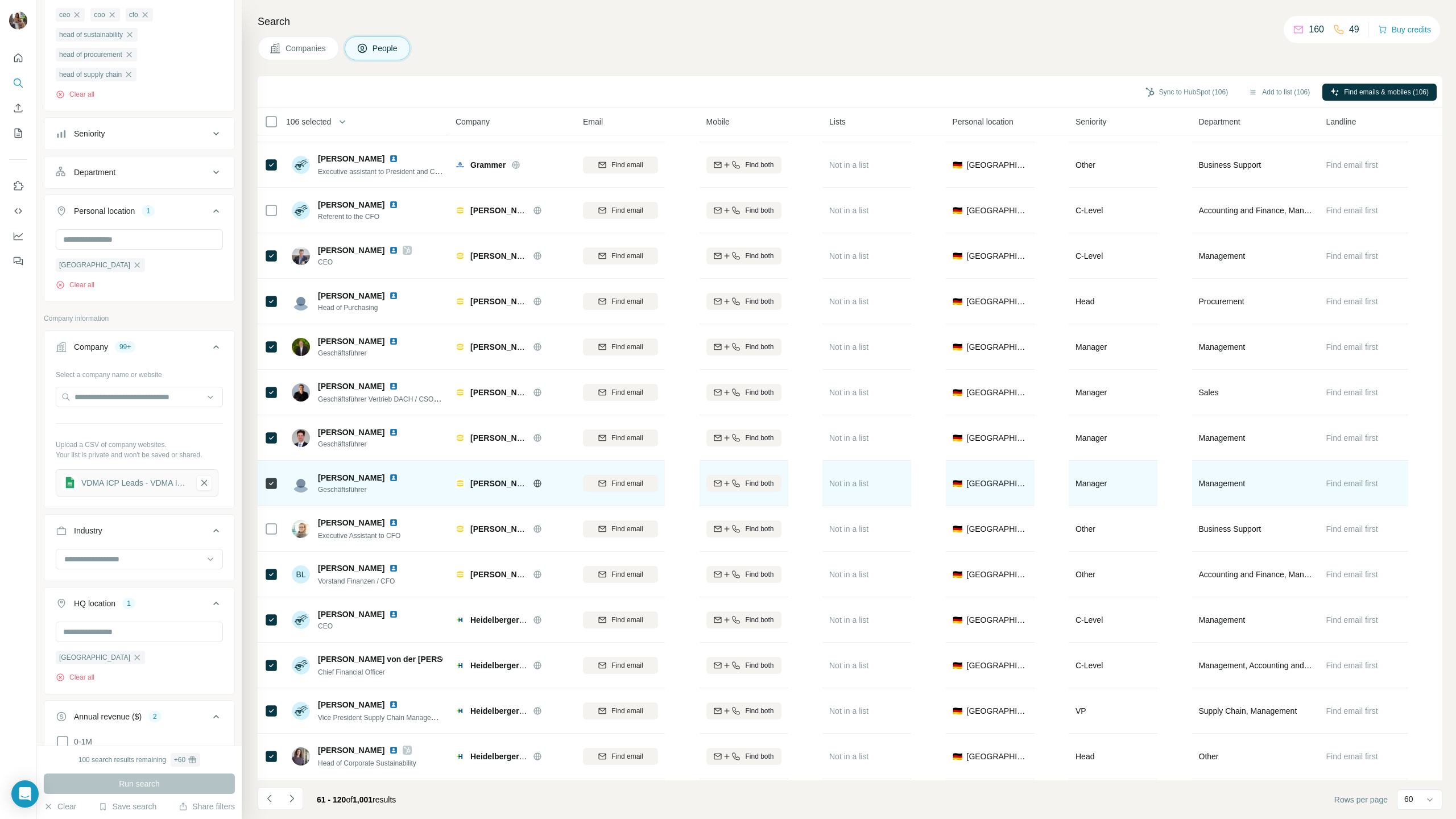
scroll to position [2085, 0]
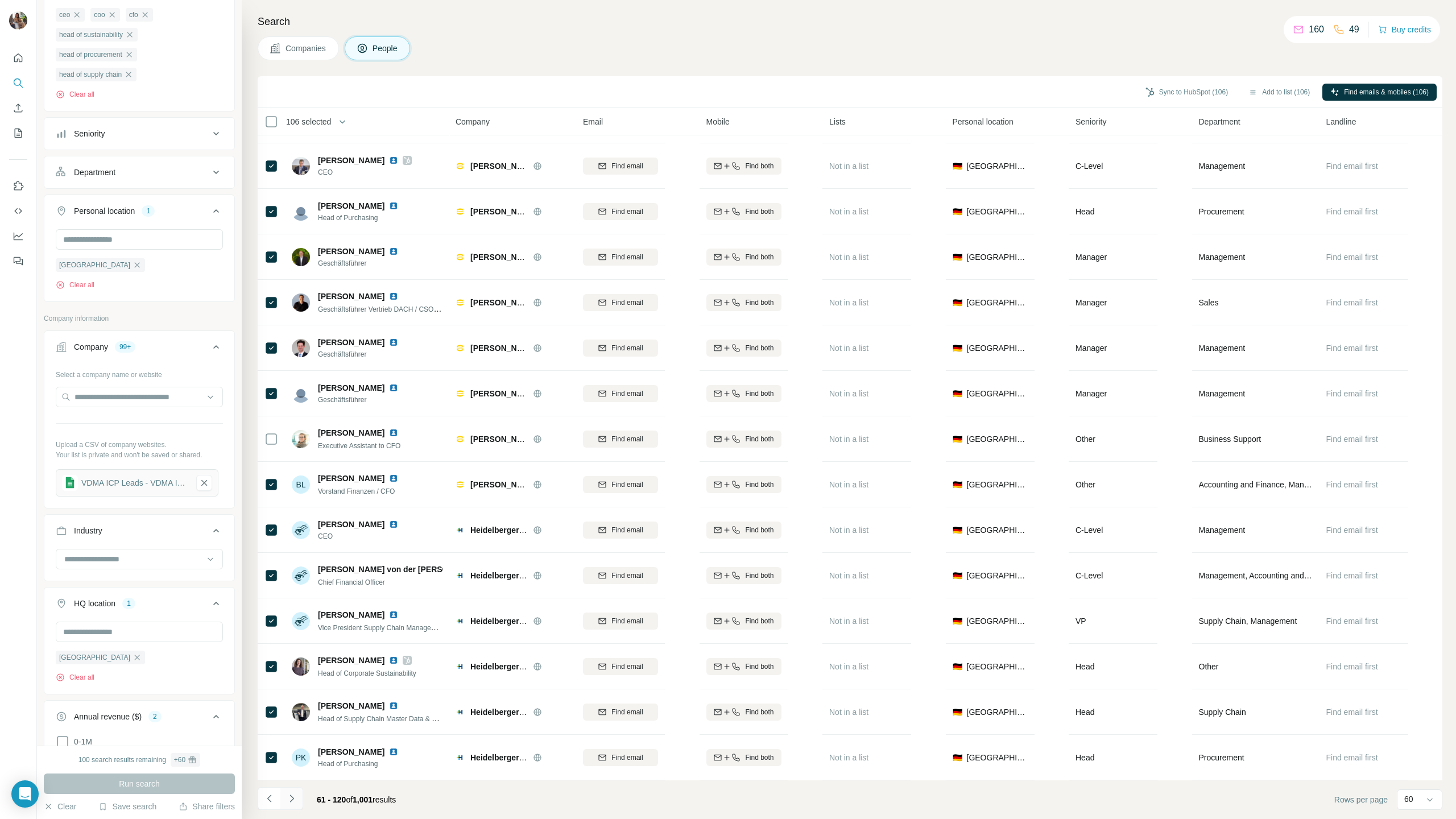
click at [289, 405] on icon "Navigate to next page" at bounding box center [292, 798] width 11 height 11
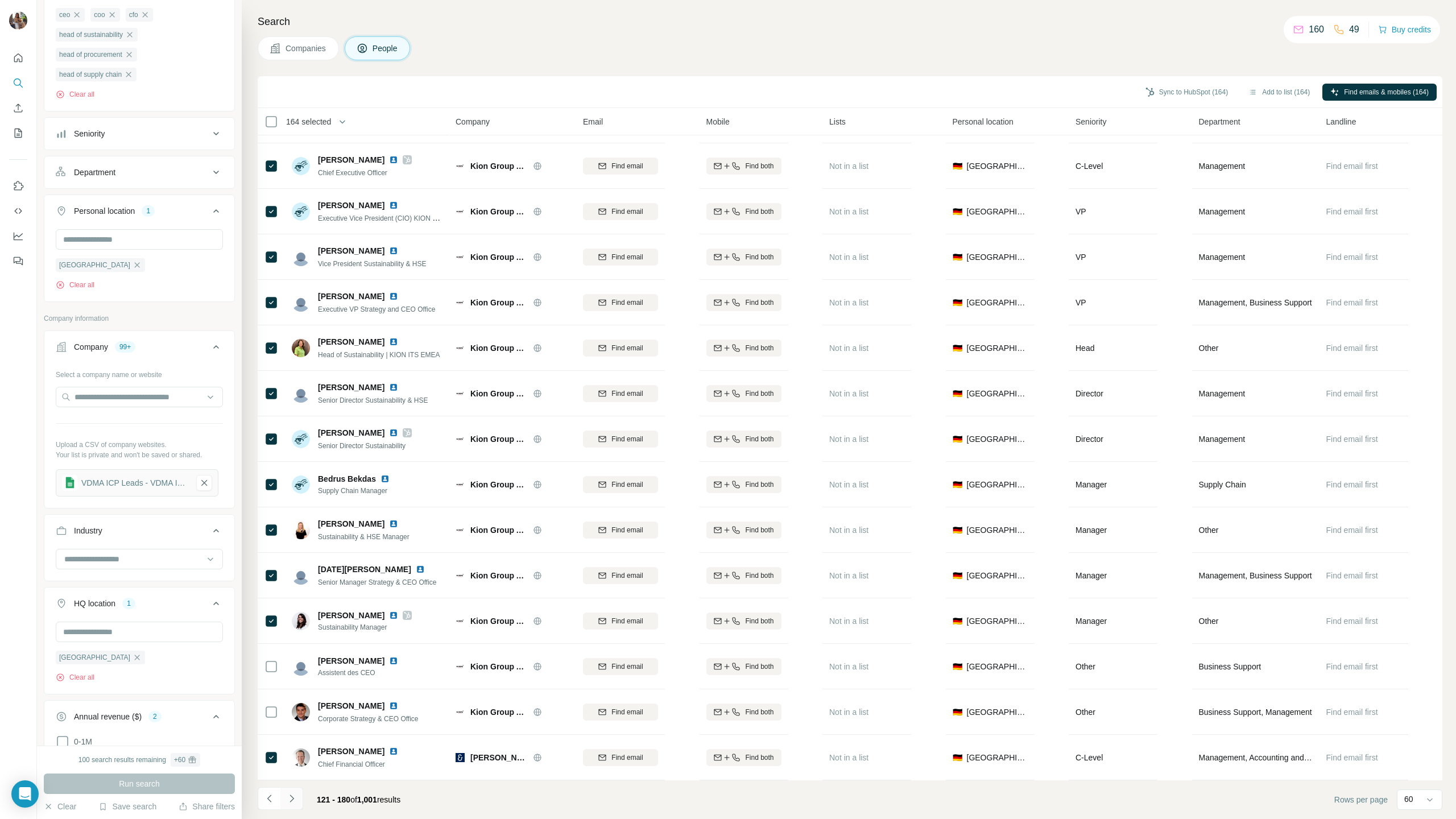
click at [287, 405] on icon "Navigate to next page" at bounding box center [292, 798] width 11 height 11
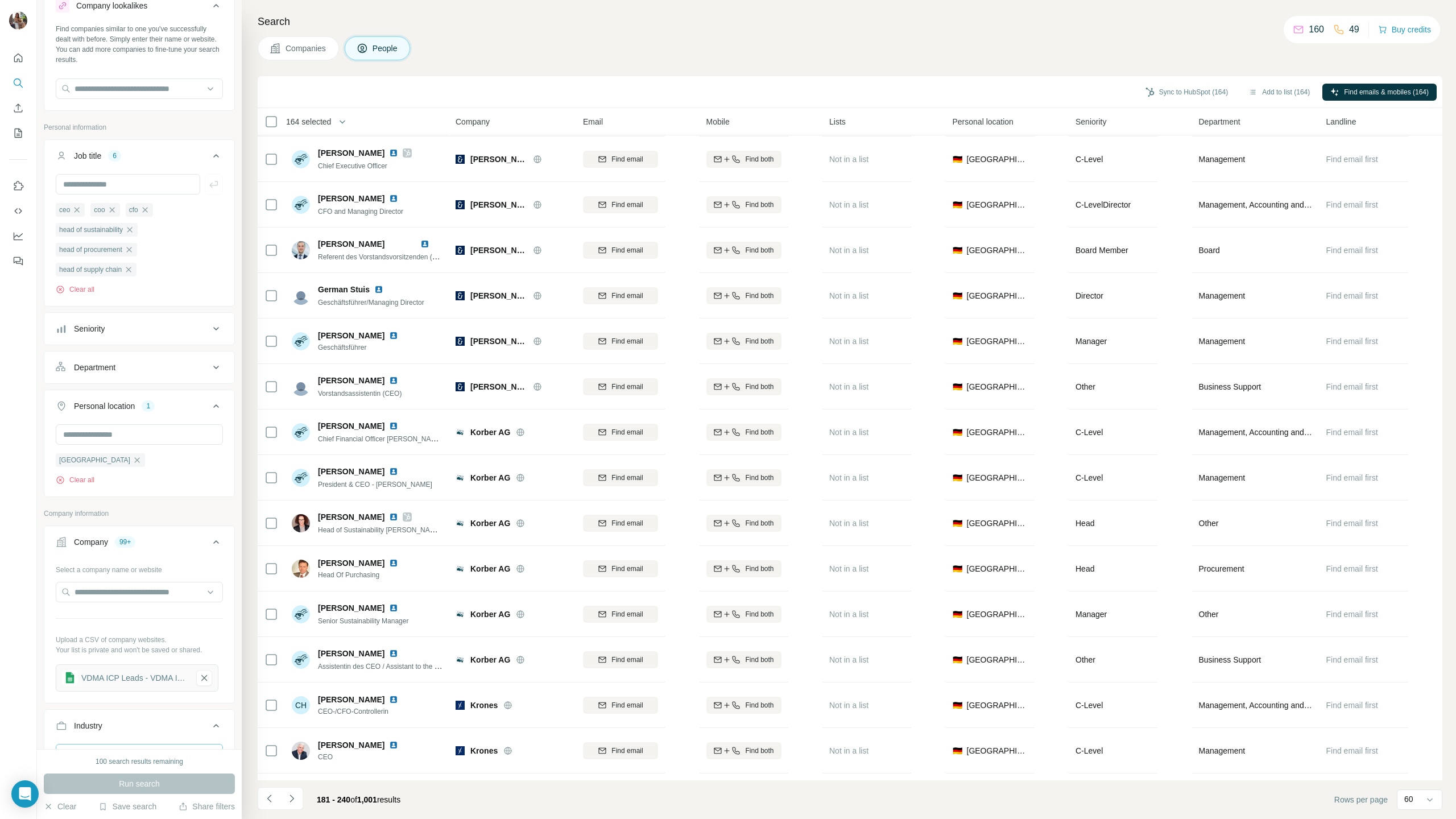
scroll to position [0, 0]
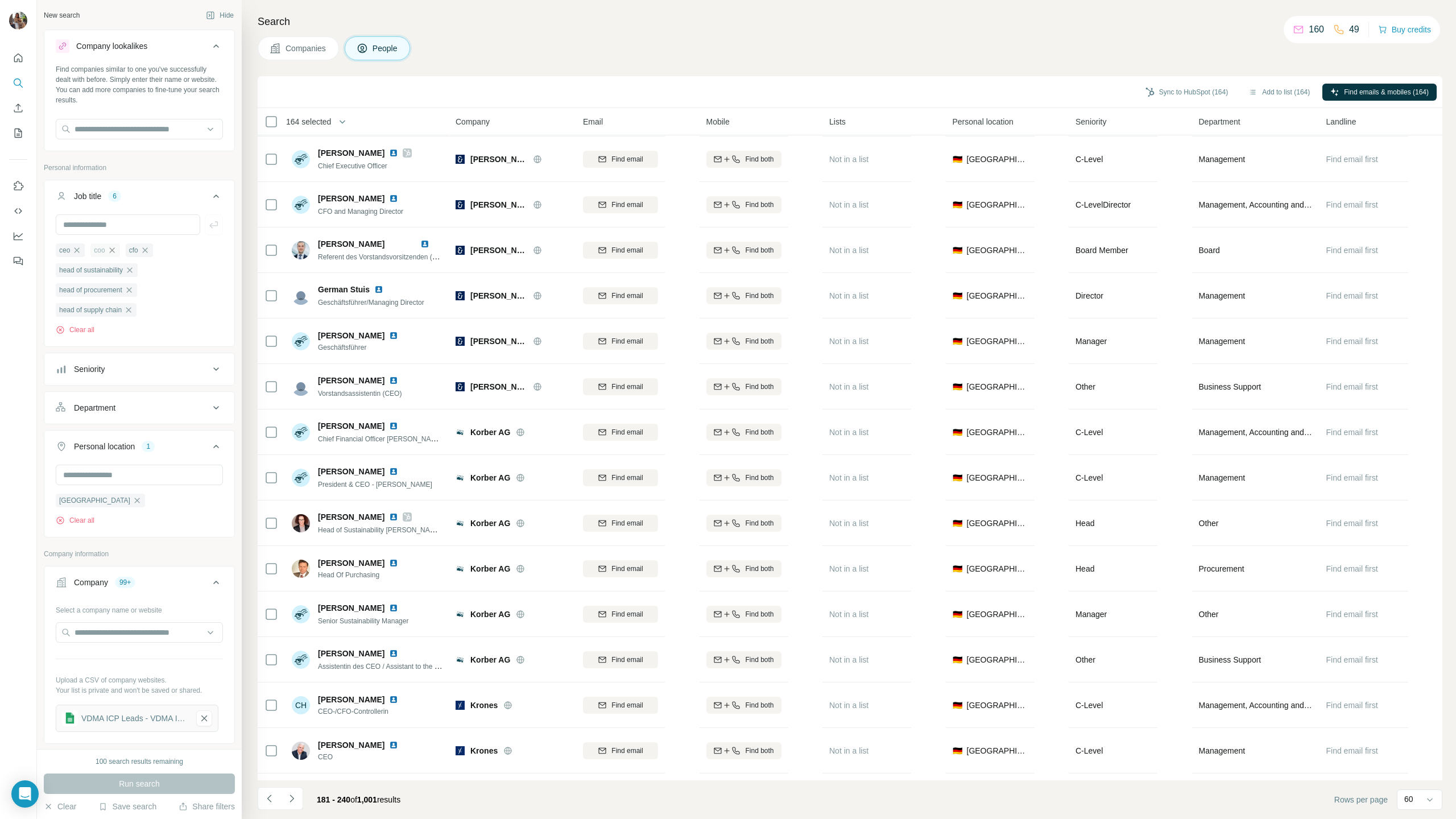
click at [113, 251] on icon "button" at bounding box center [111, 250] width 5 height 5
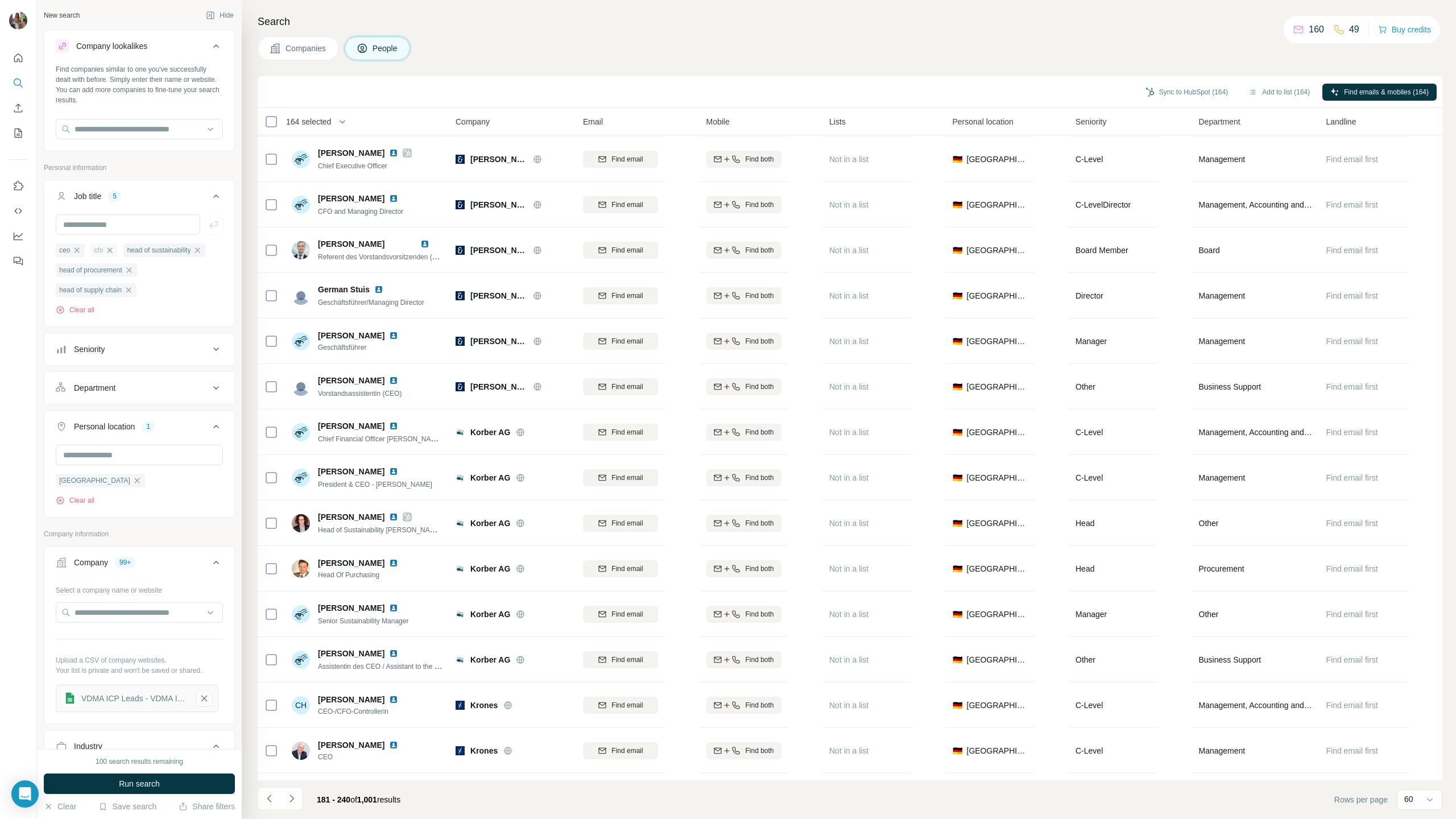
click at [112, 253] on icon "button" at bounding box center [110, 250] width 9 height 9
click at [149, 405] on span "Run search" at bounding box center [139, 783] width 41 height 11
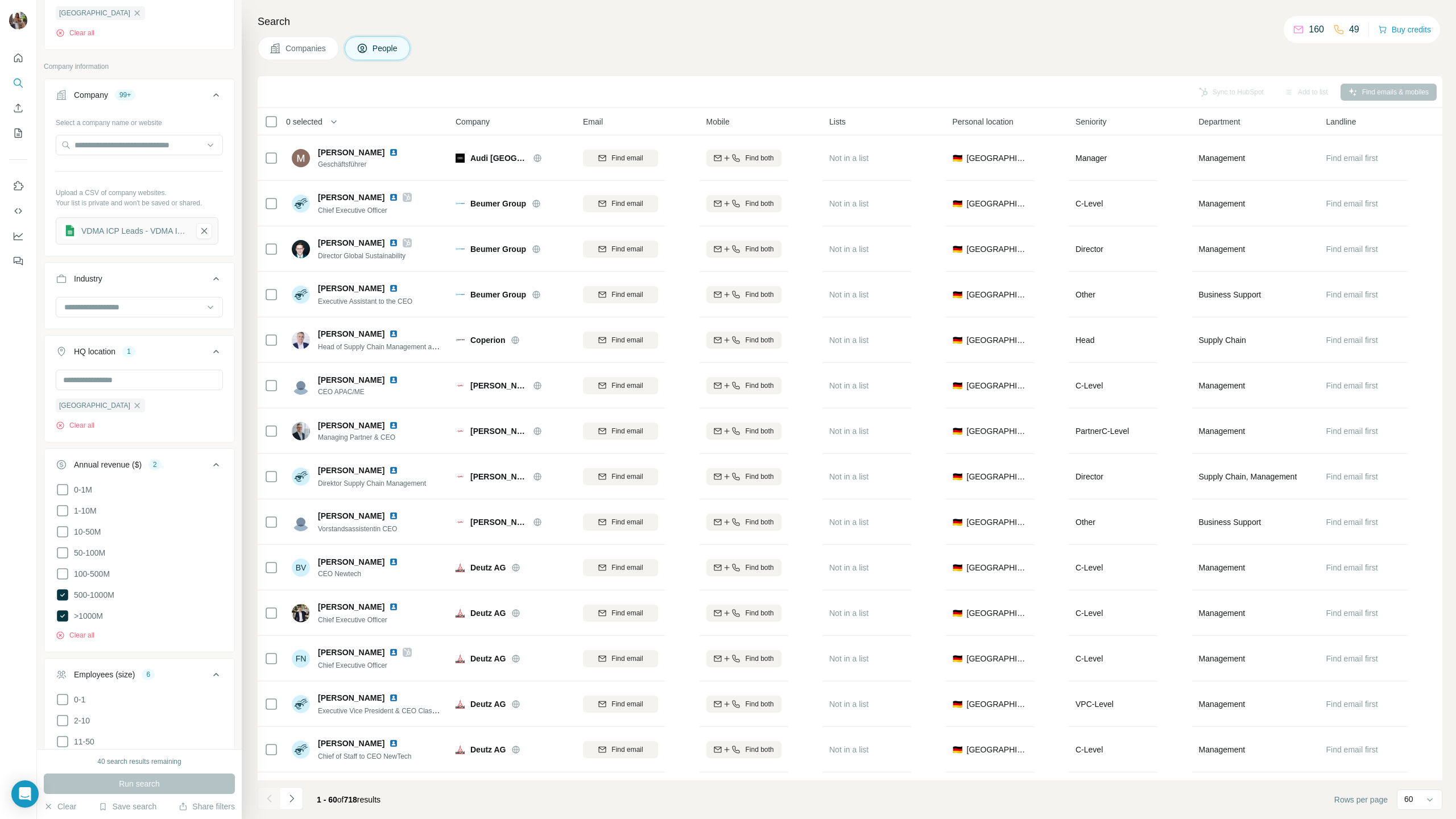
scroll to position [821, 0]
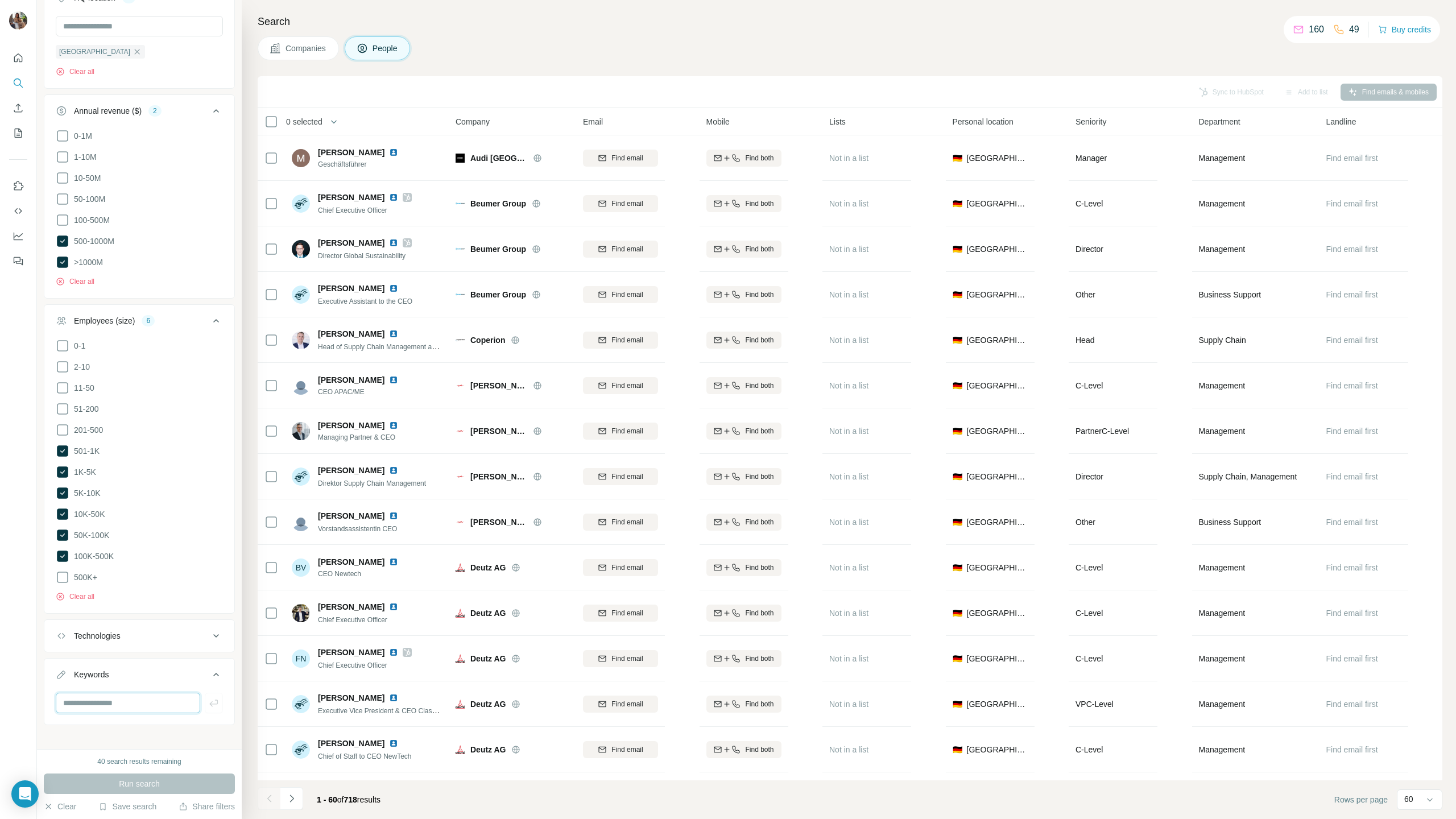
click at [104, 405] on input "text" at bounding box center [128, 703] width 145 height 21
click at [126, 405] on input "text" at bounding box center [128, 703] width 145 height 21
type input "******"
type input "**"
click at [89, 405] on icon "button" at bounding box center [87, 728] width 9 height 9
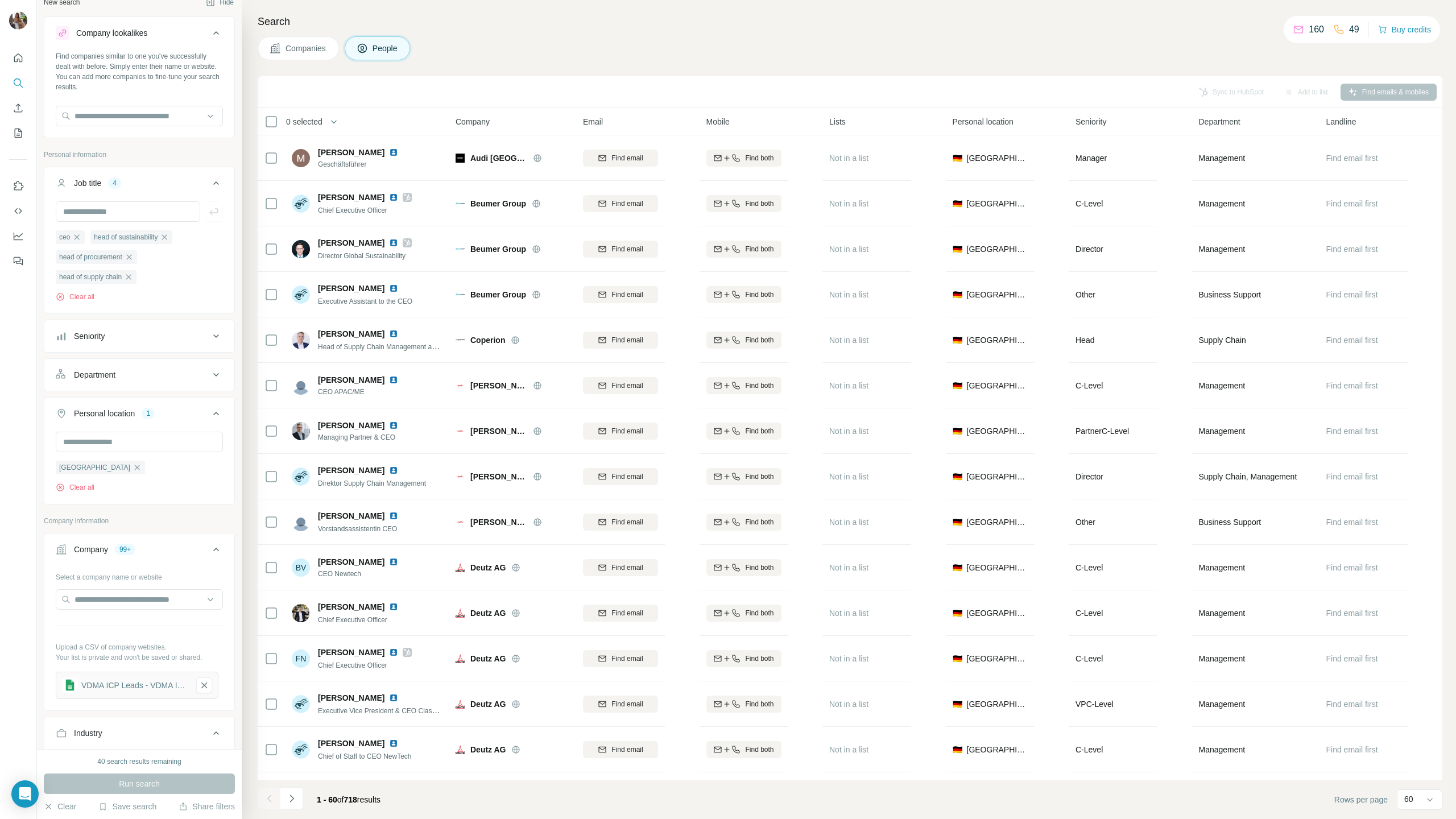
scroll to position [4, 0]
click at [110, 220] on input "text" at bounding box center [128, 221] width 145 height 21
type input "******"
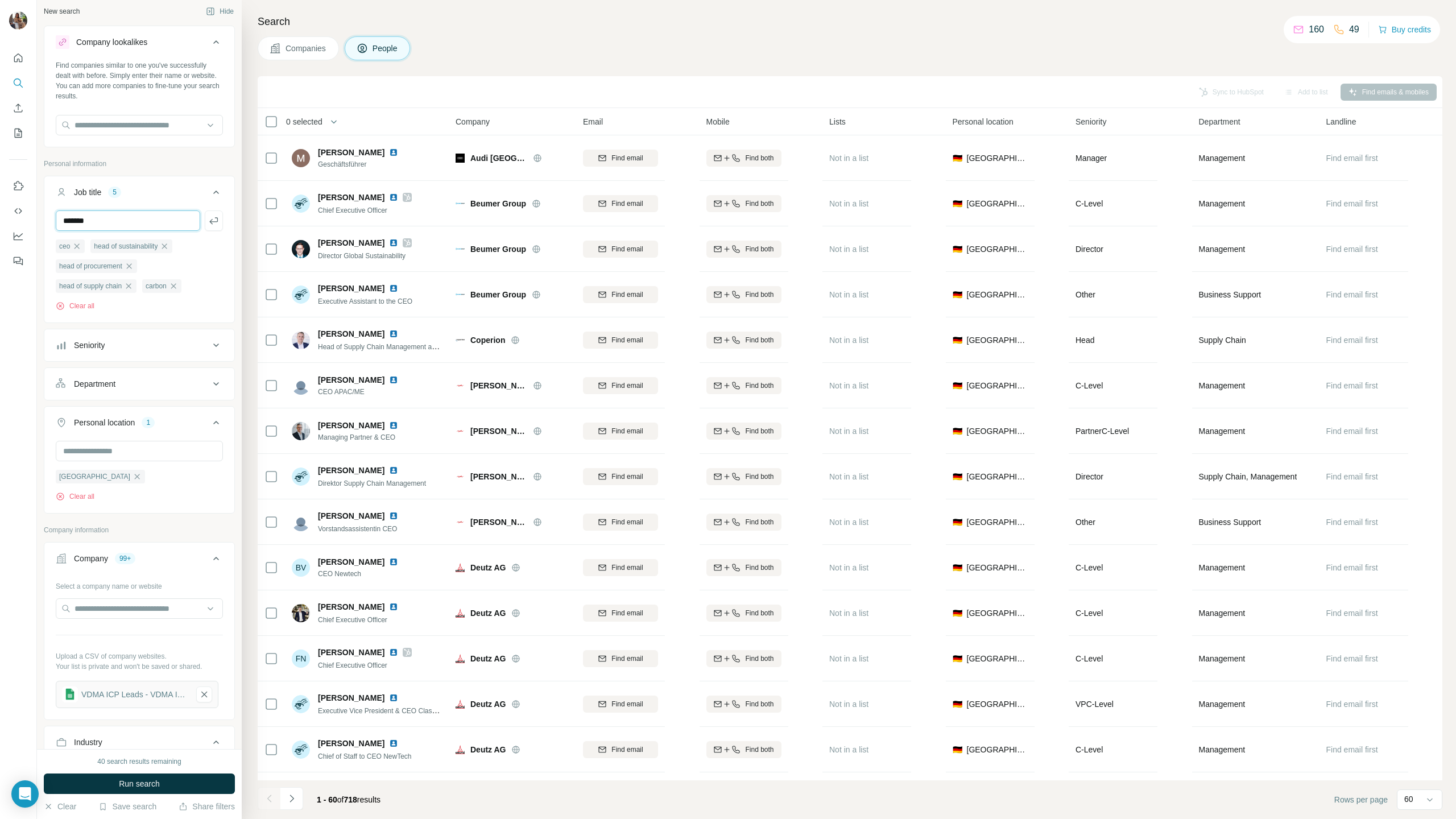
type input "*******"
type input "**********"
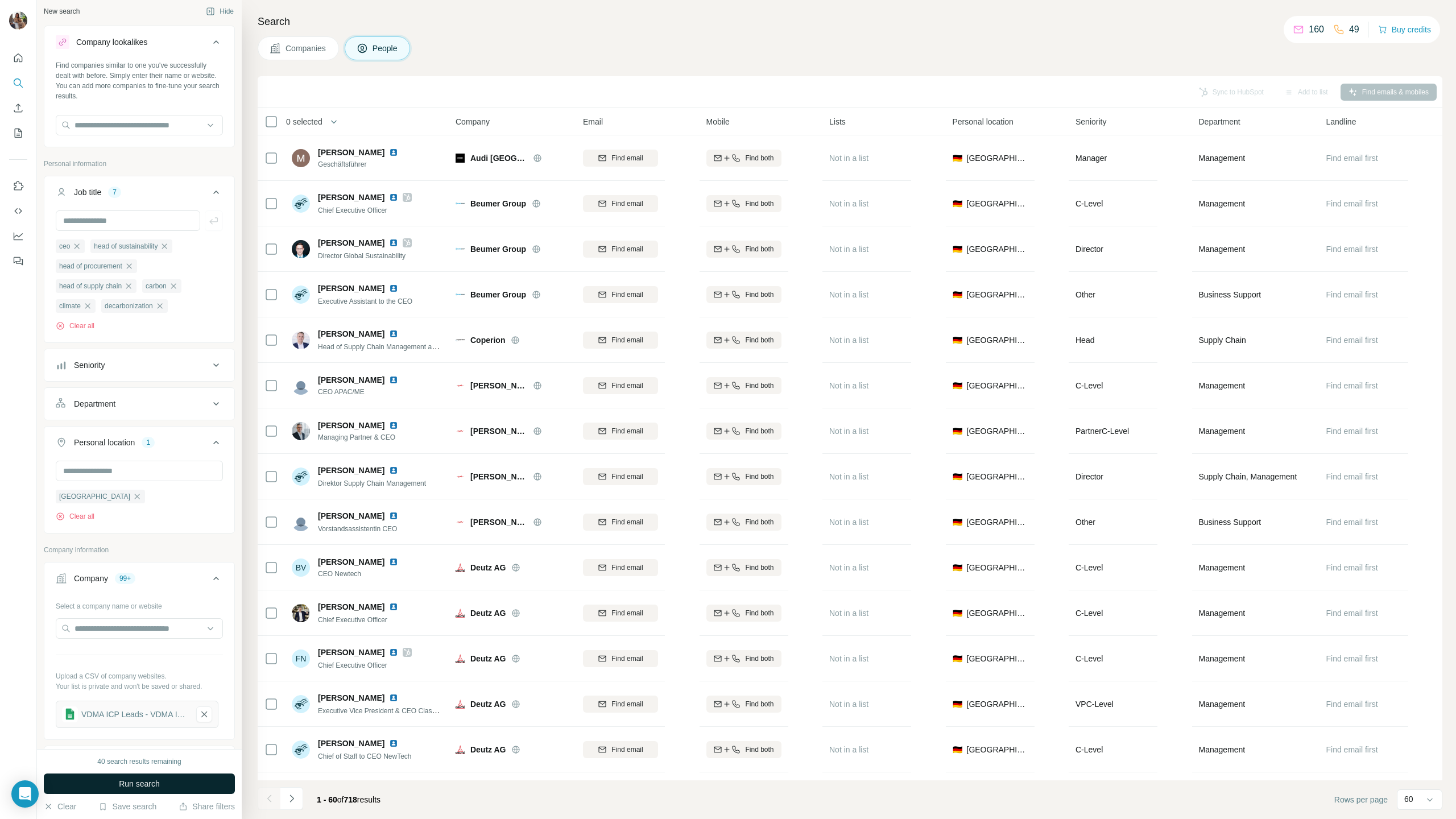
click at [125, 405] on span "Run search" at bounding box center [139, 783] width 41 height 11
click at [342, 119] on icon "button" at bounding box center [339, 122] width 11 height 11
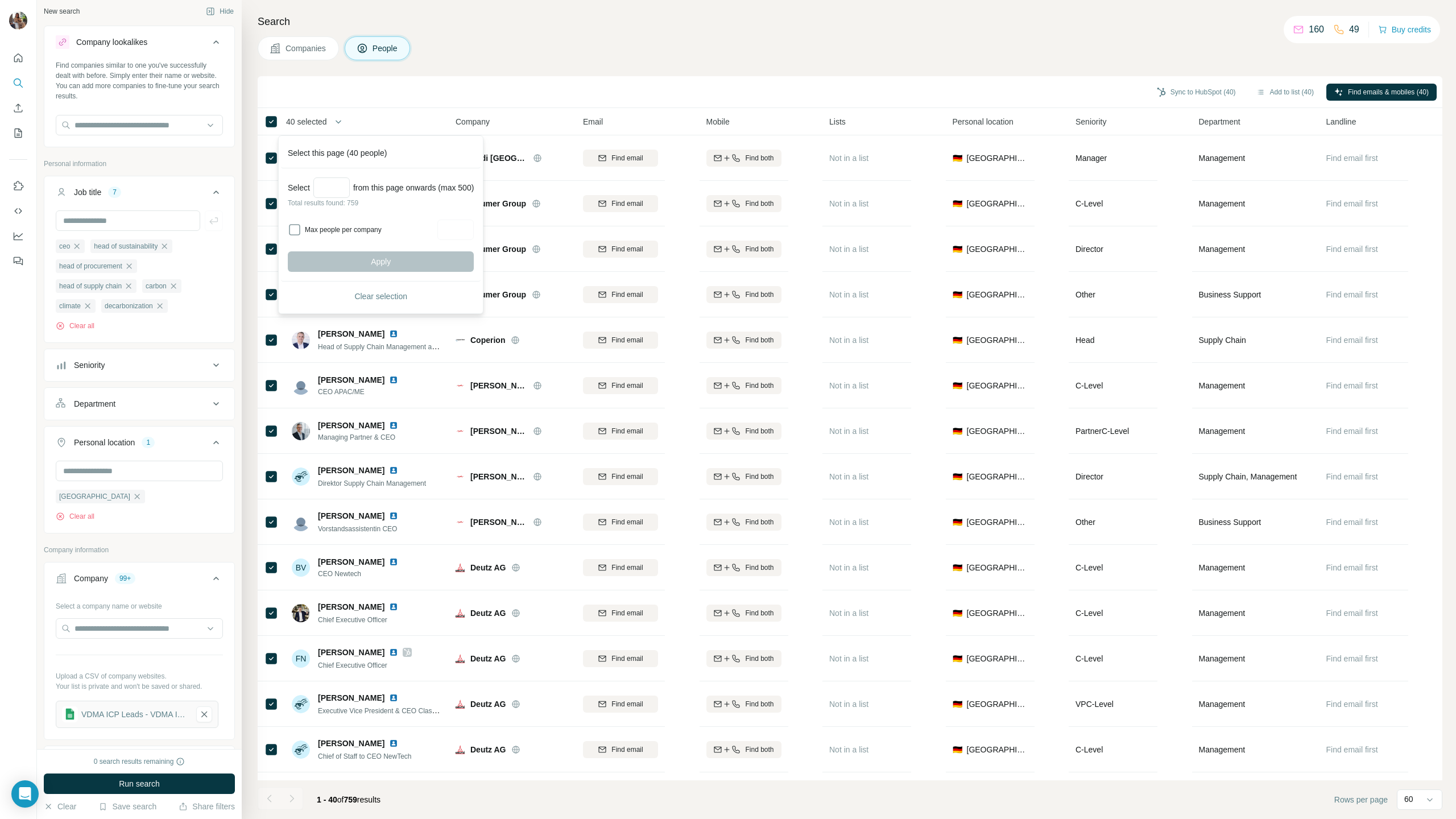
click at [444, 90] on div "Sync to HubSpot (40) Add to list (40) Find emails & mobiles (40)" at bounding box center [850, 92] width 1174 height 20
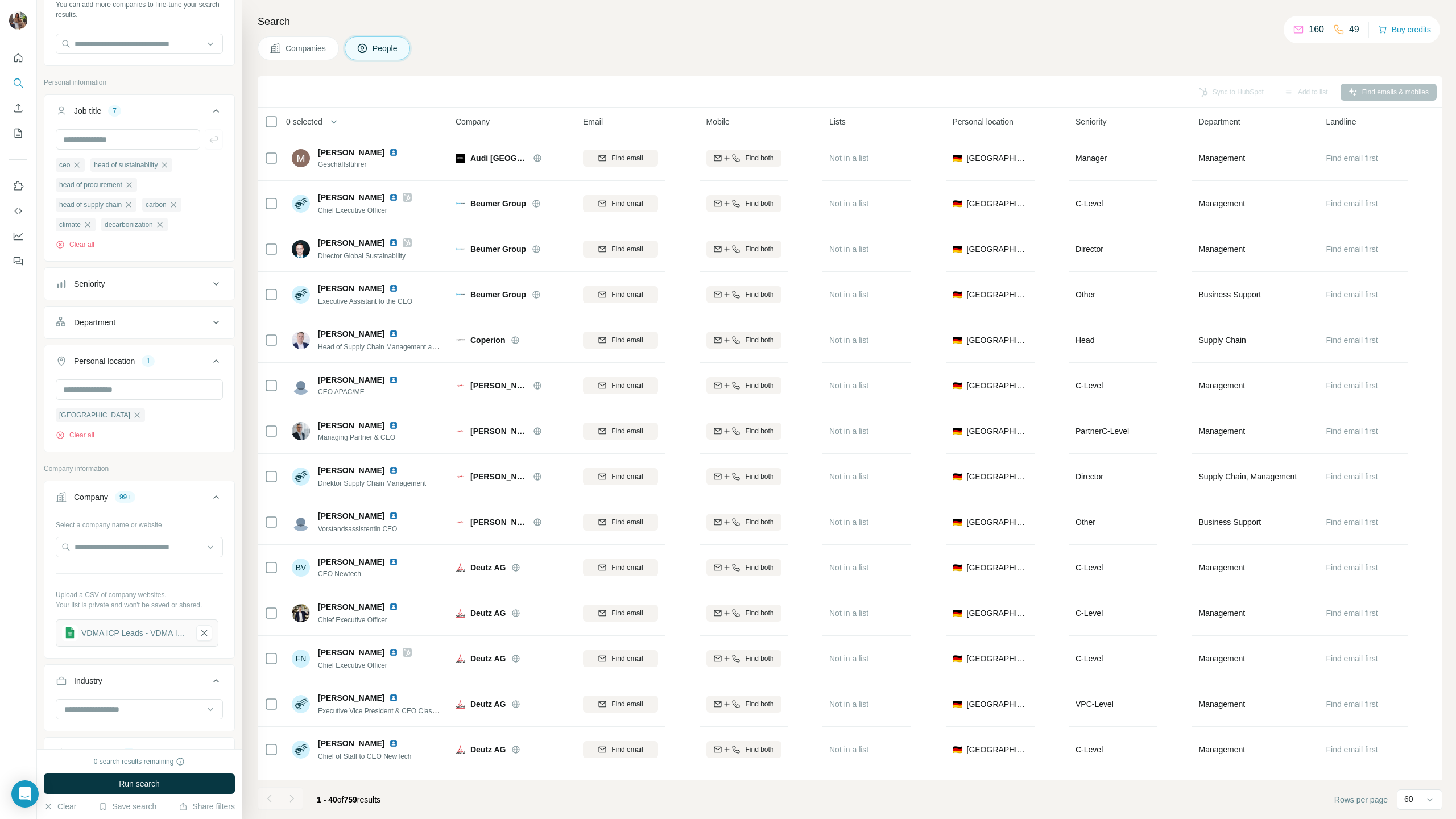
scroll to position [111, 0]
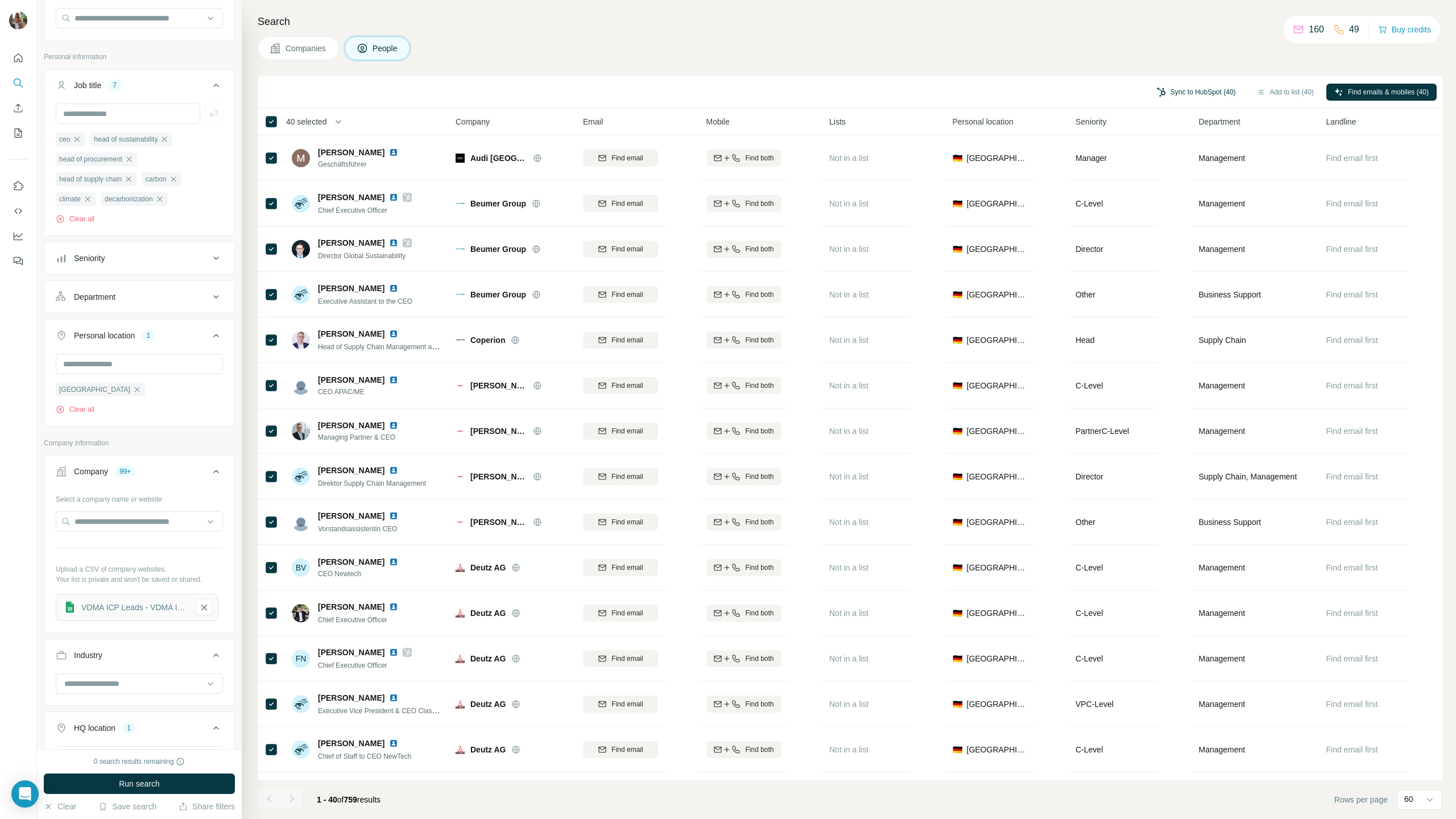
click at [1193, 91] on button "Sync to HubSpot (40)" at bounding box center [1196, 92] width 95 height 17
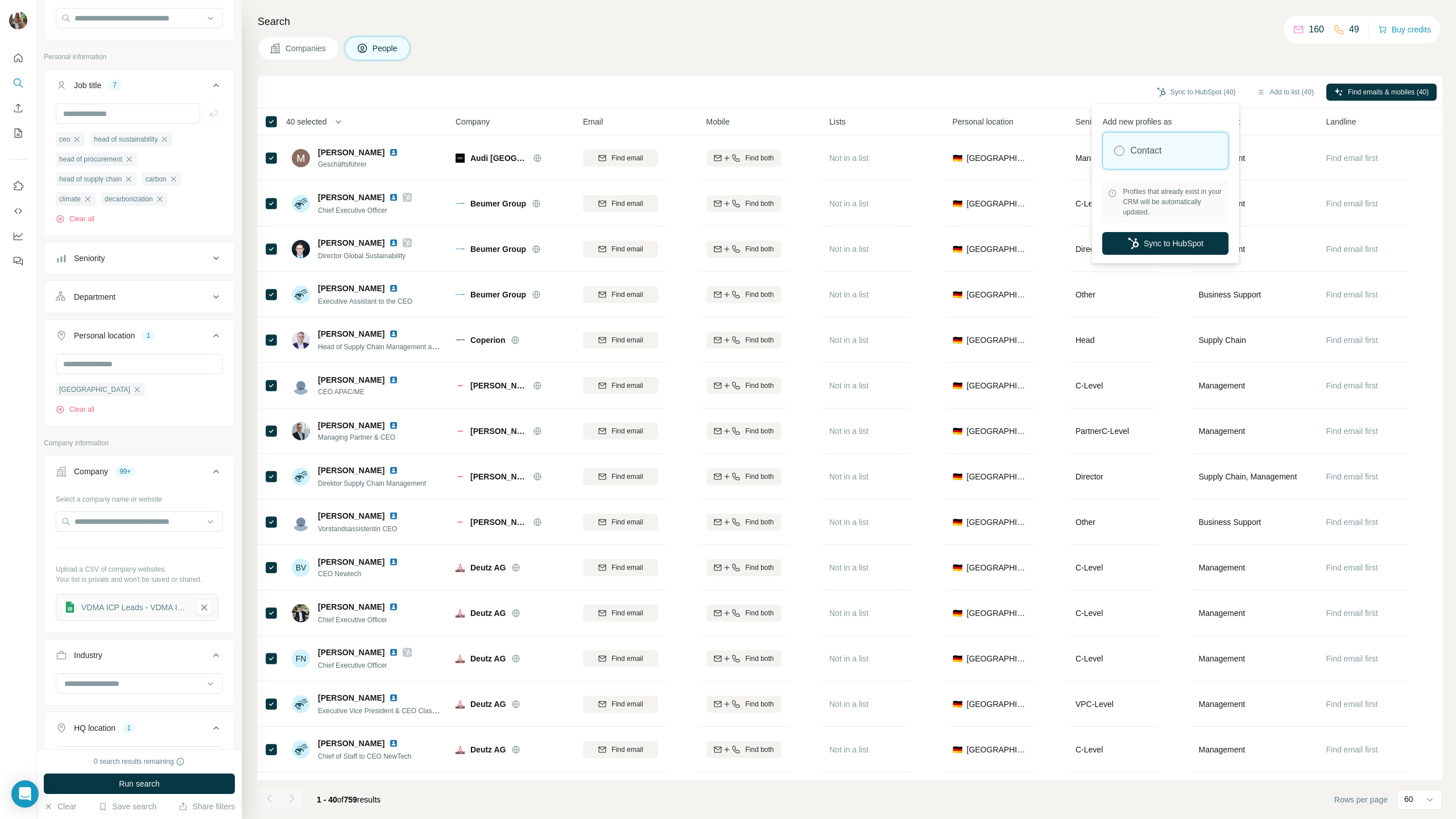
click at [1210, 71] on div "Search Companies People Sync to HubSpot (40) Add to list (40) Find emails & mob…" at bounding box center [849, 409] width 1214 height 819
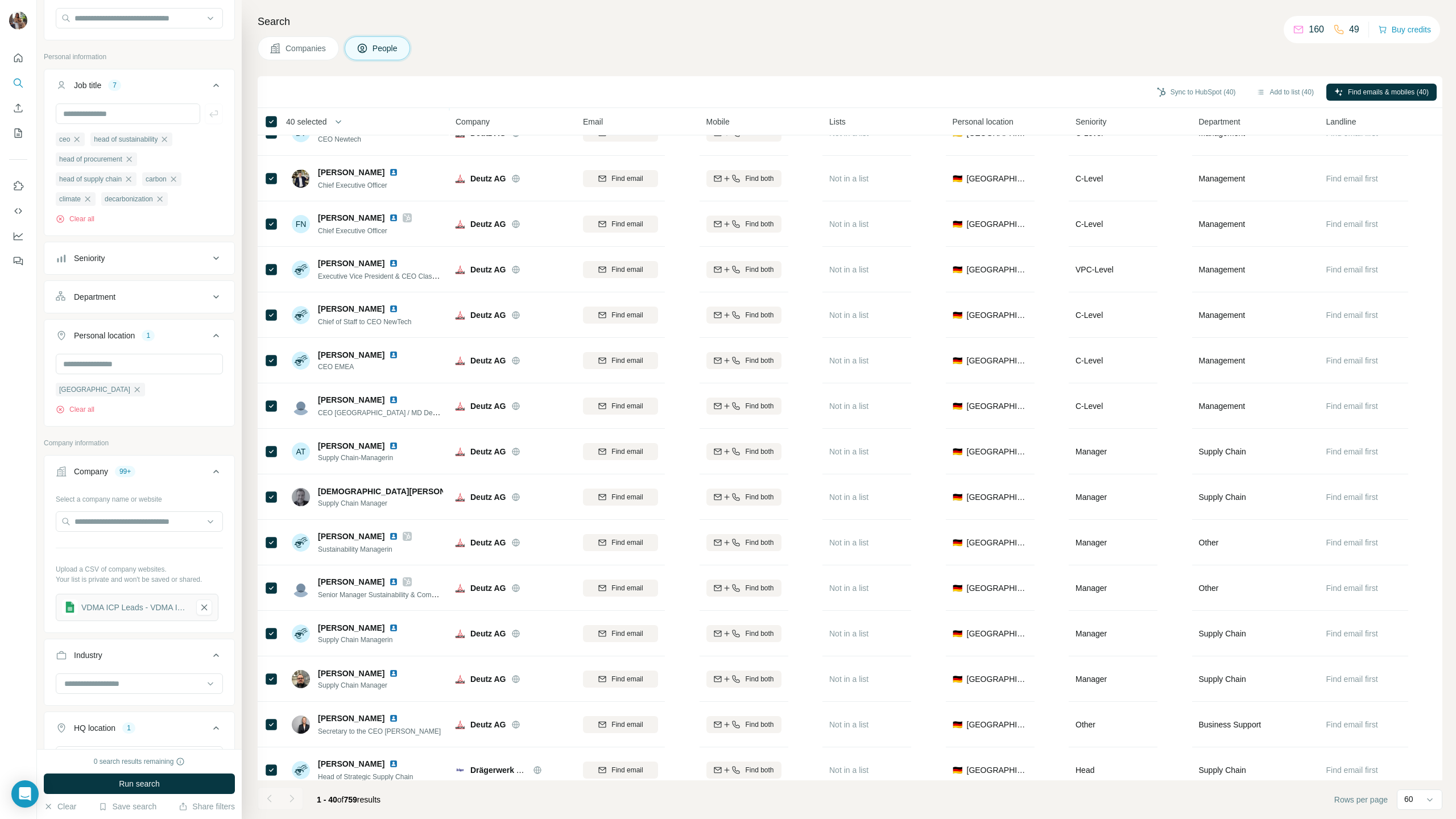
scroll to position [0, 0]
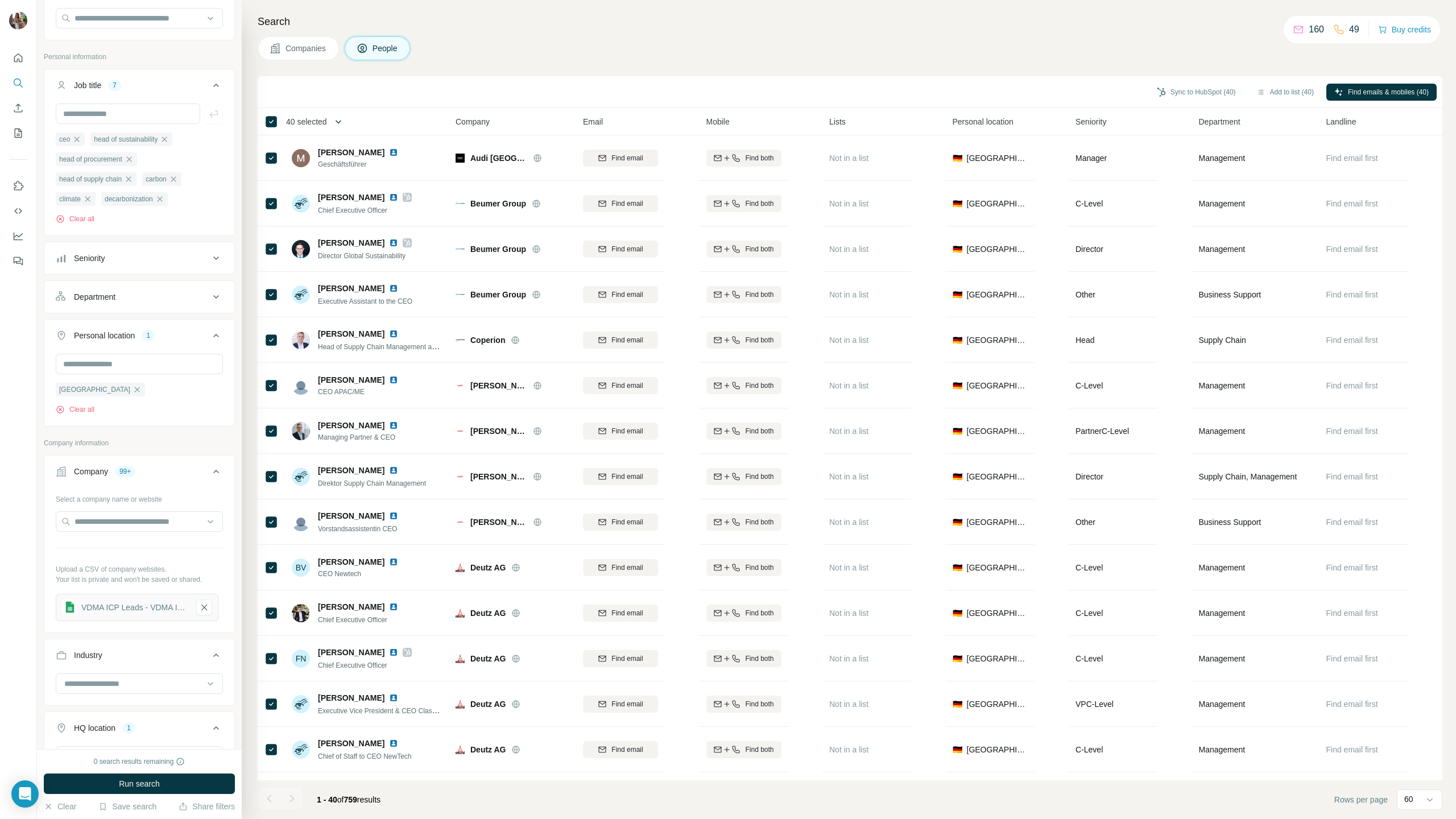
click at [344, 123] on icon "button" at bounding box center [339, 122] width 11 height 11
click at [340, 183] on input "Select a number (up to 500)" at bounding box center [331, 188] width 36 height 21
click at [432, 90] on div "Sync to HubSpot (40) Add to list (40) Find emails & mobiles (40)" at bounding box center [850, 92] width 1174 height 20
click at [339, 122] on icon "button" at bounding box center [339, 122] width 11 height 11
click at [328, 185] on input "Select a number (up to 500)" at bounding box center [331, 188] width 36 height 21
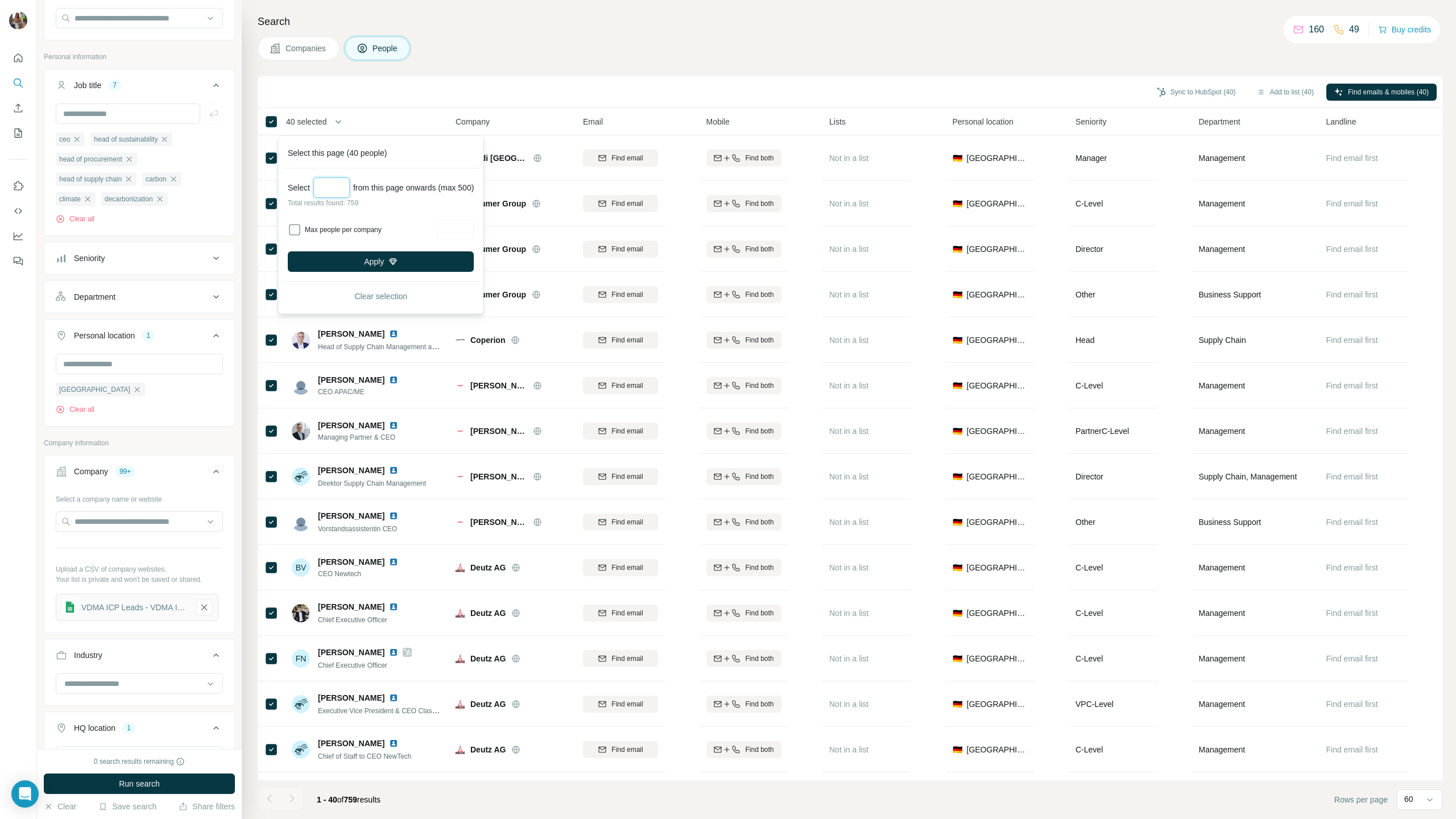
click at [335, 183] on input "***" at bounding box center [331, 188] width 36 height 21
type input "***"
click at [397, 264] on icon "Apply" at bounding box center [393, 262] width 9 height 9
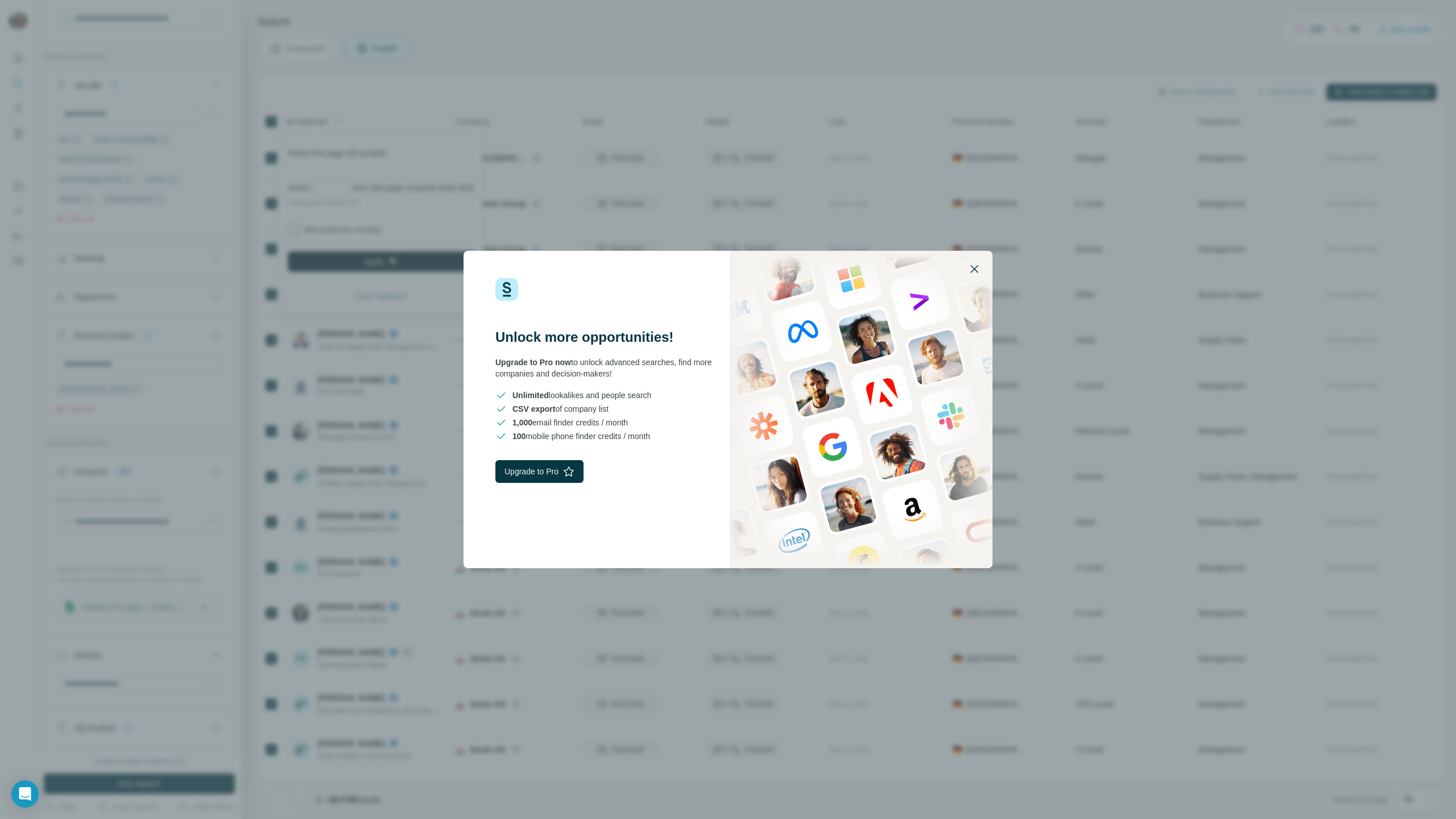
click at [976, 266] on icon "button" at bounding box center [974, 269] width 8 height 8
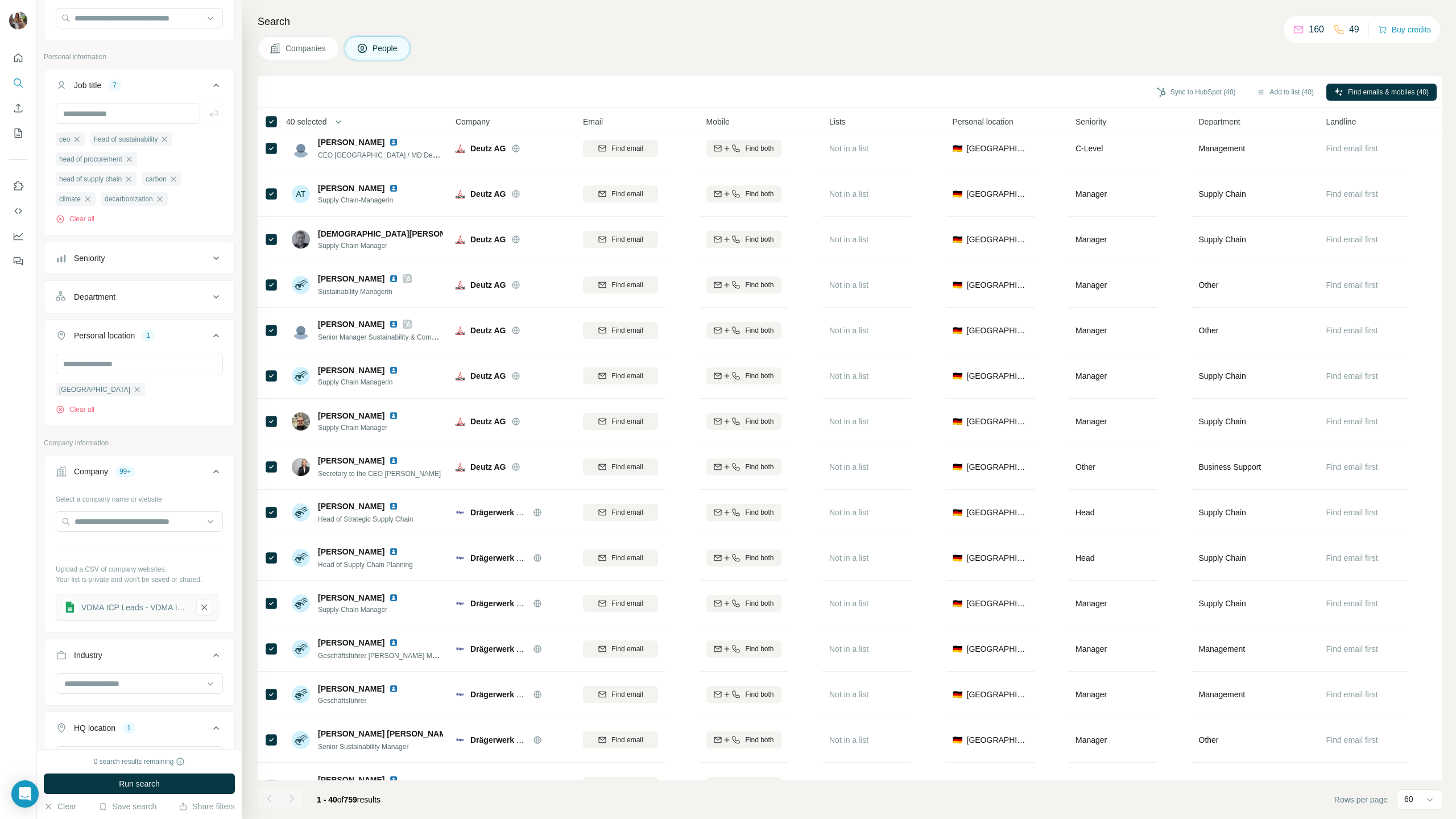
scroll to position [1175, 0]
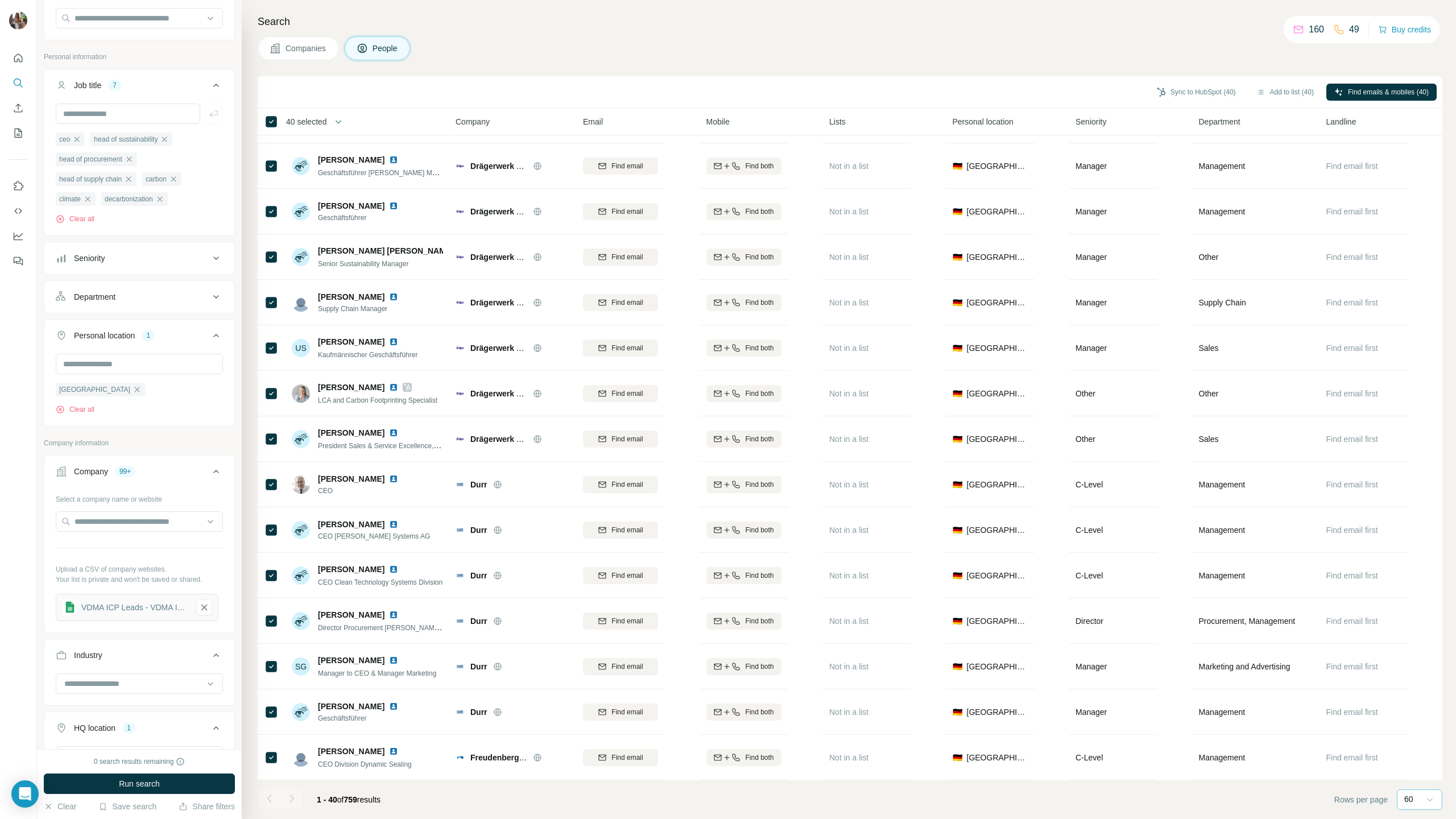
click at [1288, 405] on div at bounding box center [1430, 799] width 11 height 21
click at [456, 405] on footer "1 - 40 of 759 results Rows per page 60" at bounding box center [850, 799] width 1185 height 38
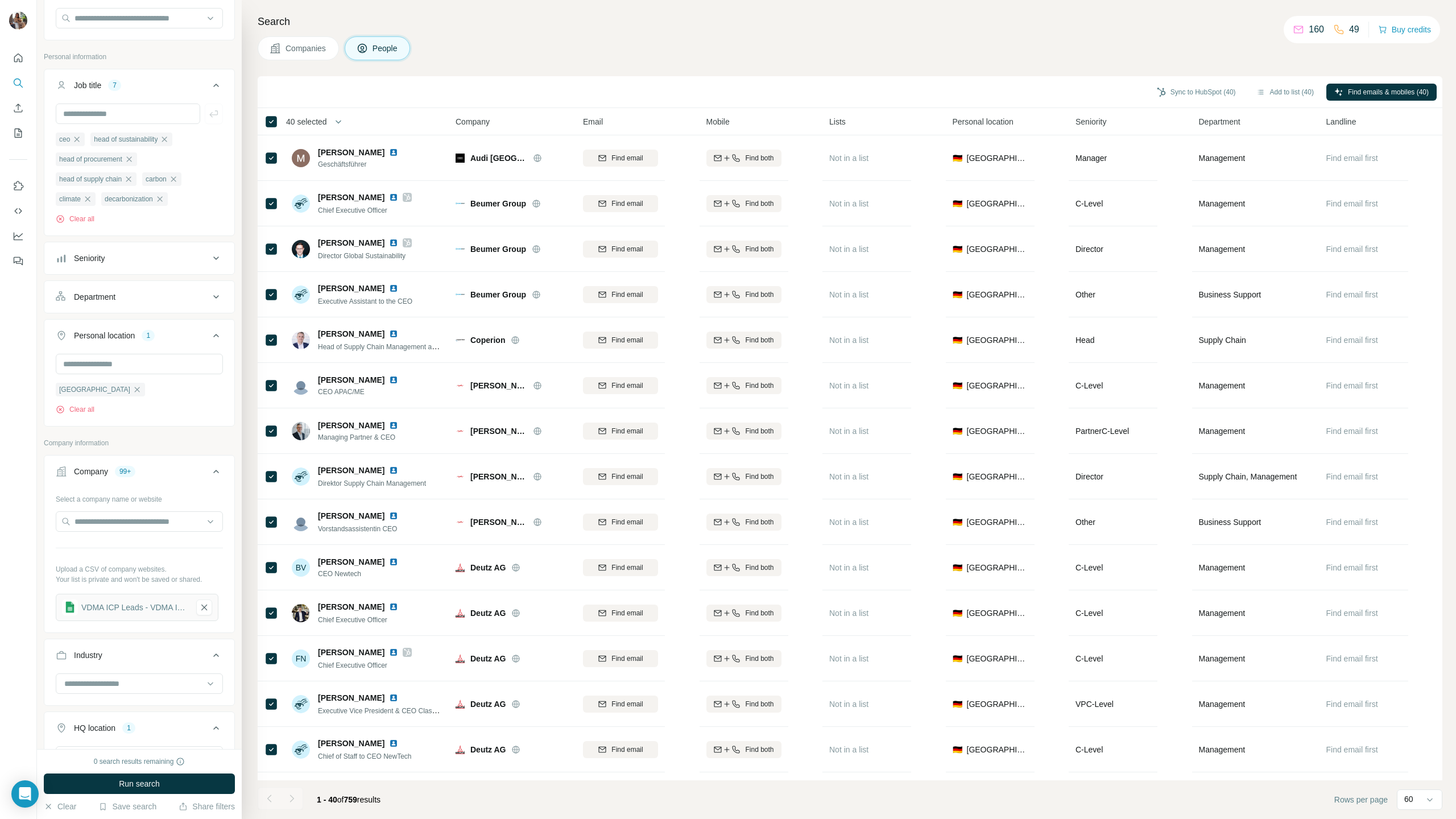
click at [327, 121] on span "40 selected" at bounding box center [306, 122] width 41 height 11
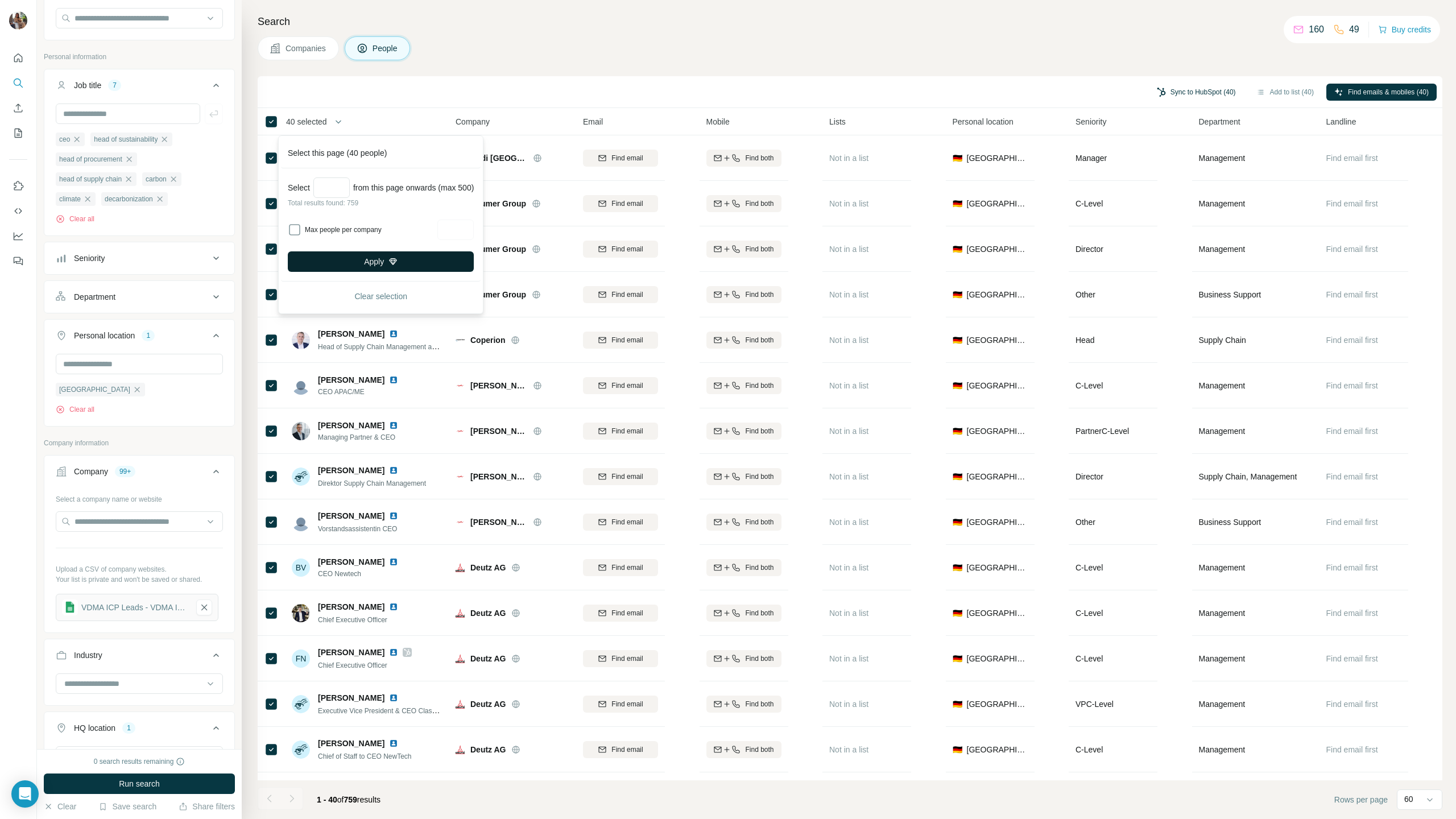
click at [1183, 87] on button "Sync to HubSpot (40)" at bounding box center [1196, 92] width 95 height 17
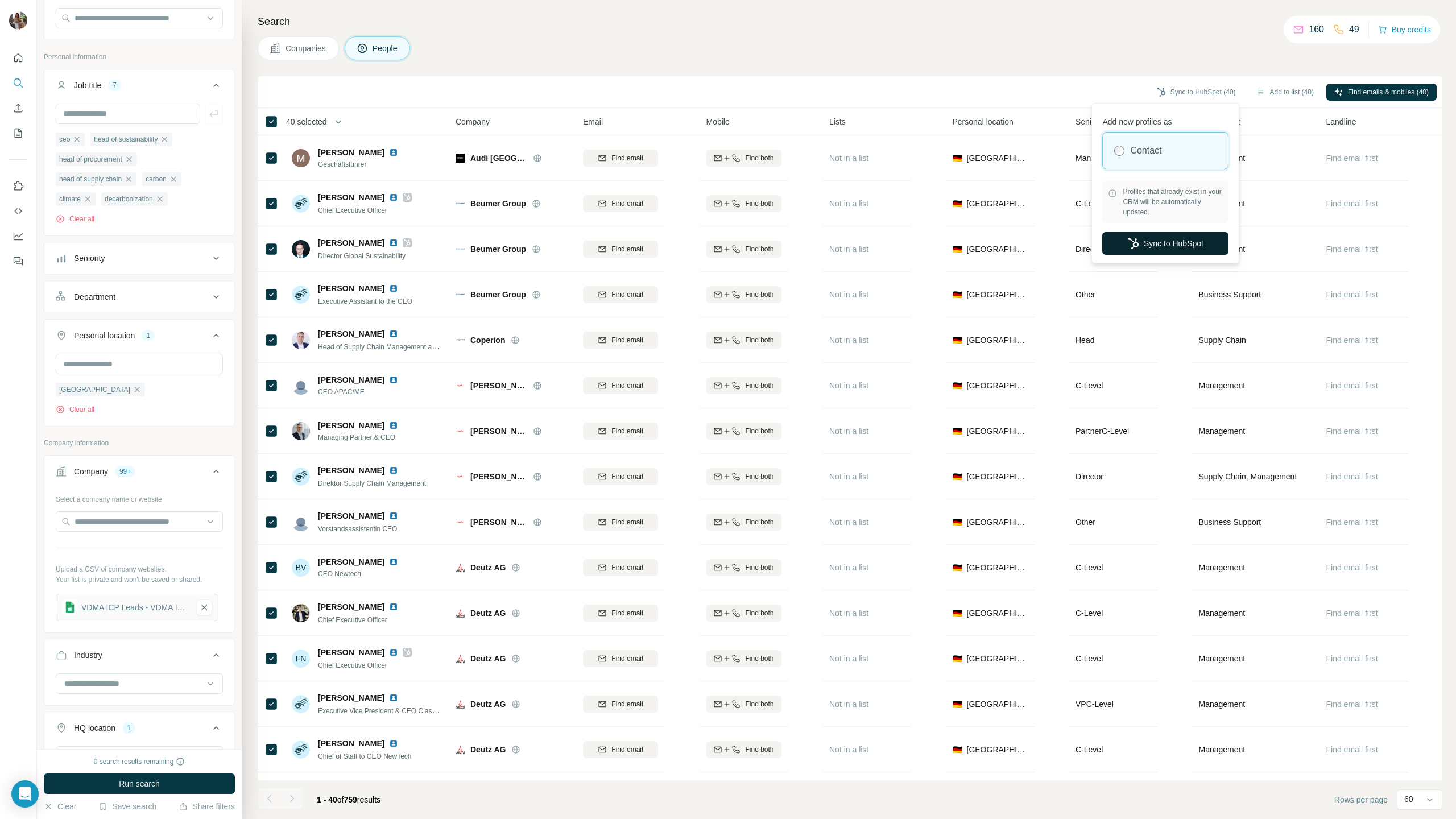
click at [1151, 248] on button "Sync to HubSpot" at bounding box center [1165, 243] width 126 height 23
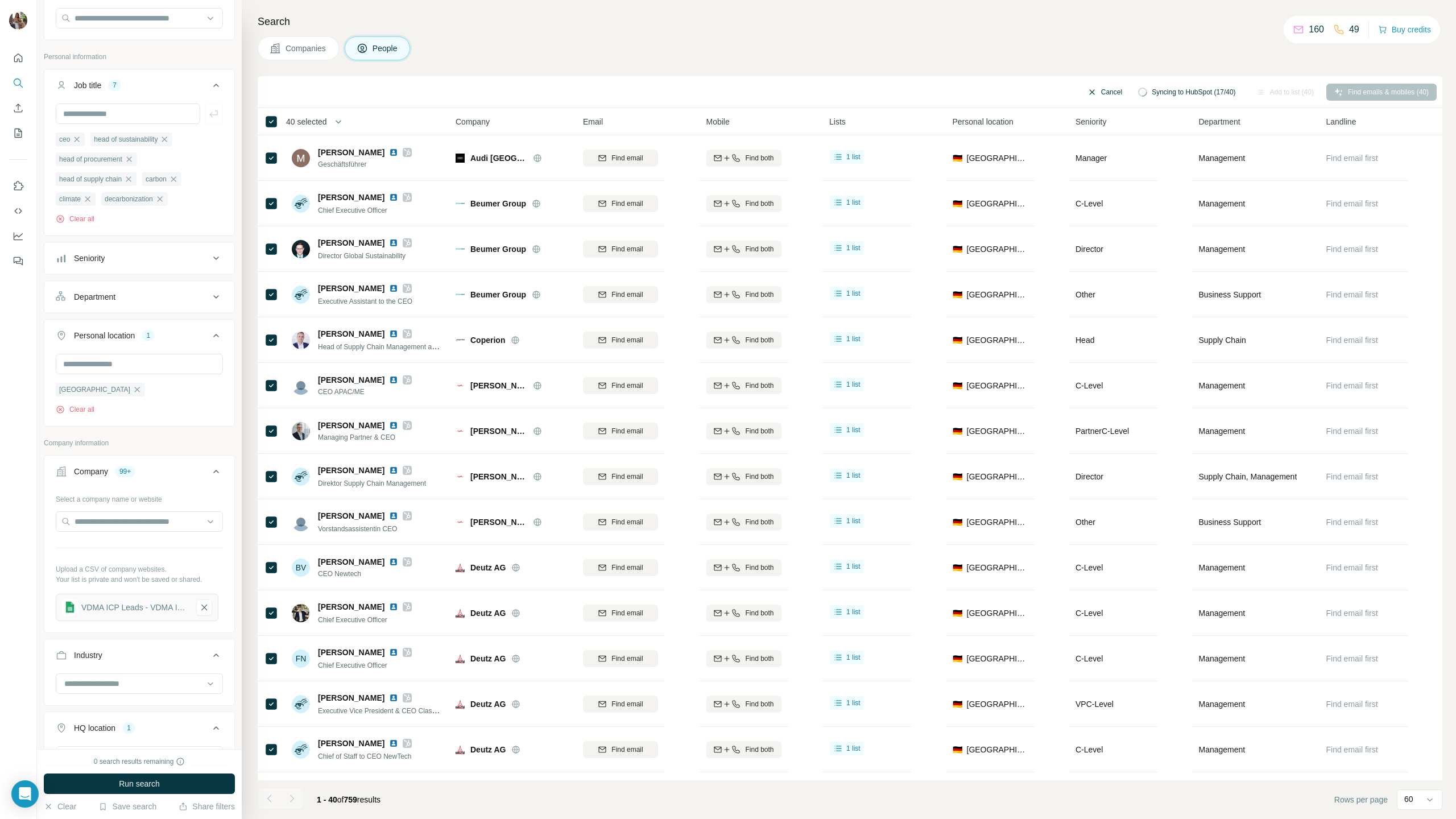
click at [1079, 91] on button "Cancel" at bounding box center [1105, 92] width 51 height 17
click at [1269, 92] on button "Add to list (40)" at bounding box center [1285, 92] width 73 height 17
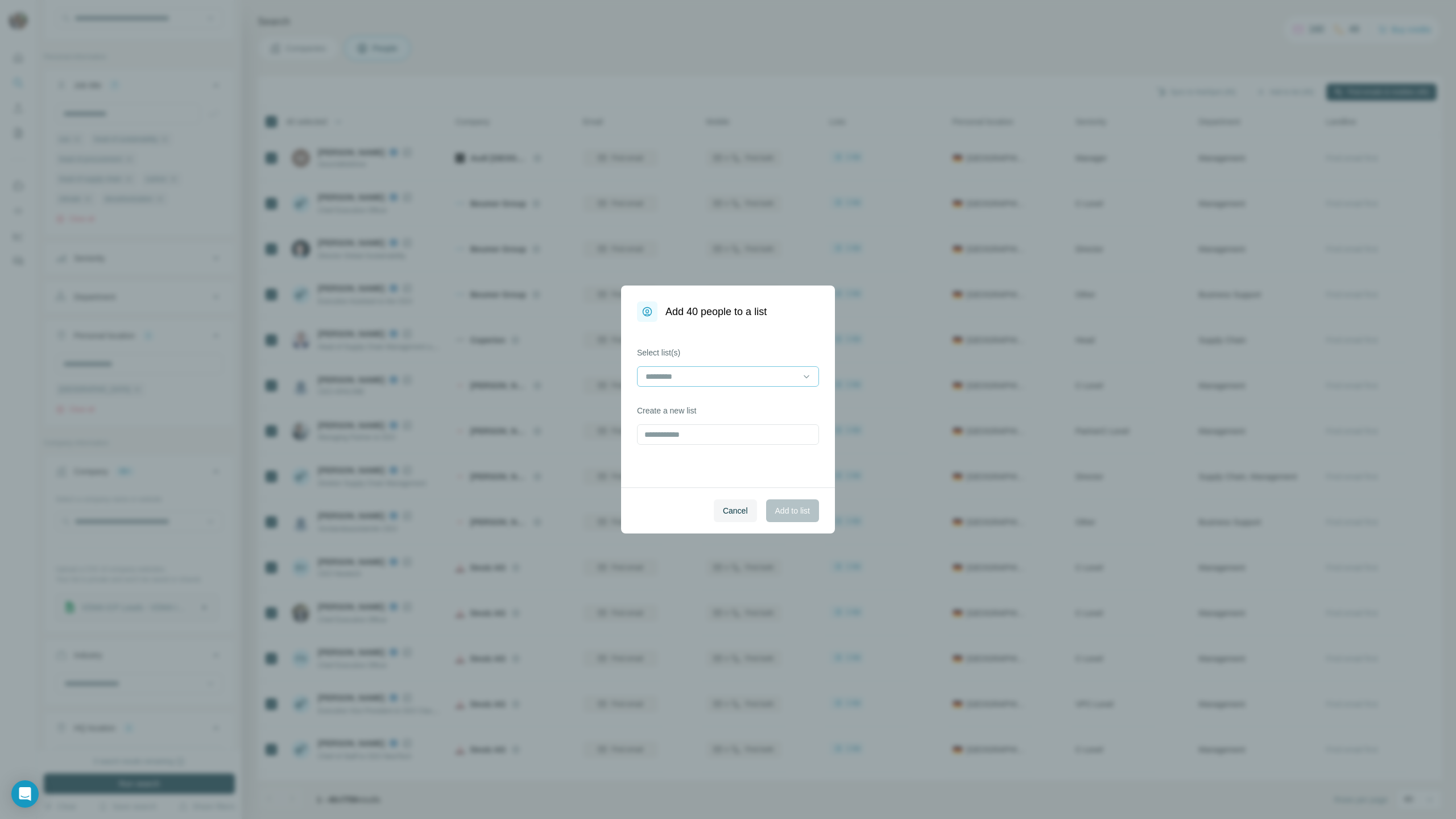
click at [690, 381] on input at bounding box center [721, 376] width 153 height 13
click at [762, 342] on div "Select list(s) Create a new list" at bounding box center [728, 405] width 214 height 165
click at [661, 405] on input "text" at bounding box center [728, 434] width 182 height 21
type input "**********"
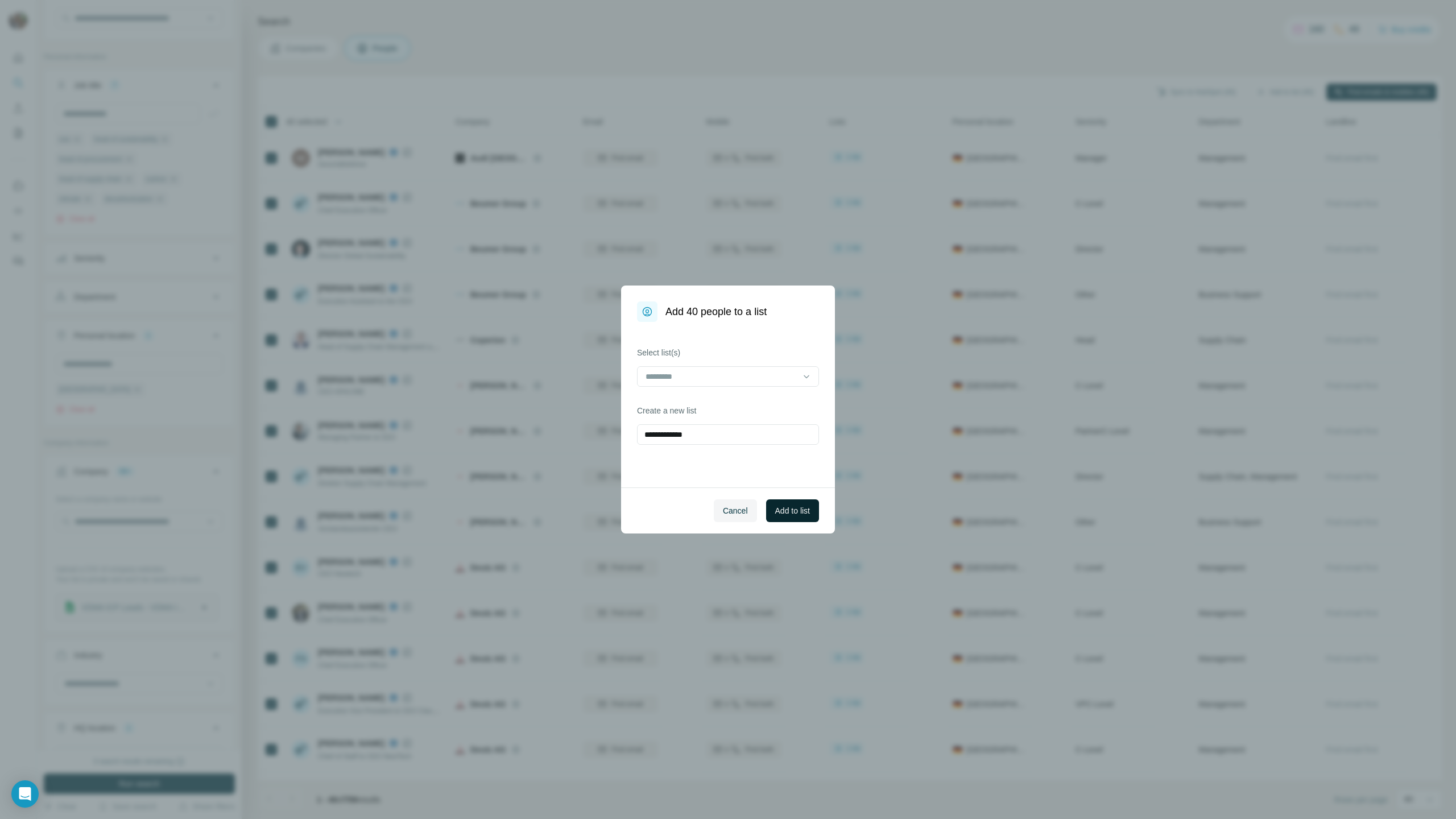
click at [804, 405] on span "Add to list" at bounding box center [792, 511] width 34 height 11
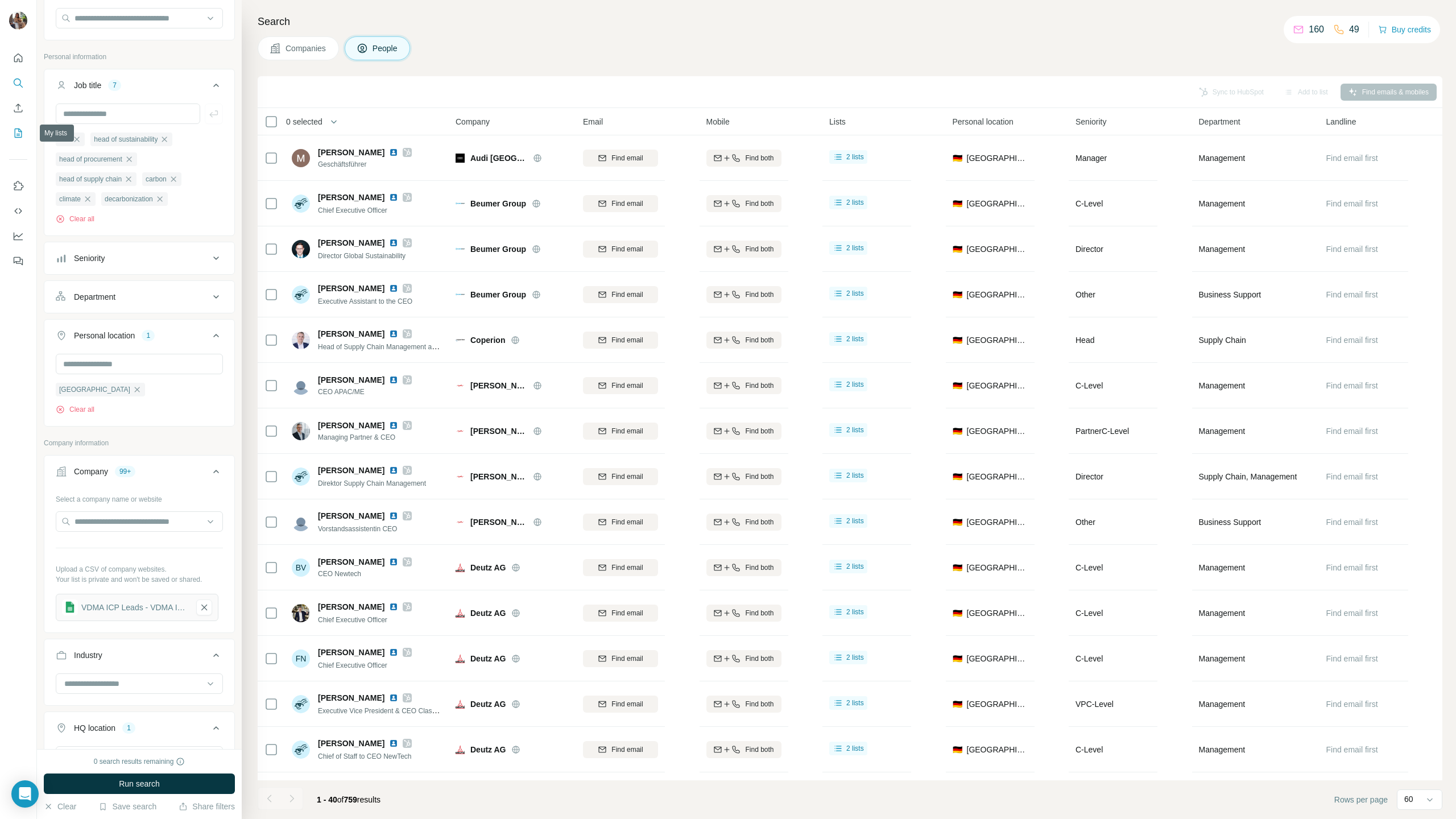
click at [14, 134] on icon "My lists" at bounding box center [18, 133] width 11 height 11
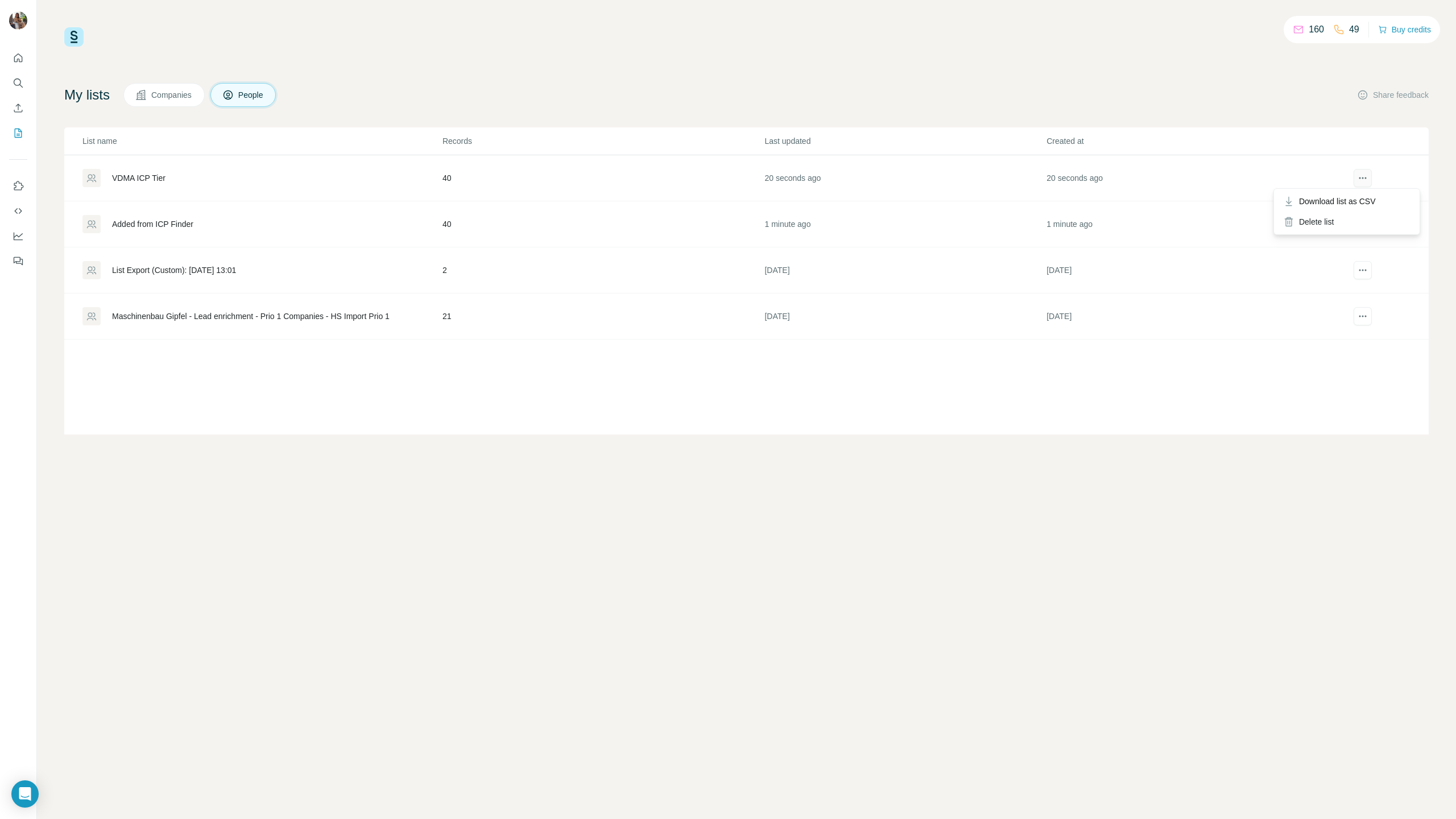
click at [1288, 174] on icon "actions" at bounding box center [1363, 178] width 11 height 11
click at [17, 76] on button "Search" at bounding box center [18, 83] width 18 height 21
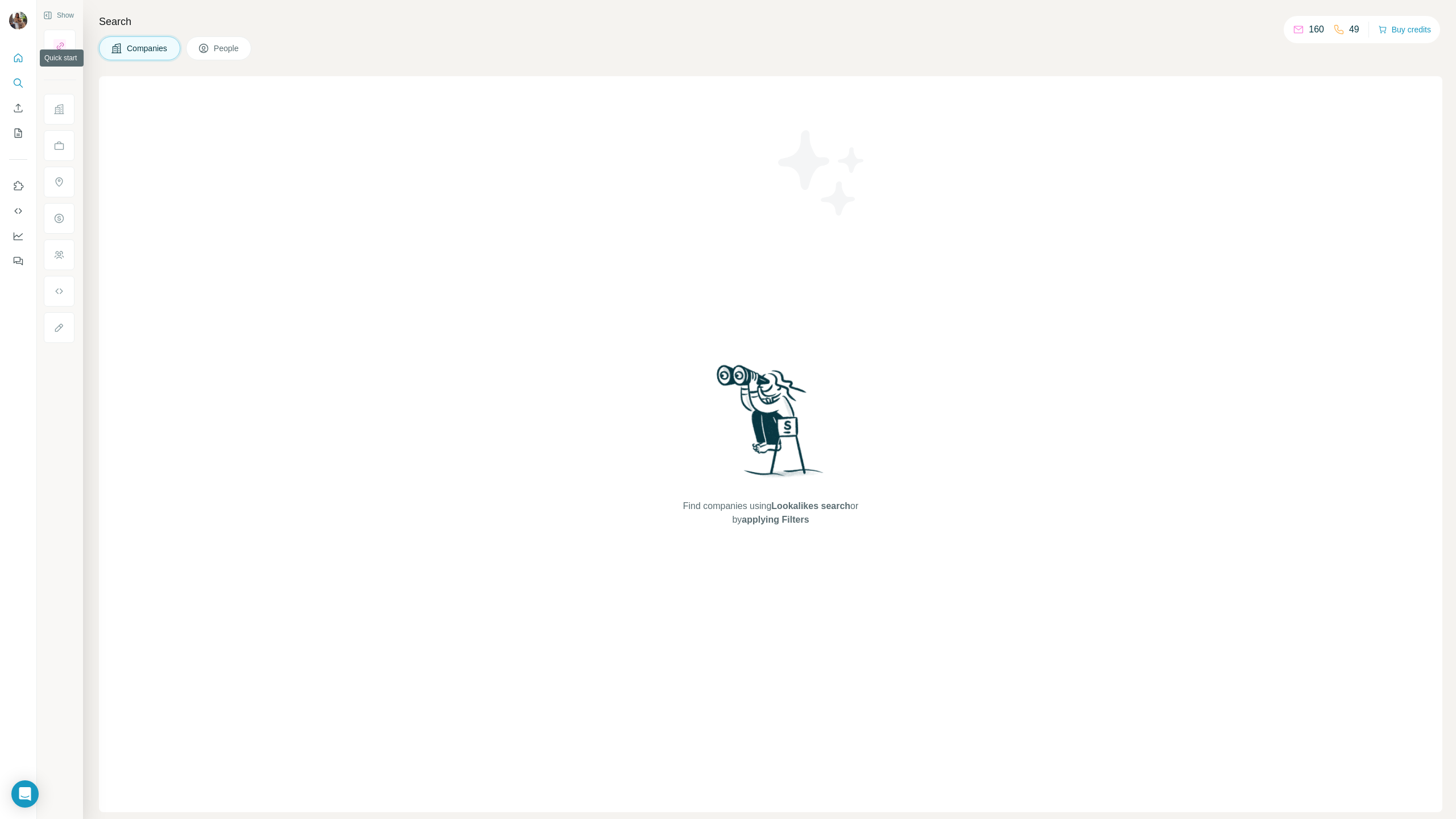
click at [19, 59] on icon "Quick start" at bounding box center [18, 57] width 9 height 9
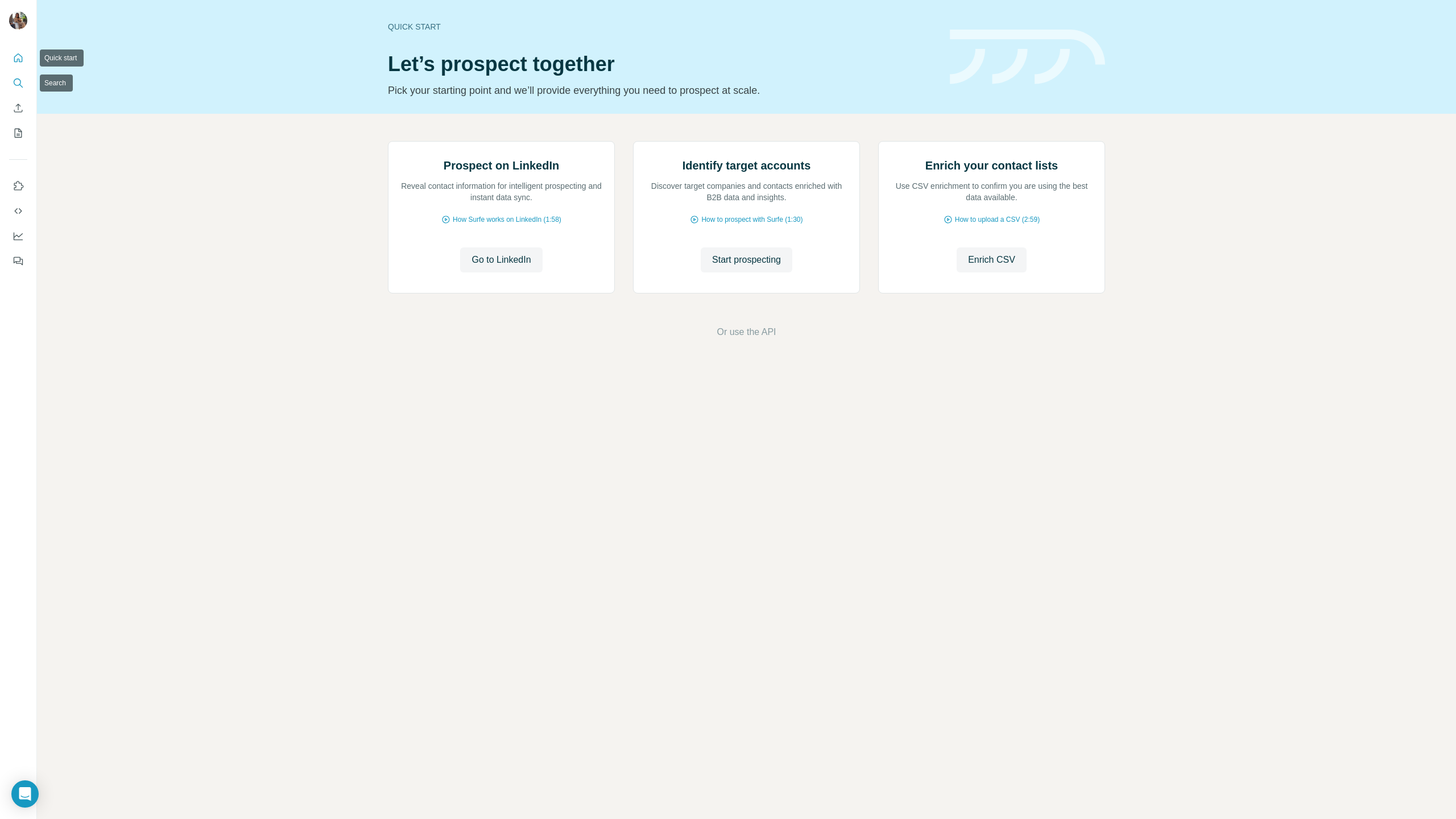
click at [20, 88] on icon "Search" at bounding box center [18, 83] width 11 height 11
